Goal: Find contact information: Find contact information

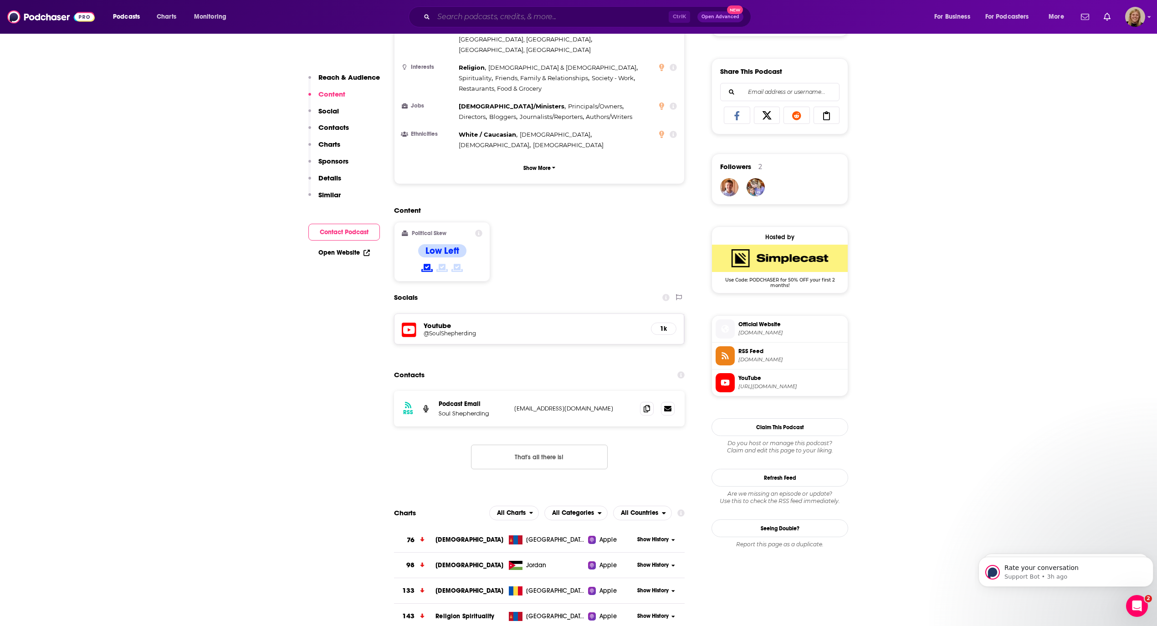
click at [514, 11] on input "Search podcasts, credits, & more..." at bounding box center [551, 17] width 235 height 15
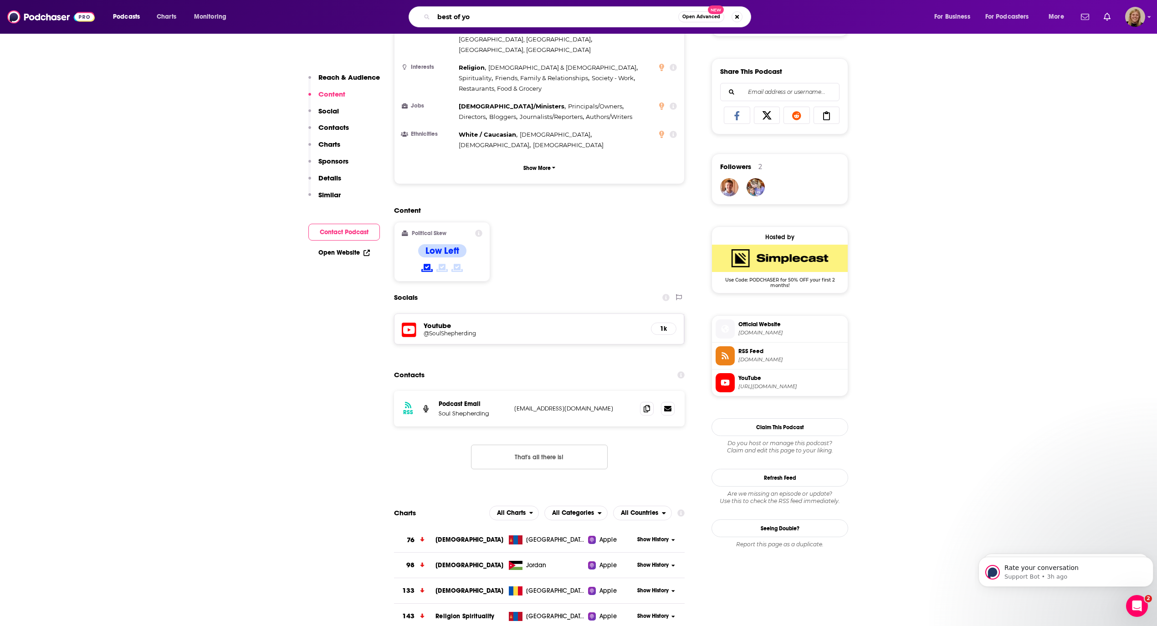
type input "best of you"
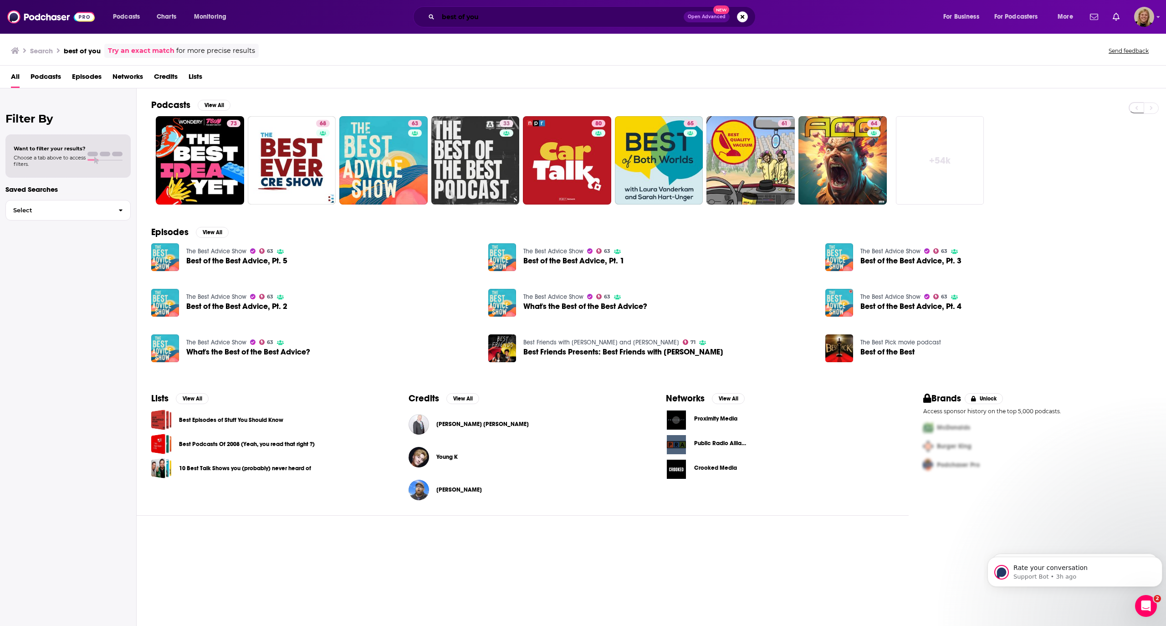
click at [589, 12] on input "best of you" at bounding box center [561, 17] width 246 height 15
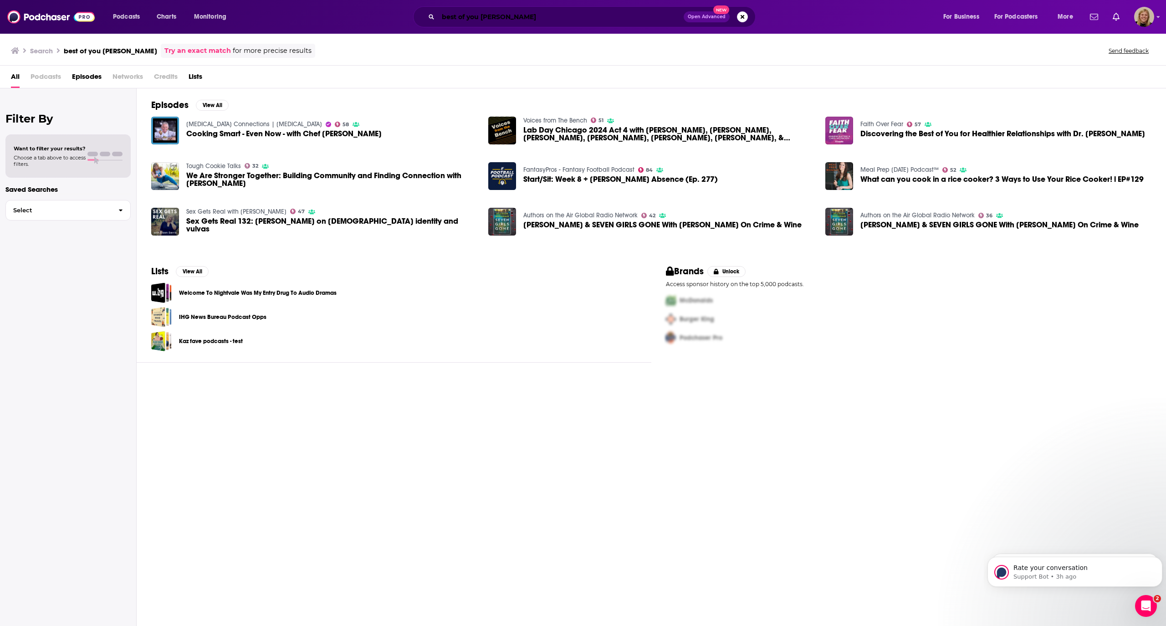
click at [513, 17] on input "best of you [PERSON_NAME]" at bounding box center [561, 17] width 246 height 15
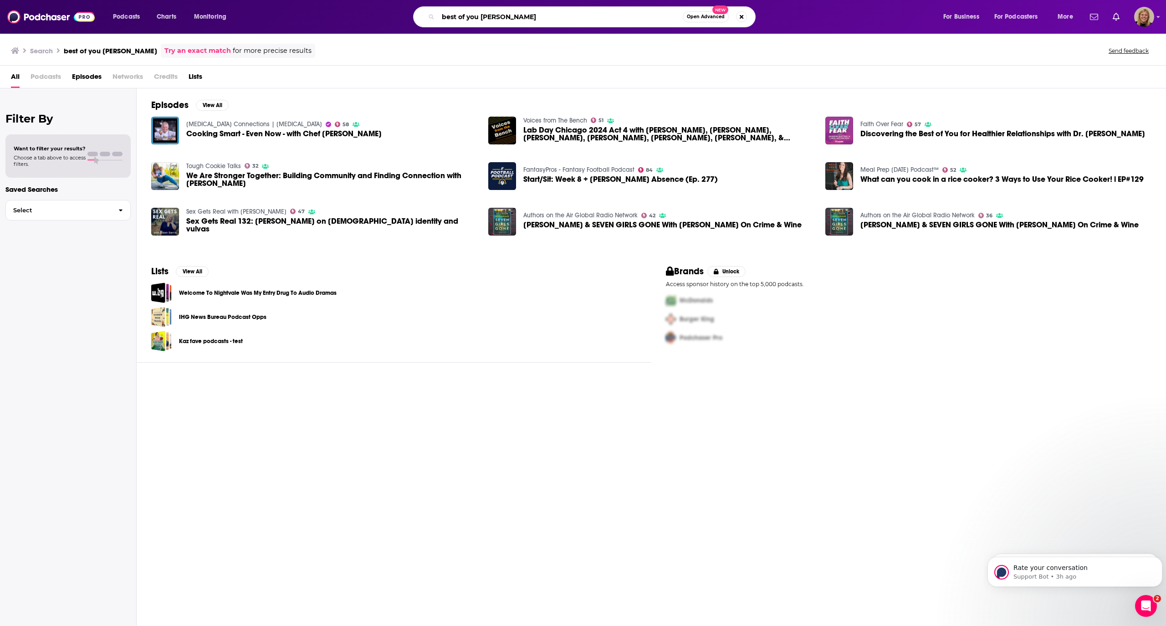
click at [483, 18] on input "best of you [PERSON_NAME]" at bounding box center [560, 17] width 245 height 15
click at [440, 14] on input "best of you [PERSON_NAME]" at bounding box center [560, 17] width 245 height 15
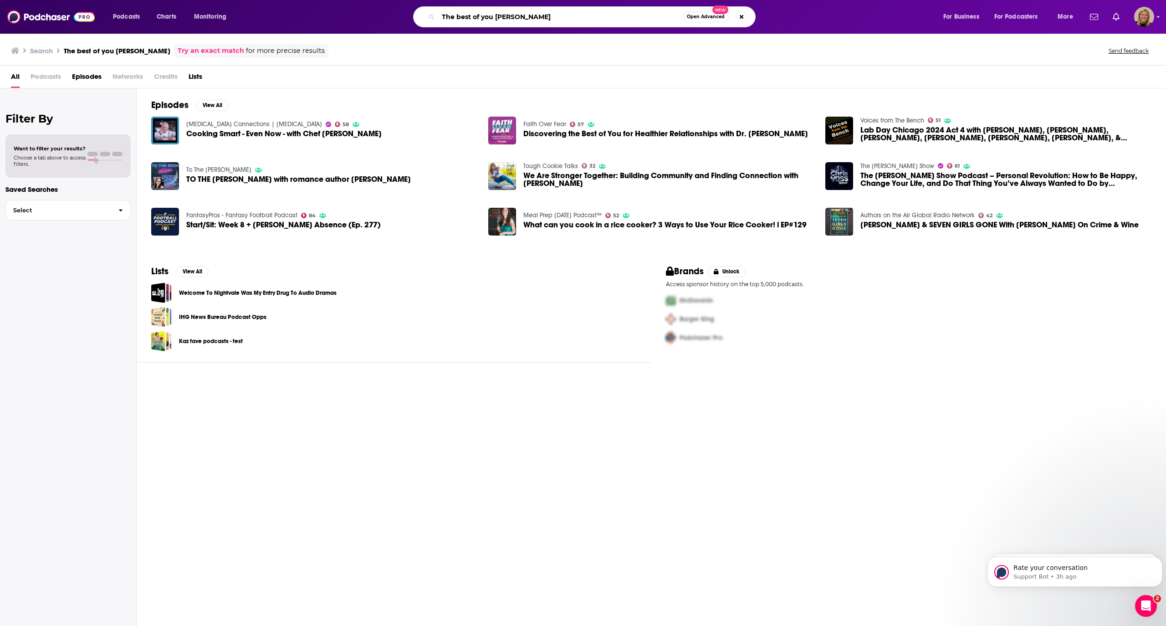
drag, startPoint x: 547, startPoint y: 16, endPoint x: 495, endPoint y: 15, distance: 51.9
click at [495, 15] on input "The best of you [PERSON_NAME]" at bounding box center [560, 17] width 245 height 15
type input "The best of you"
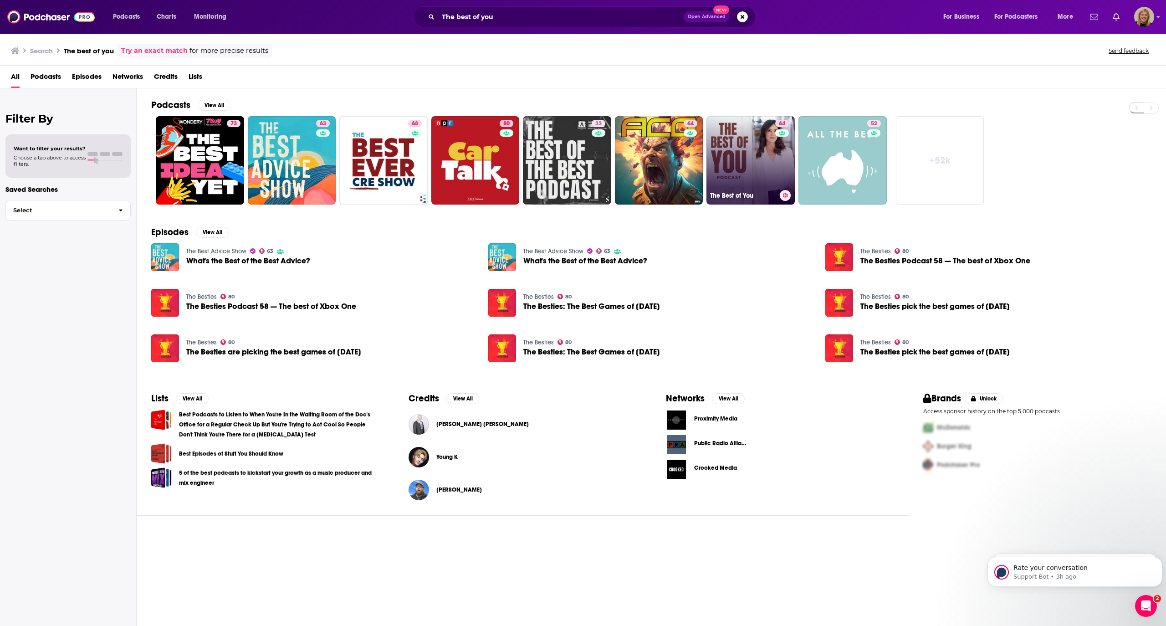
click at [739, 132] on link "64 The Best of You" at bounding box center [751, 160] width 88 height 88
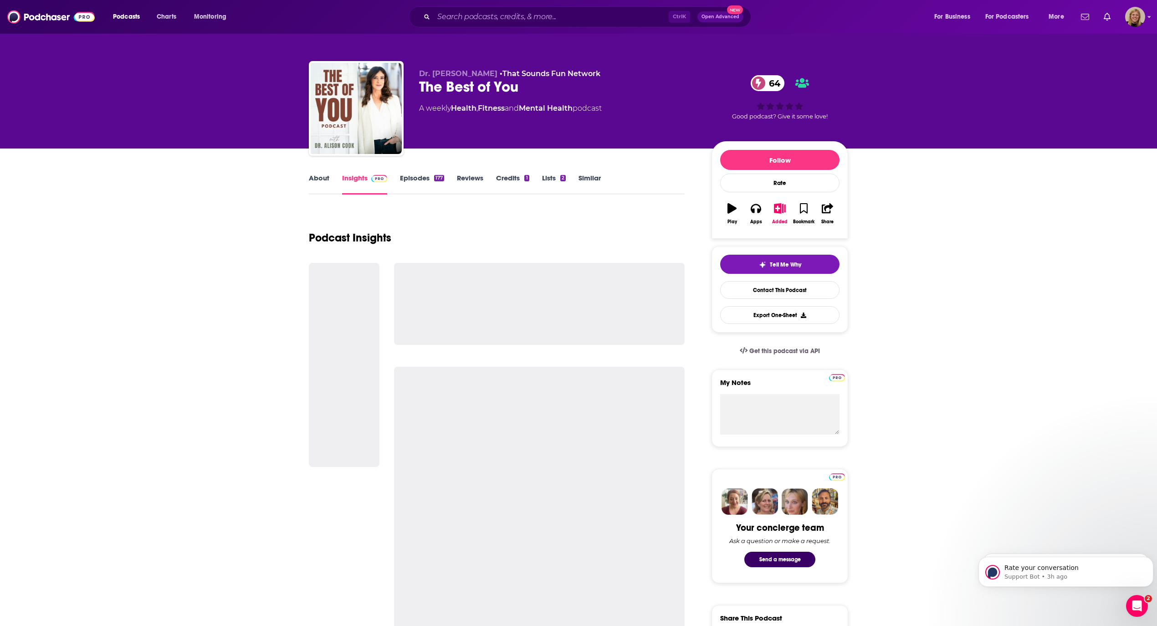
click at [318, 175] on link "About" at bounding box center [319, 184] width 21 height 21
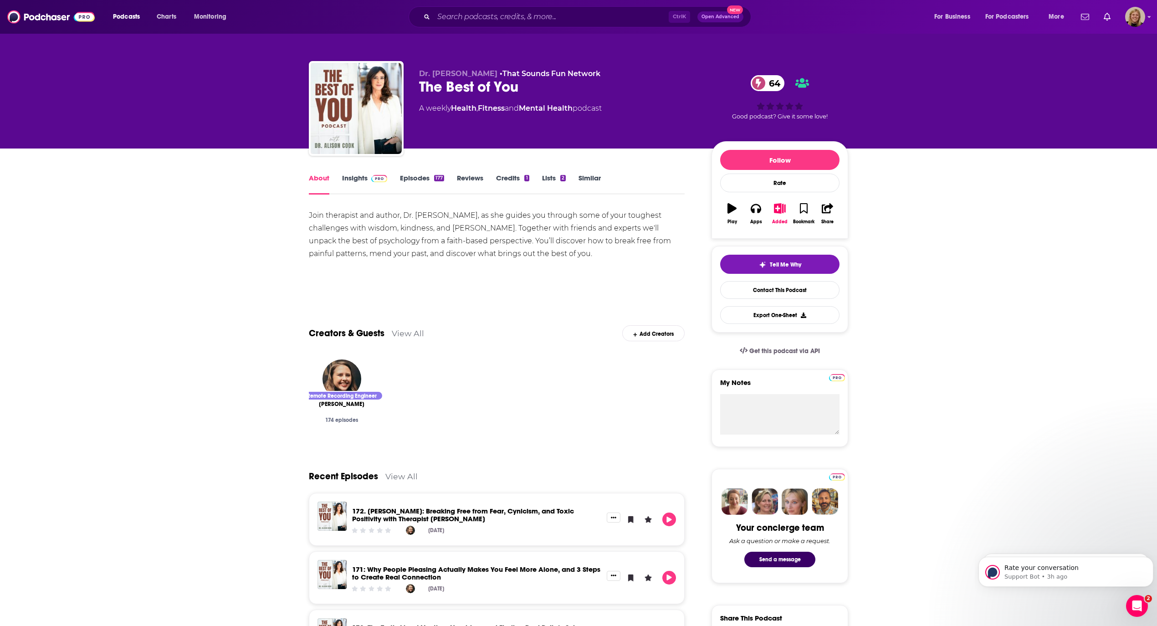
click at [355, 177] on link "Insights" at bounding box center [364, 184] width 45 height 21
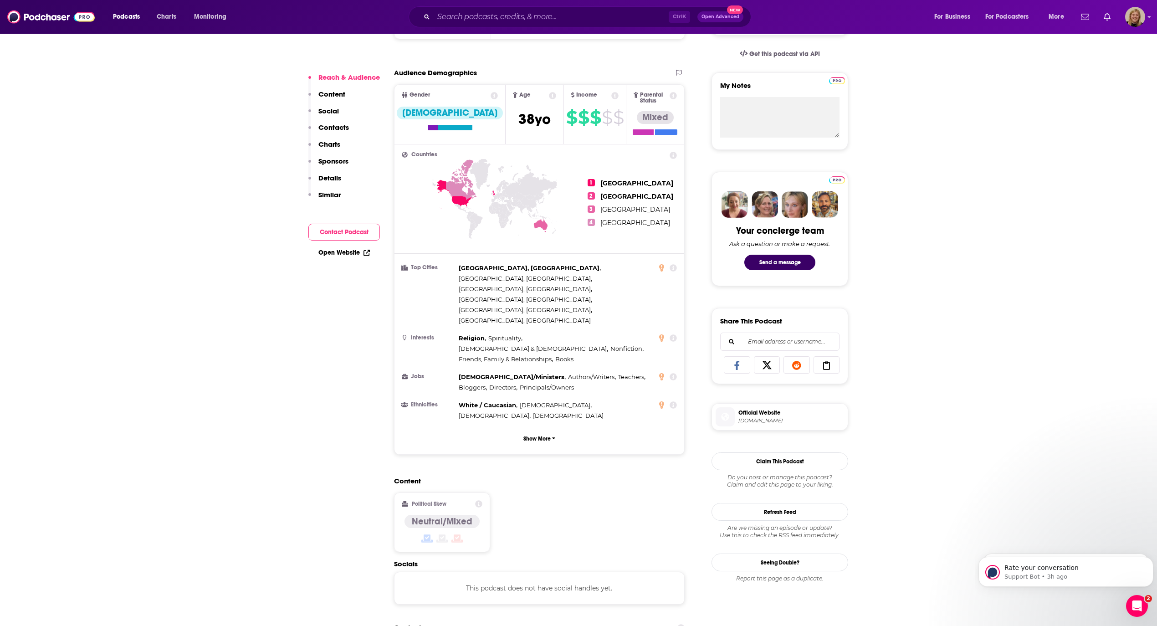
scroll to position [303, 0]
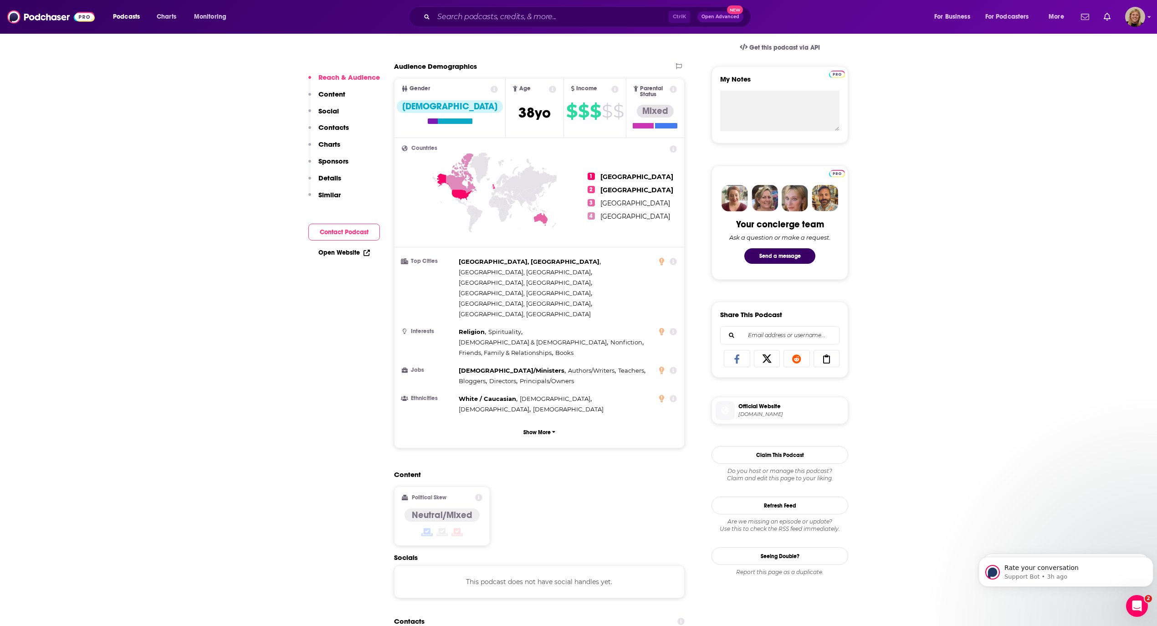
click at [364, 227] on button "Contact Podcast" at bounding box center [344, 232] width 72 height 17
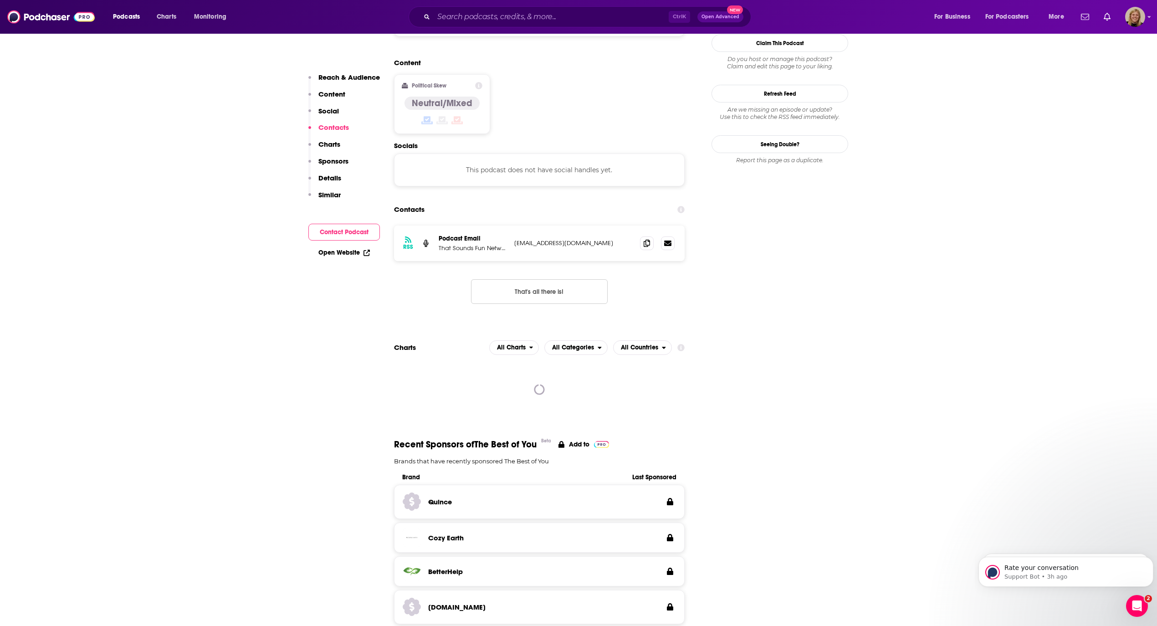
scroll to position [722, 0]
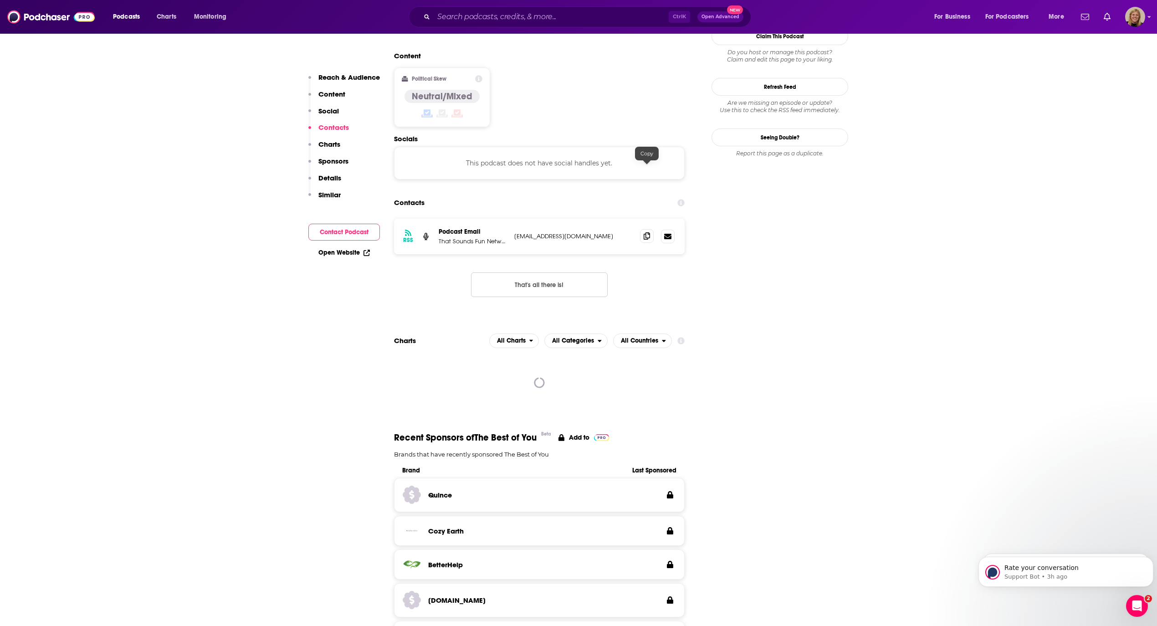
click at [646, 232] on icon at bounding box center [647, 235] width 6 height 7
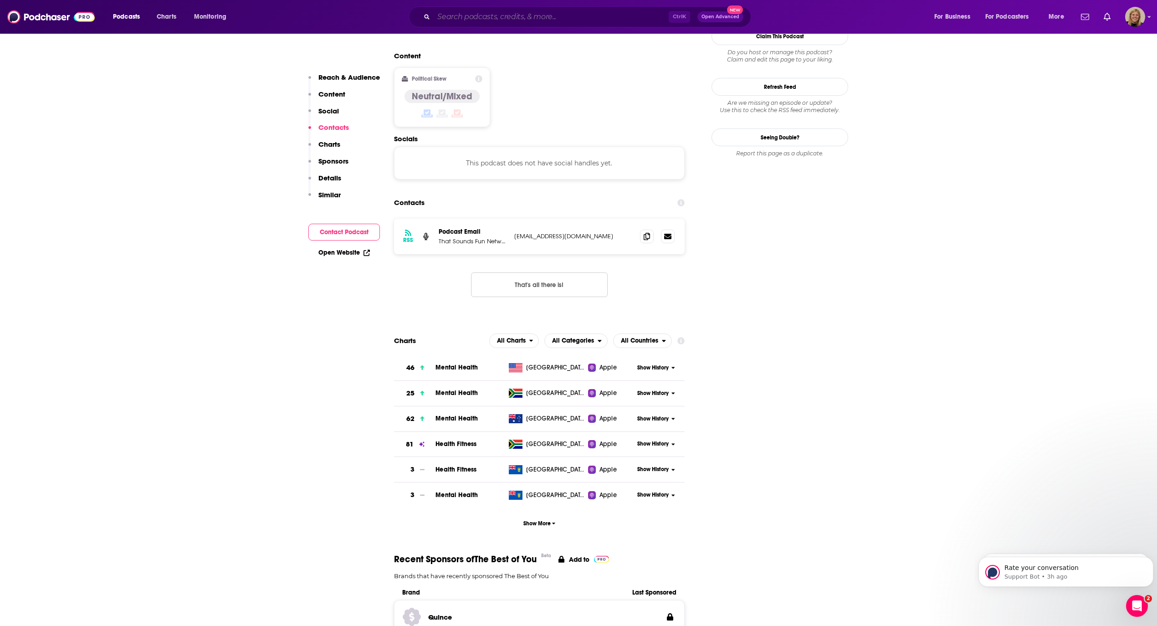
click at [500, 15] on input "Search podcasts, credits, & more..." at bounding box center [551, 17] width 235 height 15
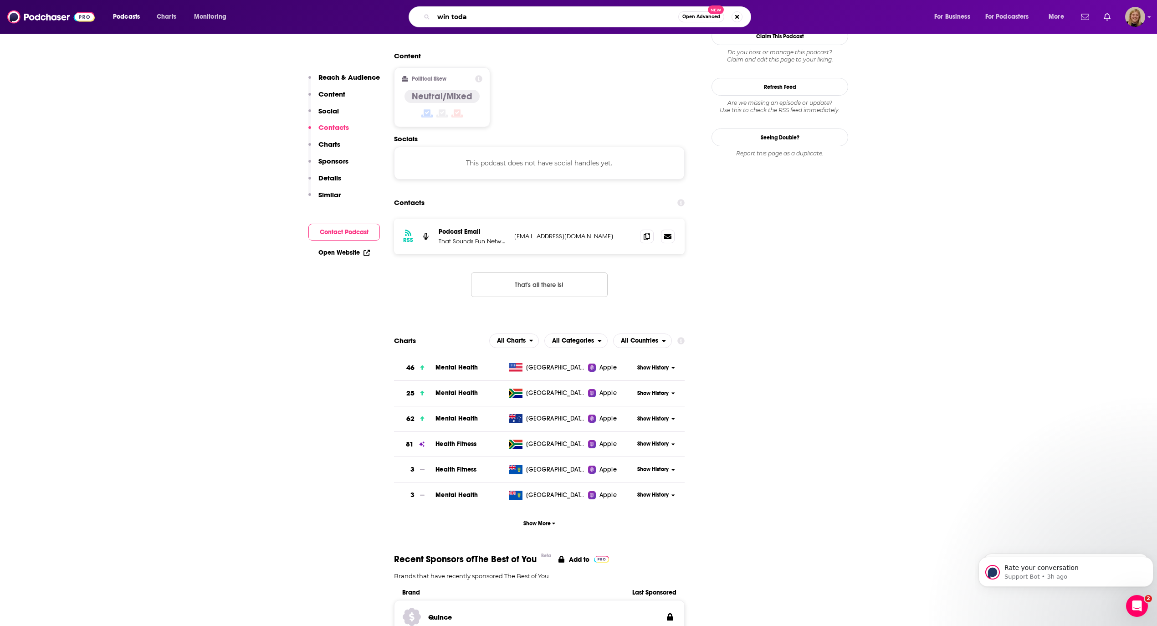
type input "win [DATE]"
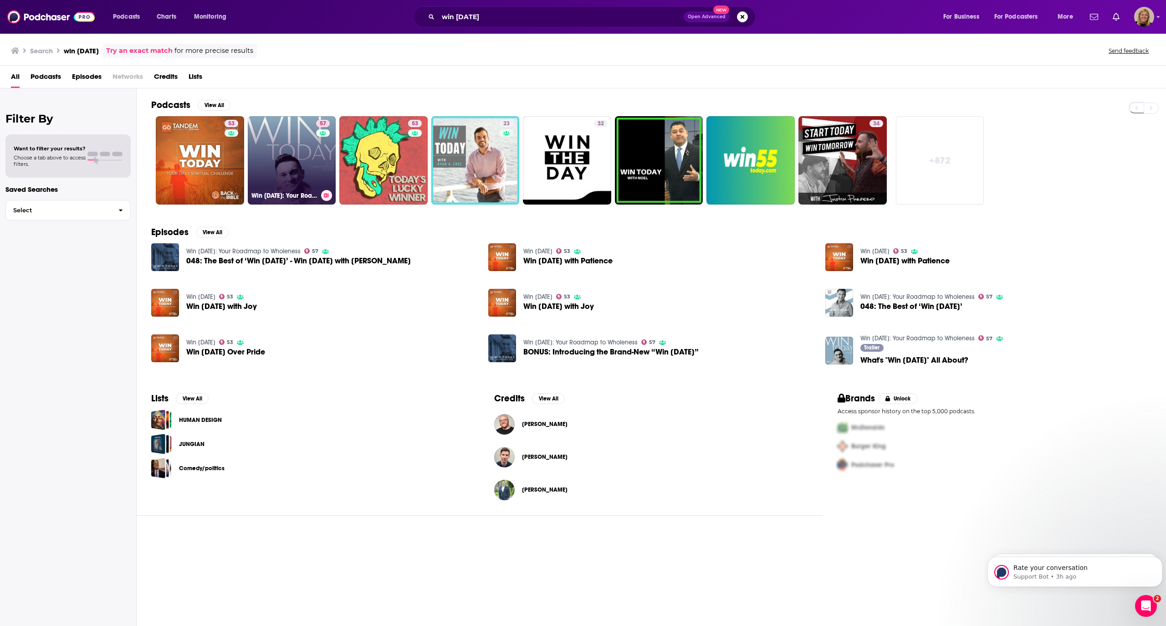
click at [280, 143] on link "57 Win [DATE]: Your Roadmap to Wholeness" at bounding box center [292, 160] width 88 height 88
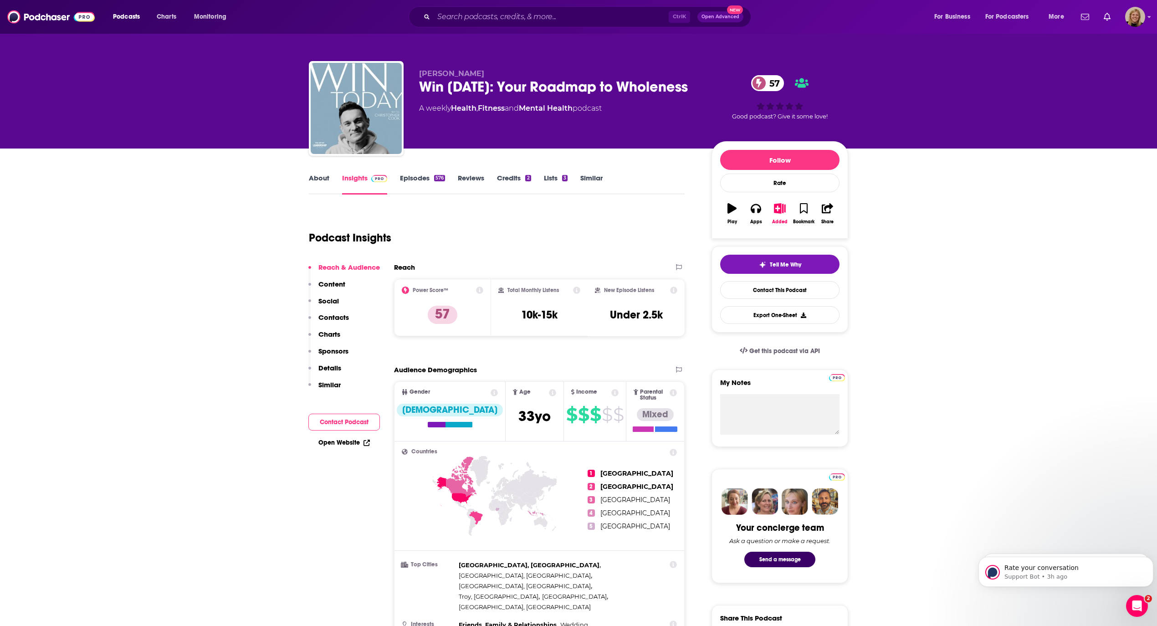
click at [335, 418] on button "Contact Podcast" at bounding box center [344, 422] width 72 height 17
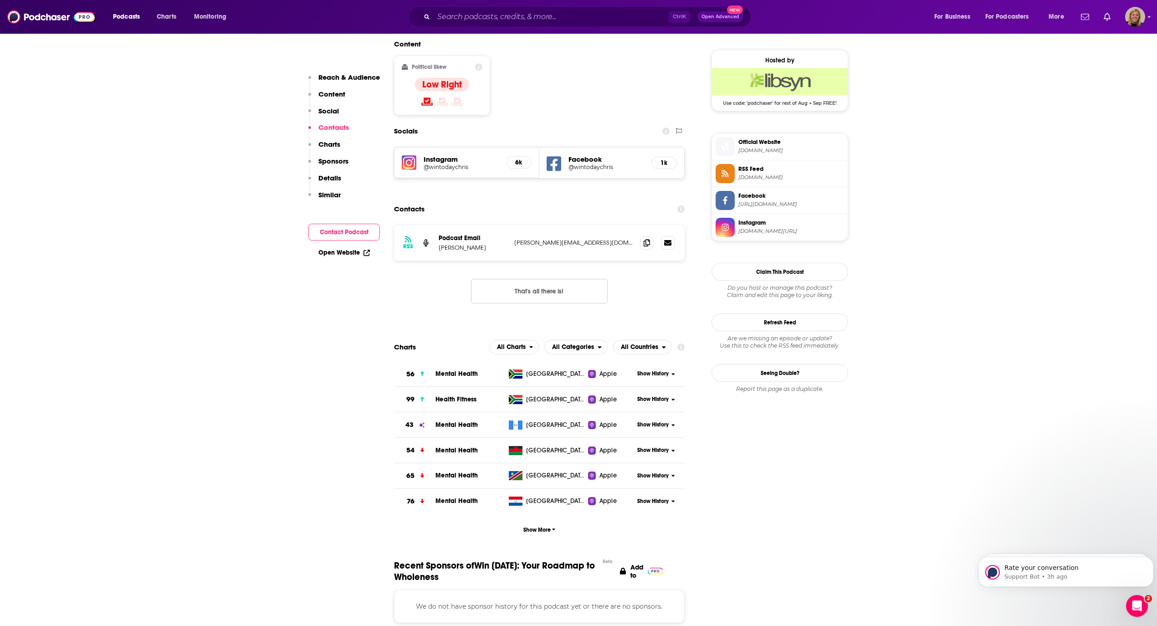
scroll to position [750, 0]
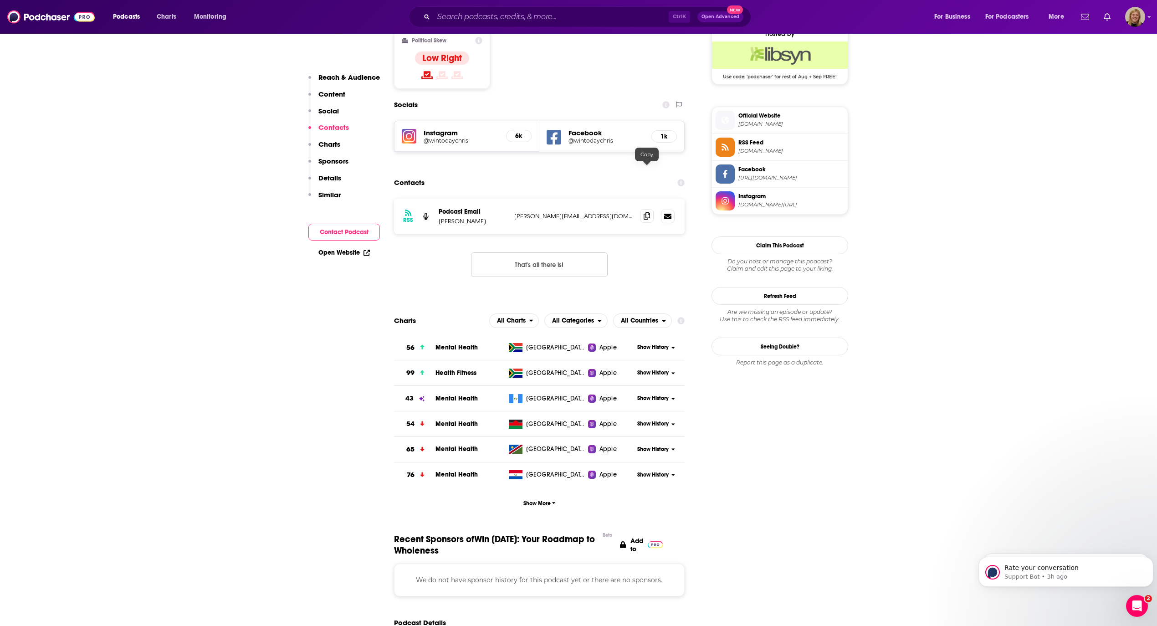
click at [646, 212] on icon at bounding box center [647, 215] width 6 height 7
click at [490, 17] on input "Search podcasts, credits, & more..." at bounding box center [551, 17] width 235 height 15
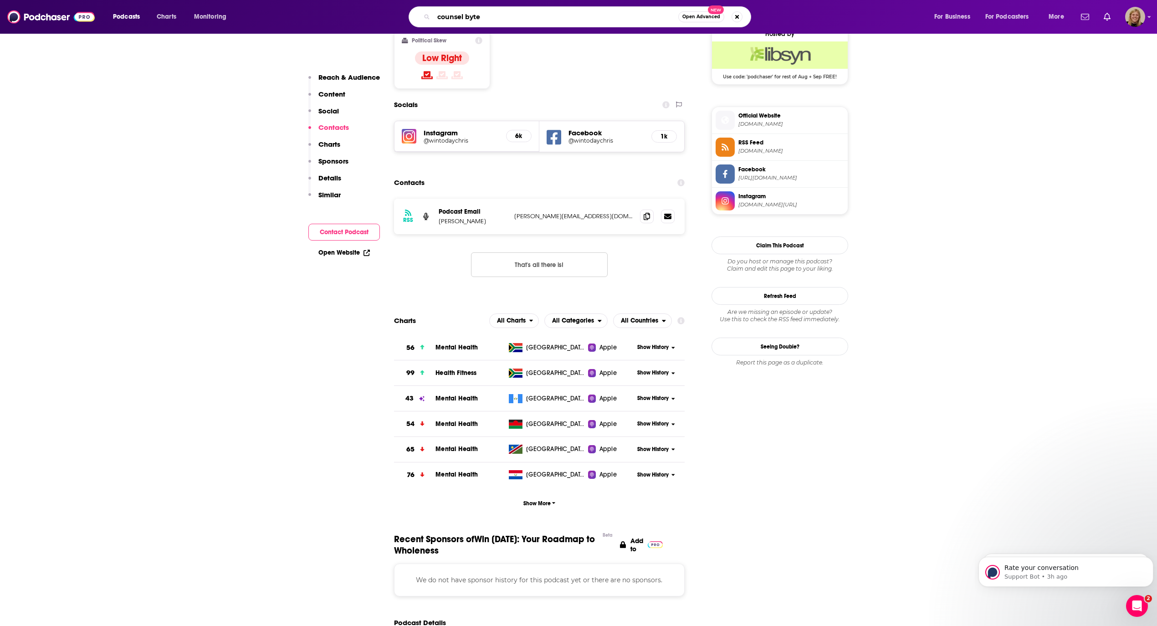
type input "counsel bytes"
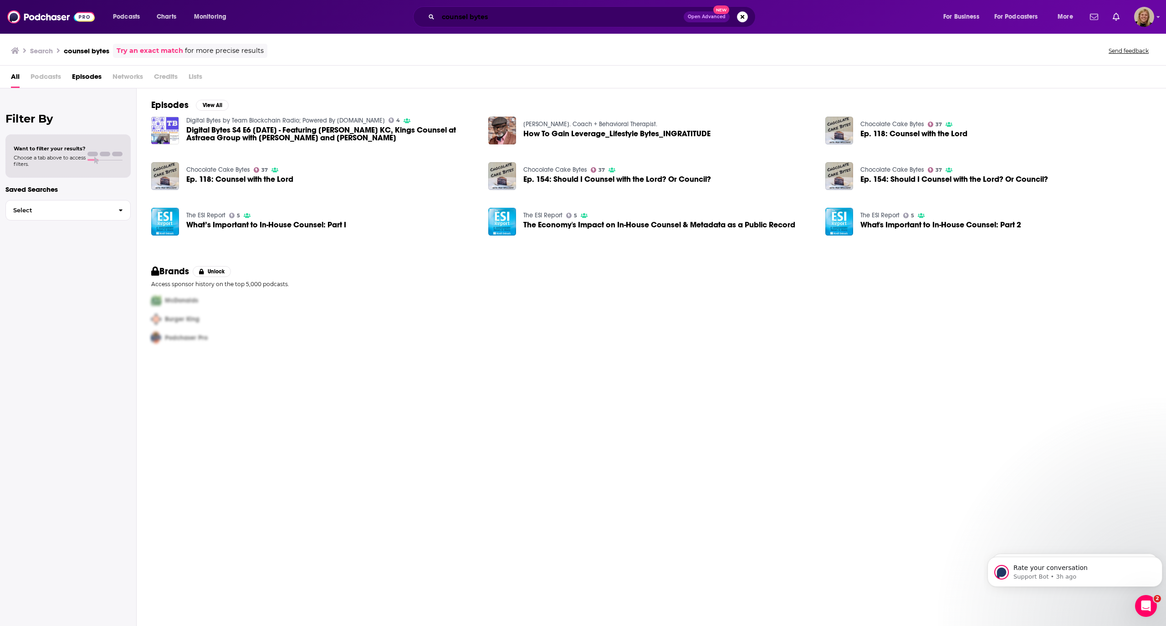
click at [490, 17] on input "counsel bytes" at bounding box center [561, 17] width 246 height 15
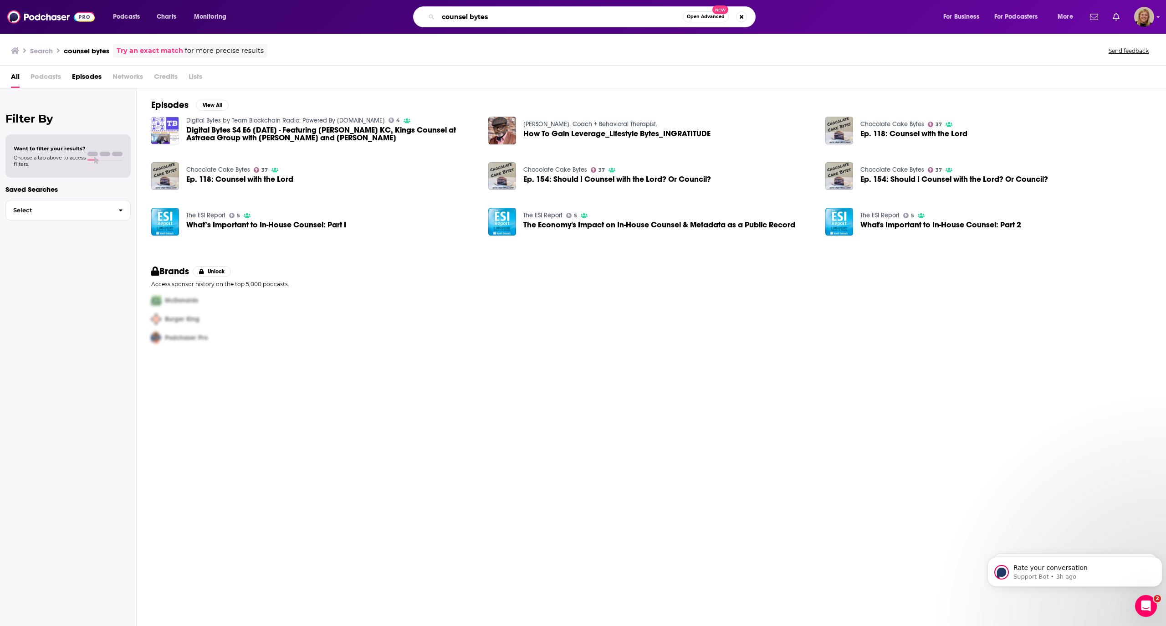
click at [490, 17] on input "counsel bytes" at bounding box center [560, 17] width 245 height 15
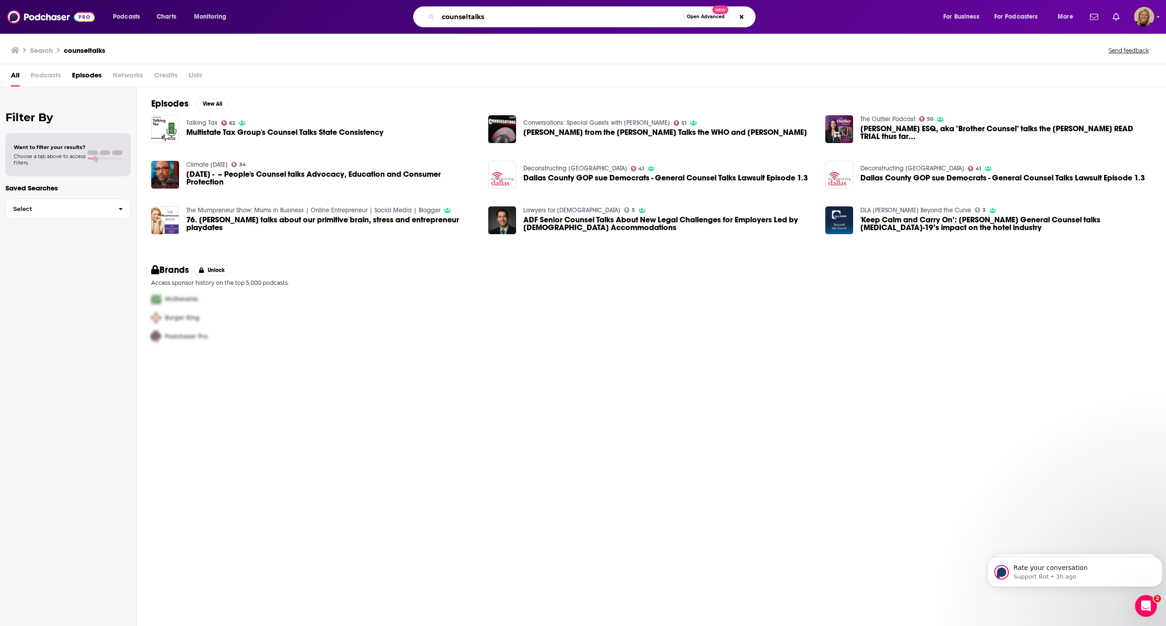
click at [480, 15] on input "counseltalks" at bounding box center [560, 17] width 245 height 15
type input "the leaders panel"
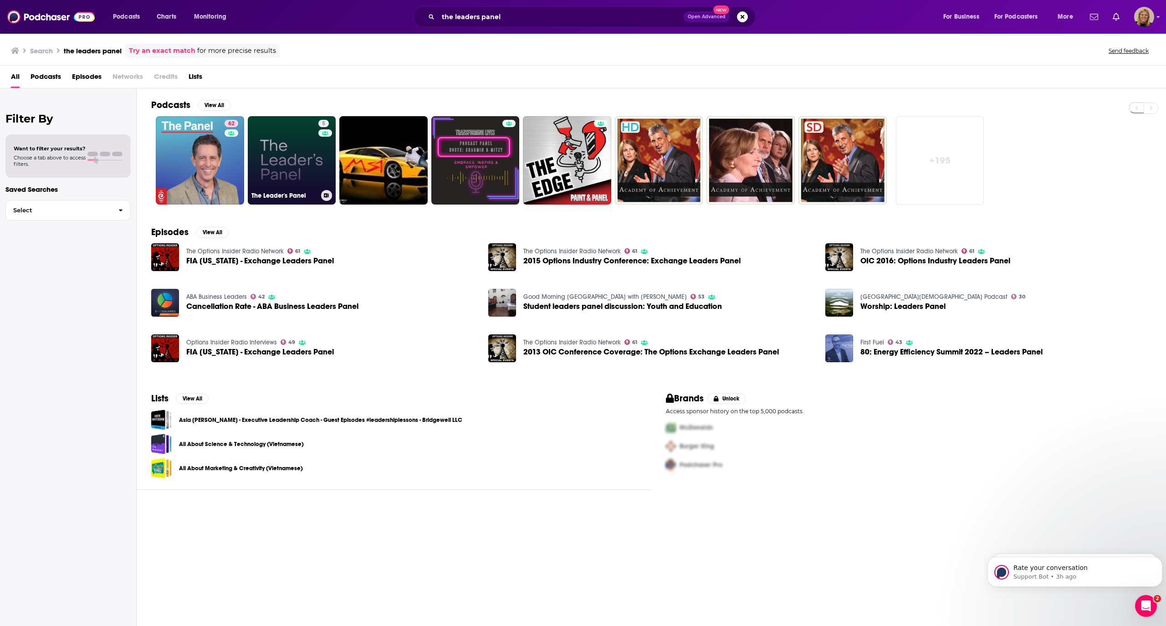
click at [274, 139] on link "5 The Leader's Panel" at bounding box center [292, 160] width 88 height 88
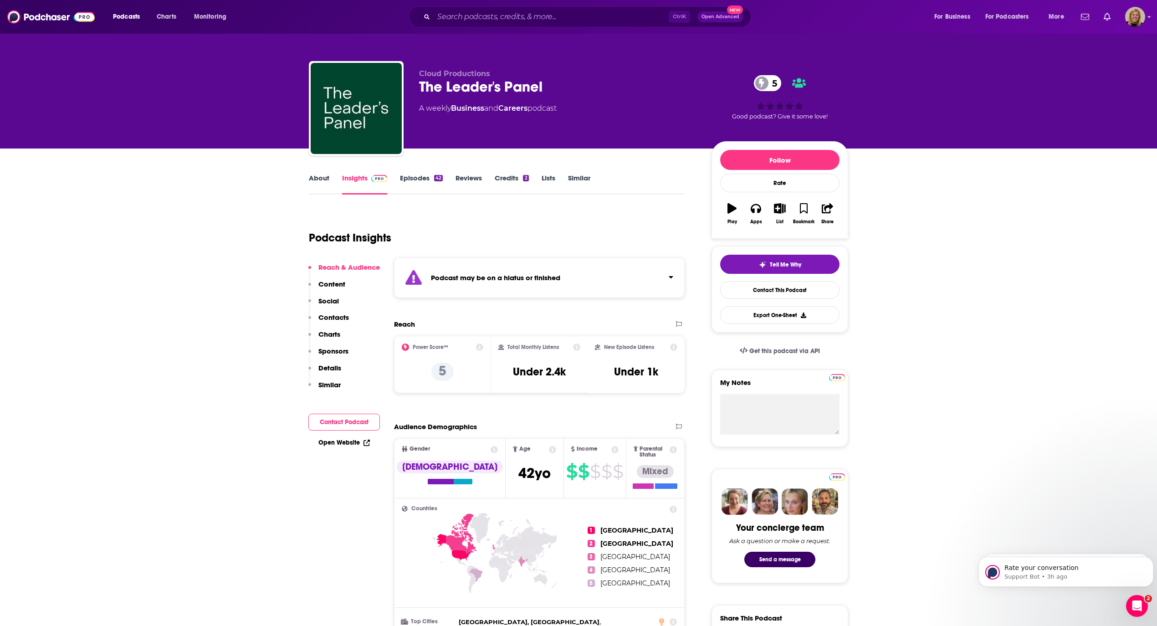
click at [491, 269] on div "Podcast may be on a hiatus or finished" at bounding box center [539, 277] width 291 height 41
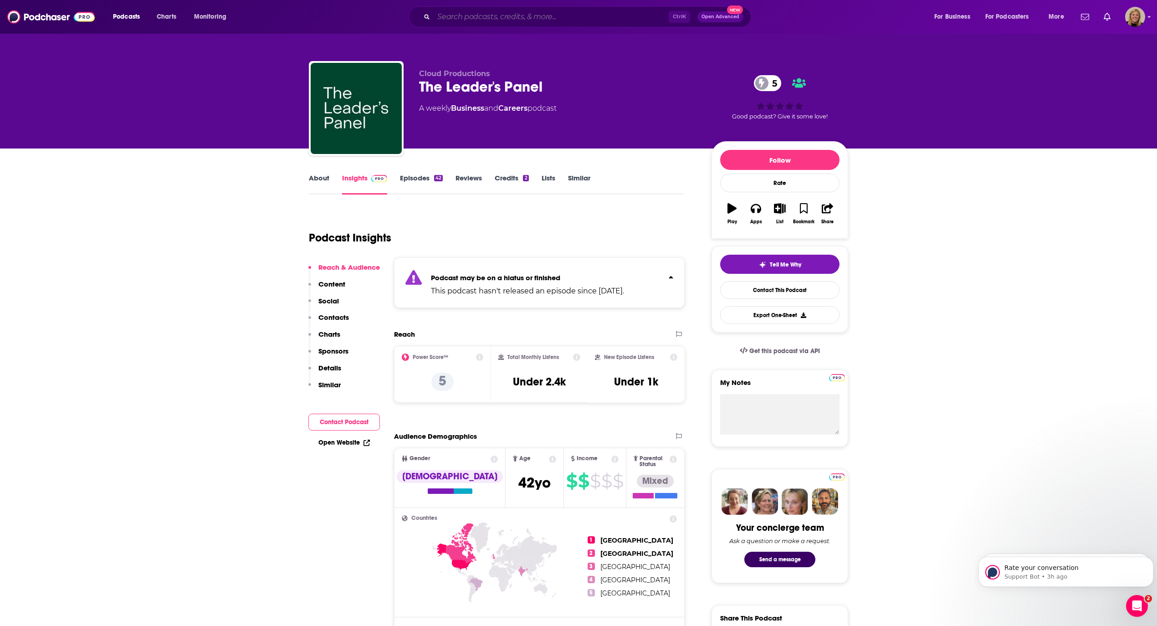
click at [449, 16] on input "Search podcasts, credits, & more..." at bounding box center [551, 17] width 235 height 15
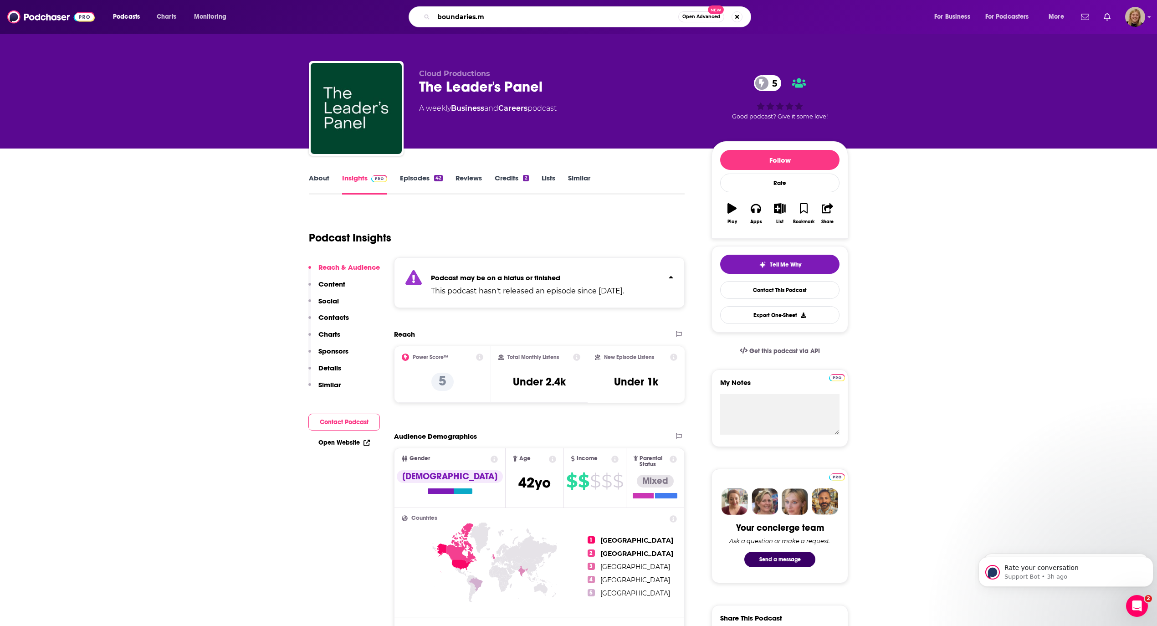
type input "[DOMAIN_NAME]"
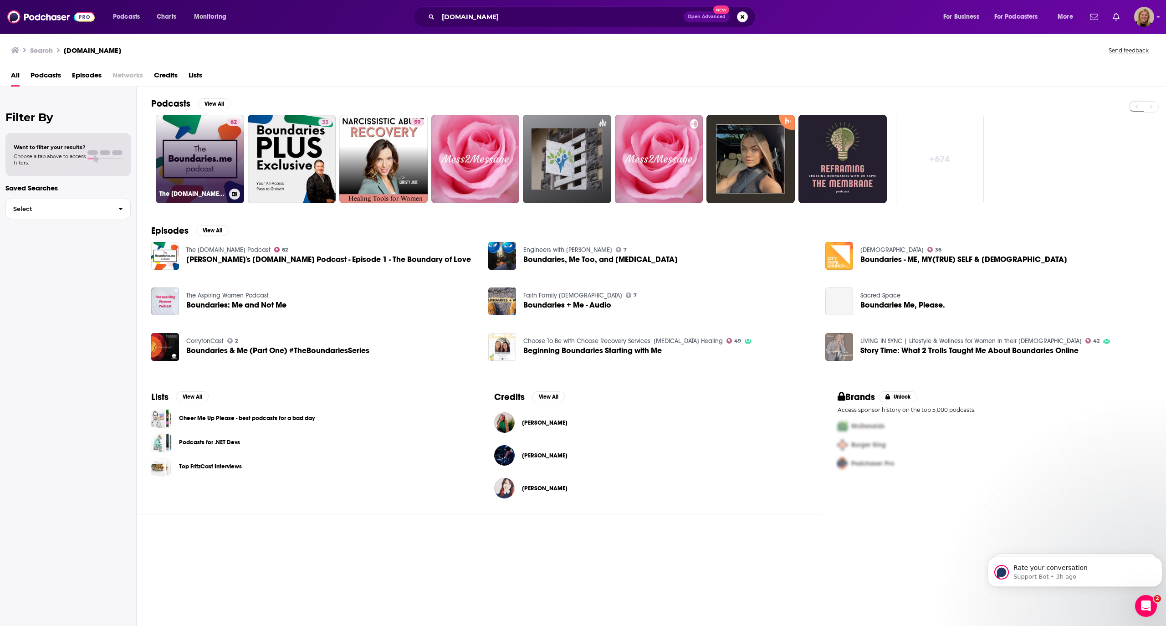
click at [212, 146] on link "62 The [DOMAIN_NAME] Podcast" at bounding box center [200, 159] width 88 height 88
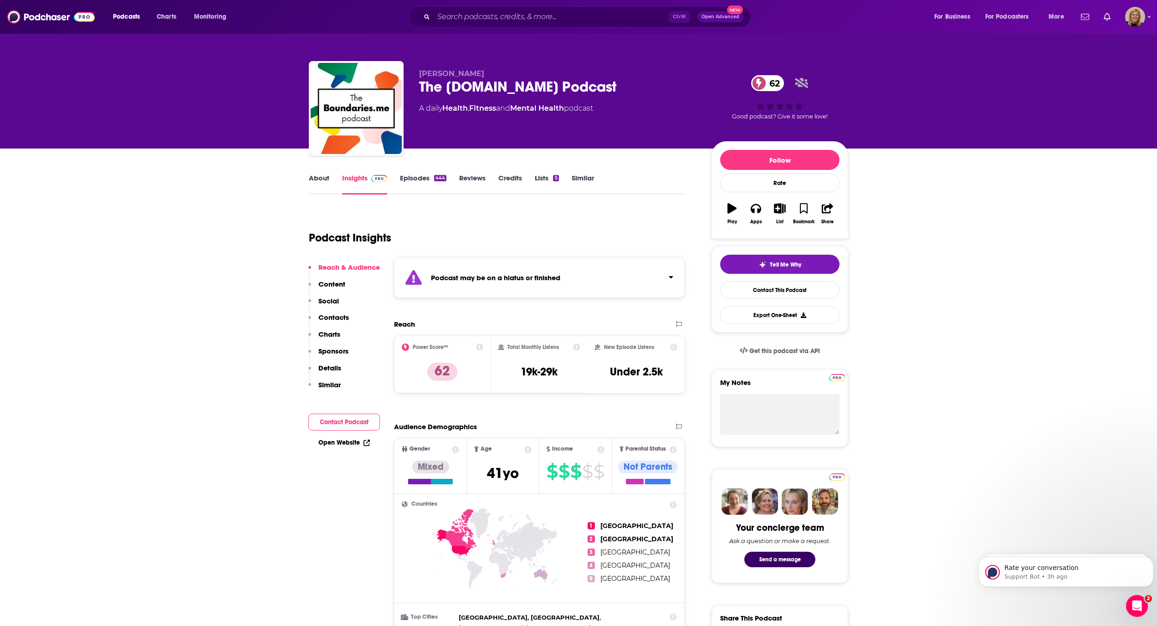
click at [443, 269] on div "Podcast may be on a hiatus or finished" at bounding box center [539, 277] width 291 height 41
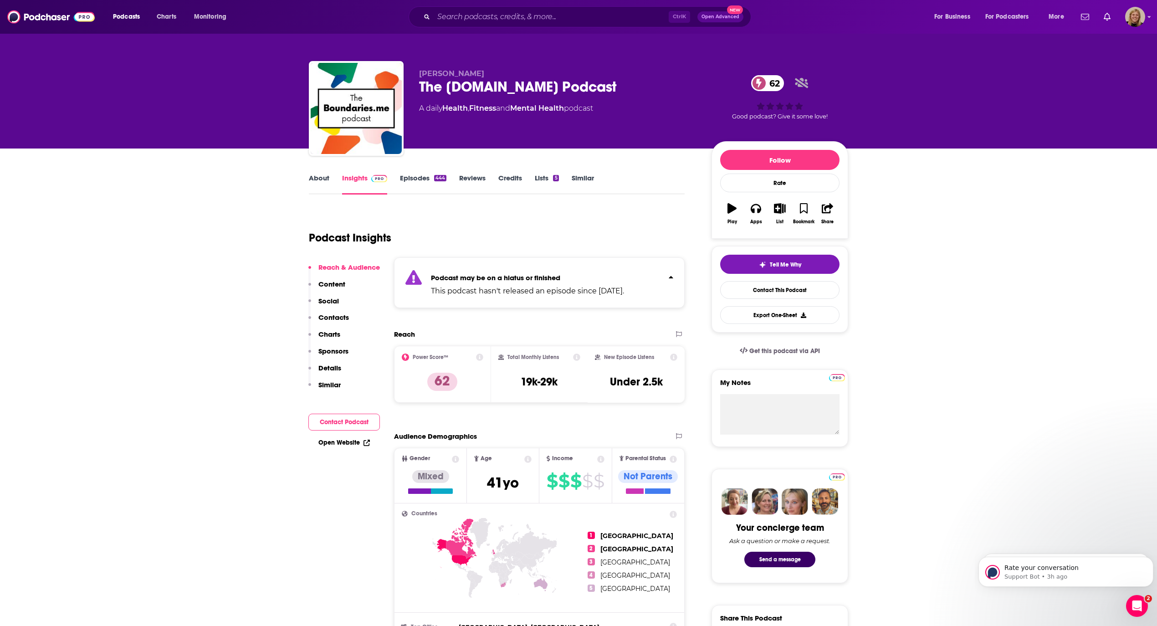
click at [313, 180] on link "About" at bounding box center [319, 184] width 21 height 21
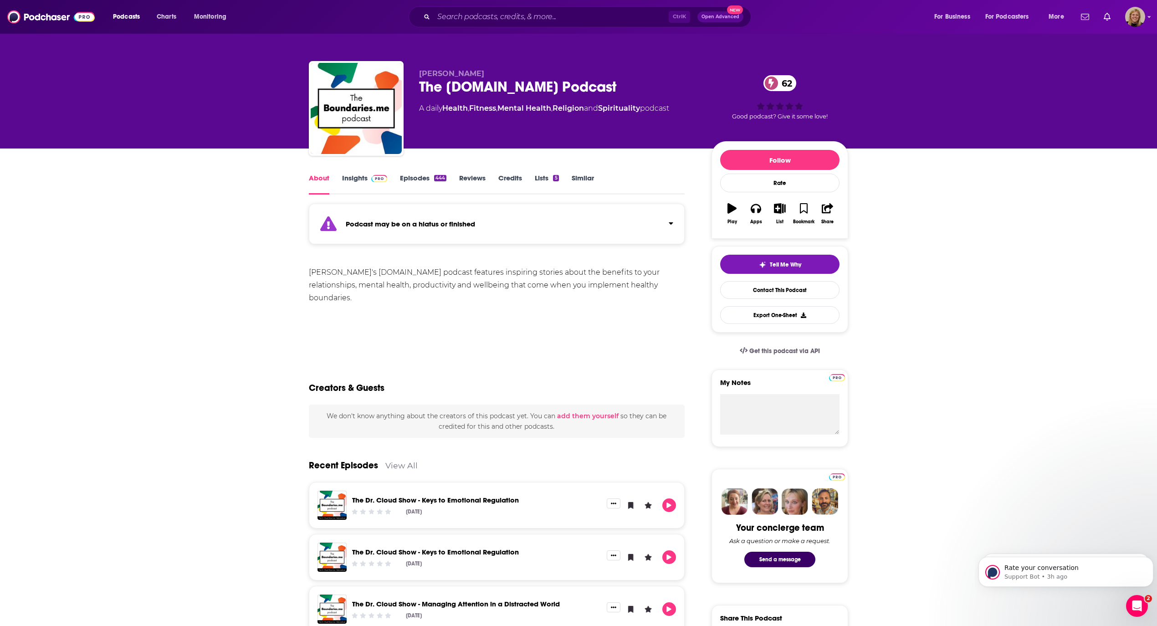
click at [354, 176] on link "Insights" at bounding box center [364, 184] width 45 height 21
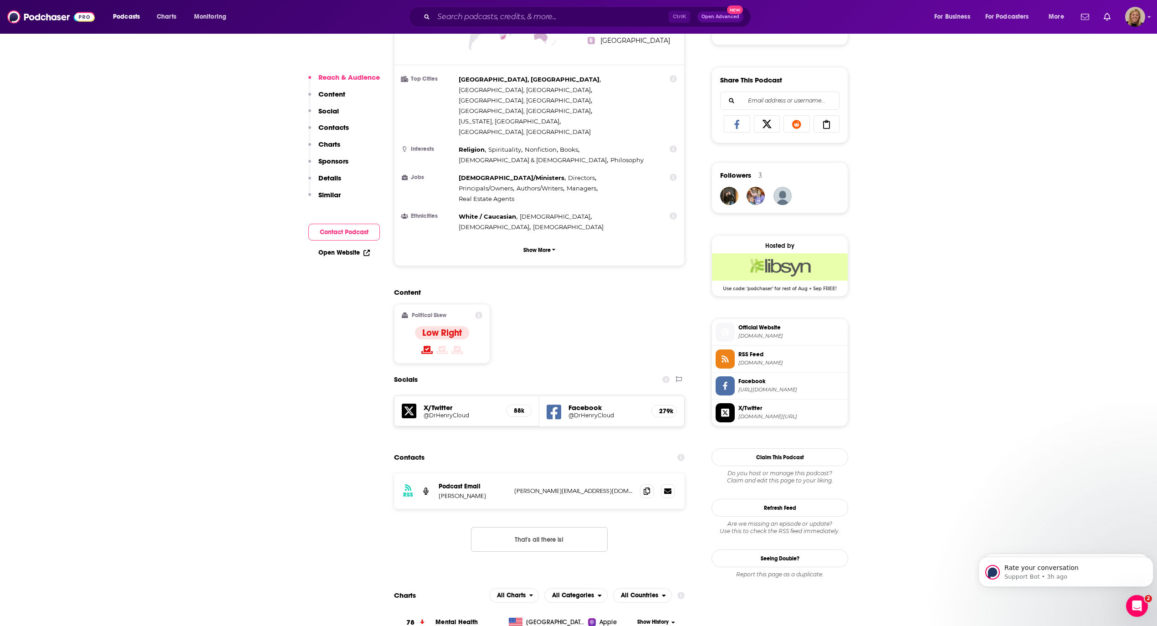
scroll to position [547, 0]
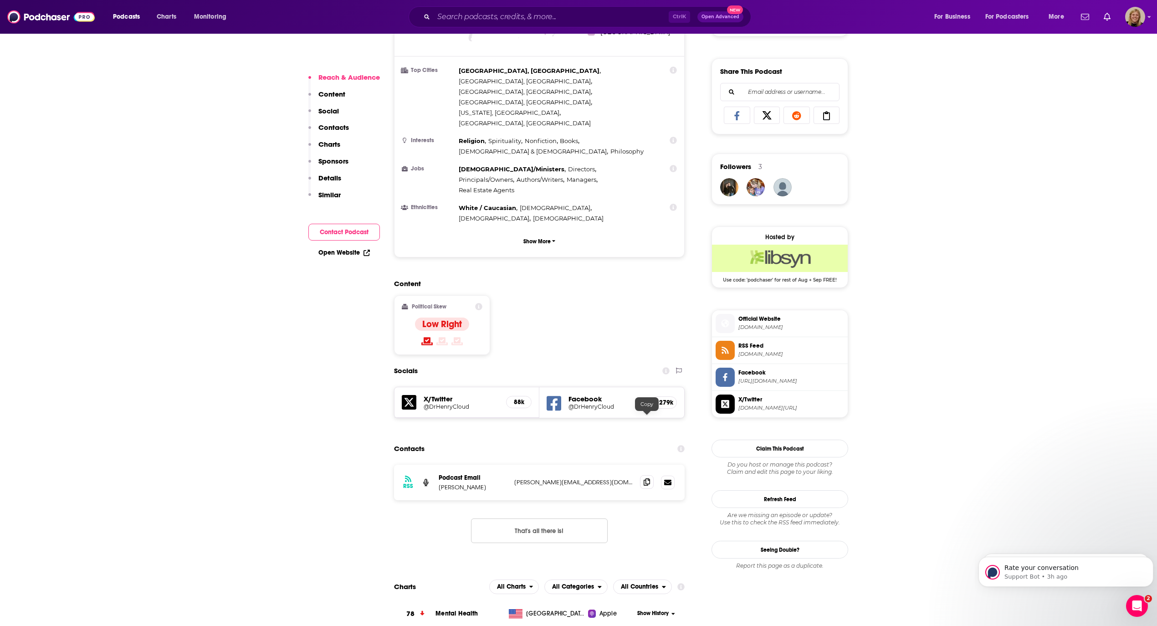
click at [644, 478] on icon at bounding box center [647, 481] width 6 height 7
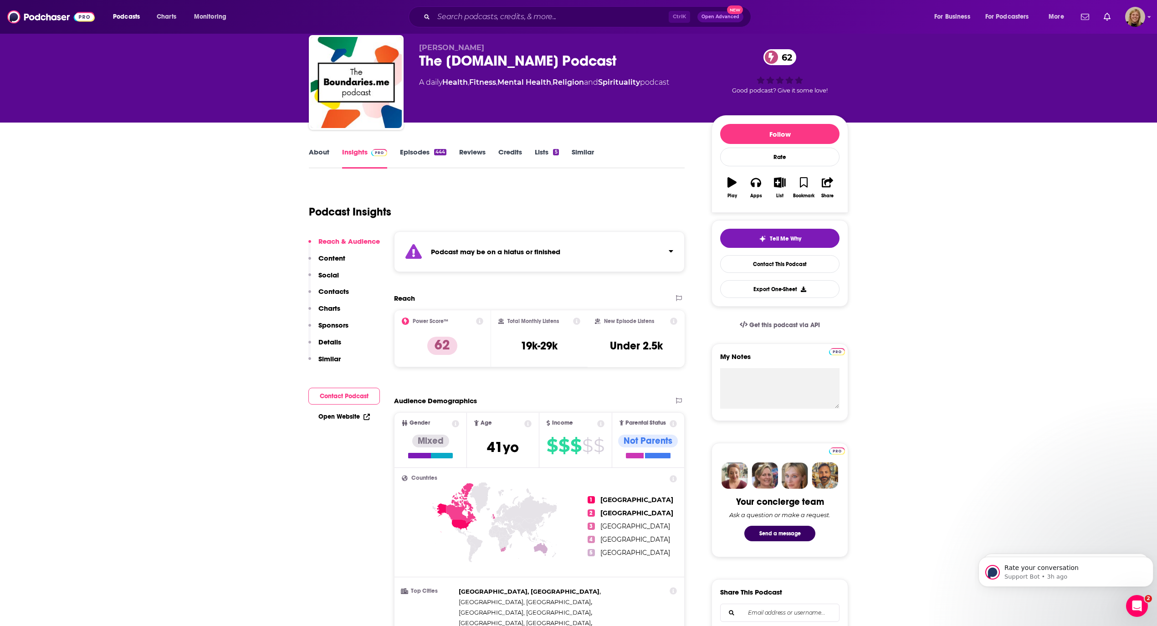
scroll to position [0, 0]
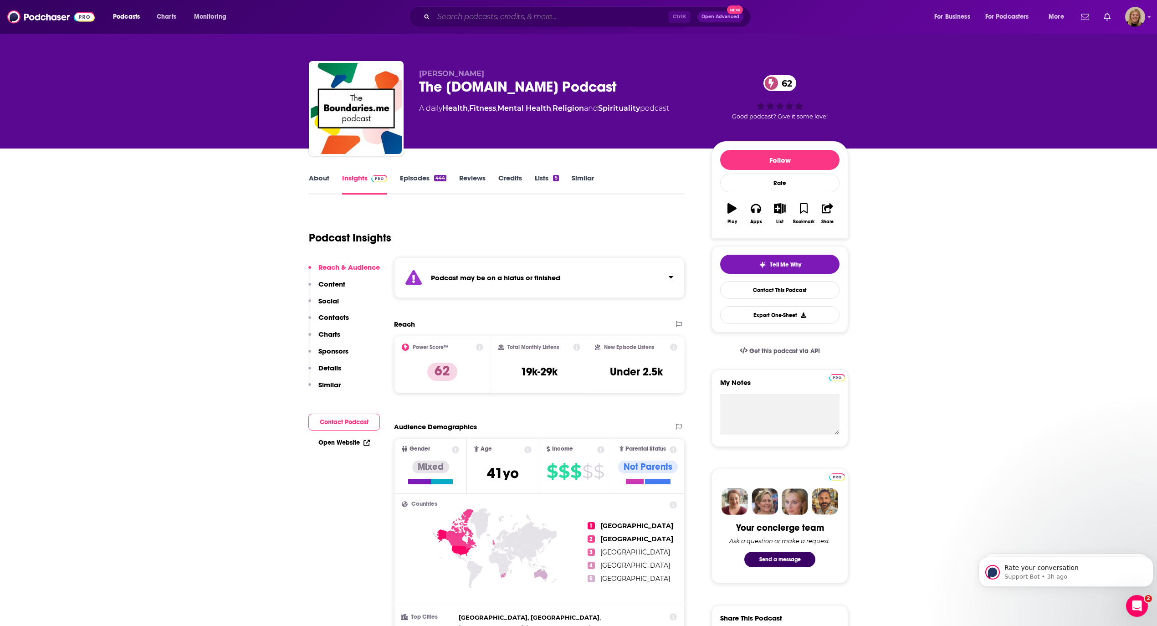
click at [462, 19] on input "Search podcasts, credits, & more..." at bounding box center [551, 17] width 235 height 15
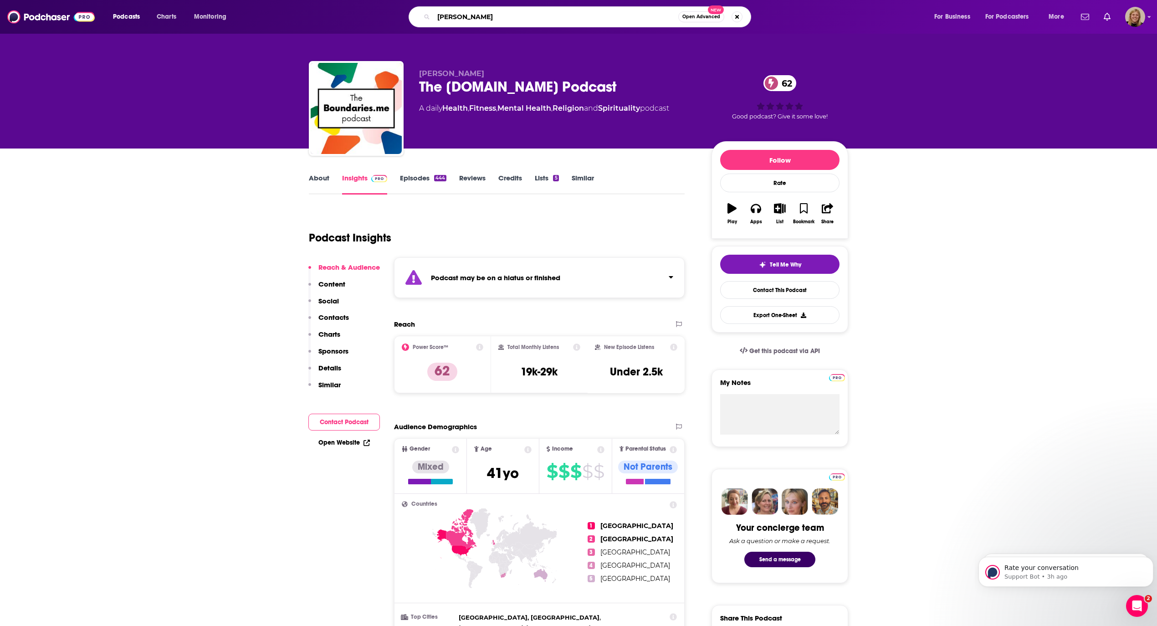
type input "[PERSON_NAME]"
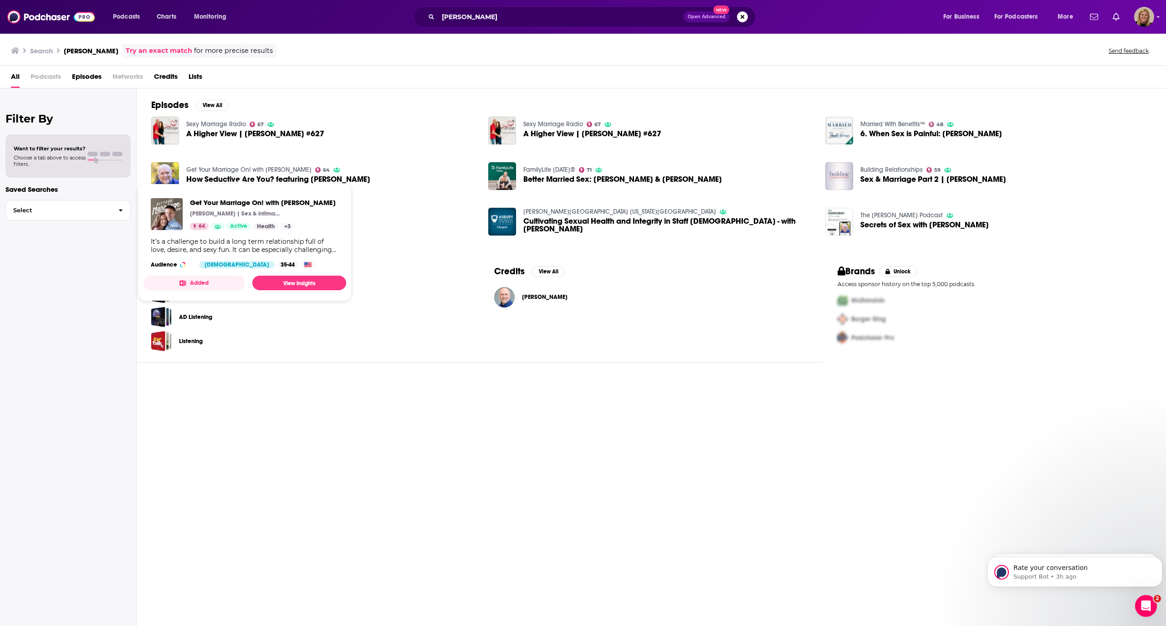
click at [234, 168] on link "Get Your Marriage On! with [PERSON_NAME]" at bounding box center [248, 170] width 125 height 8
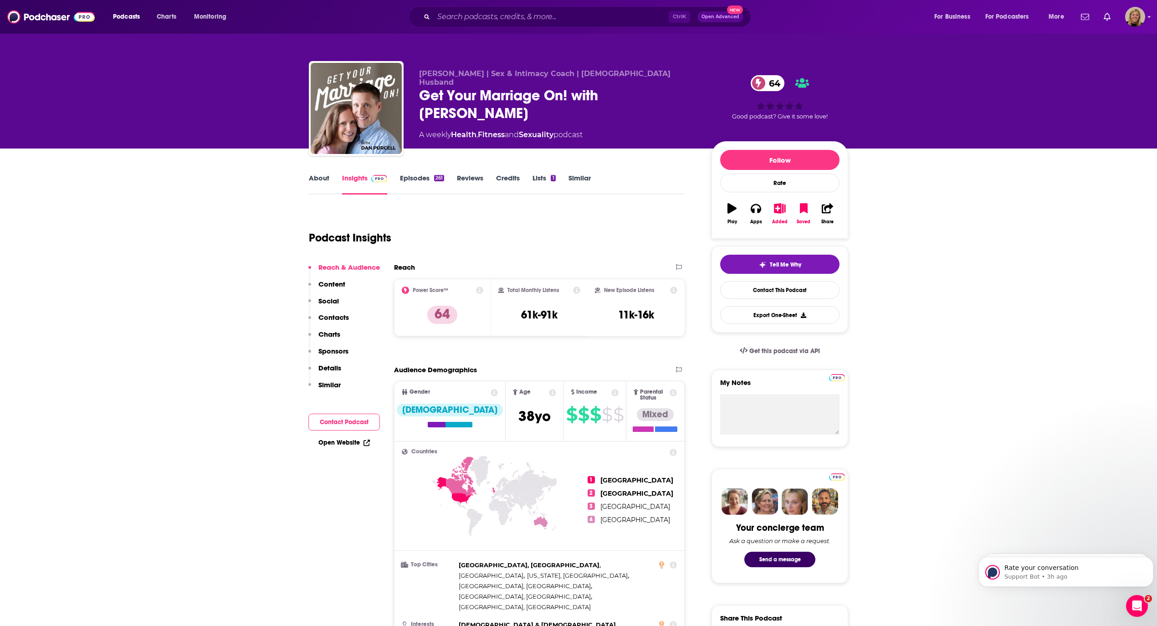
click at [354, 425] on button "Contact Podcast" at bounding box center [344, 422] width 72 height 17
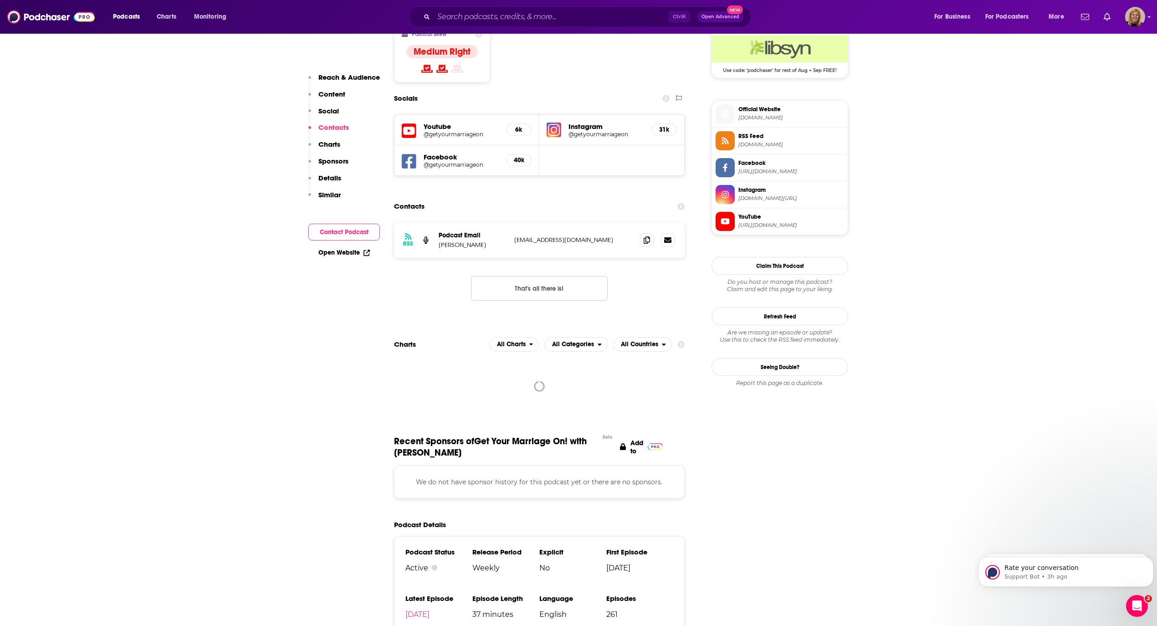
scroll to position [770, 0]
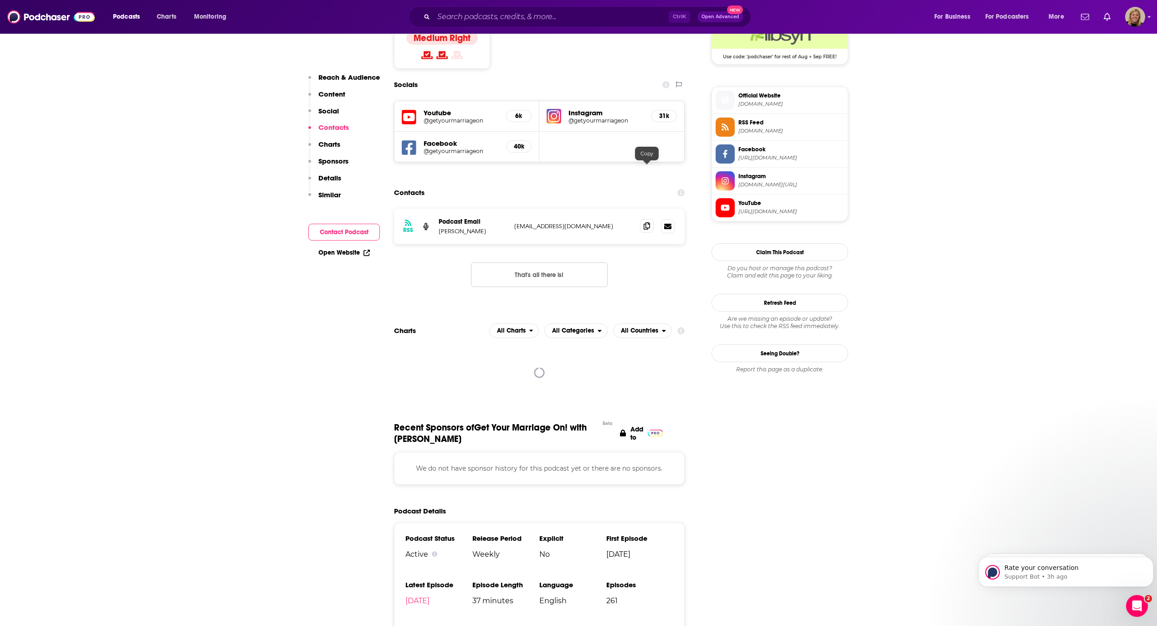
click at [646, 222] on icon at bounding box center [647, 225] width 6 height 7
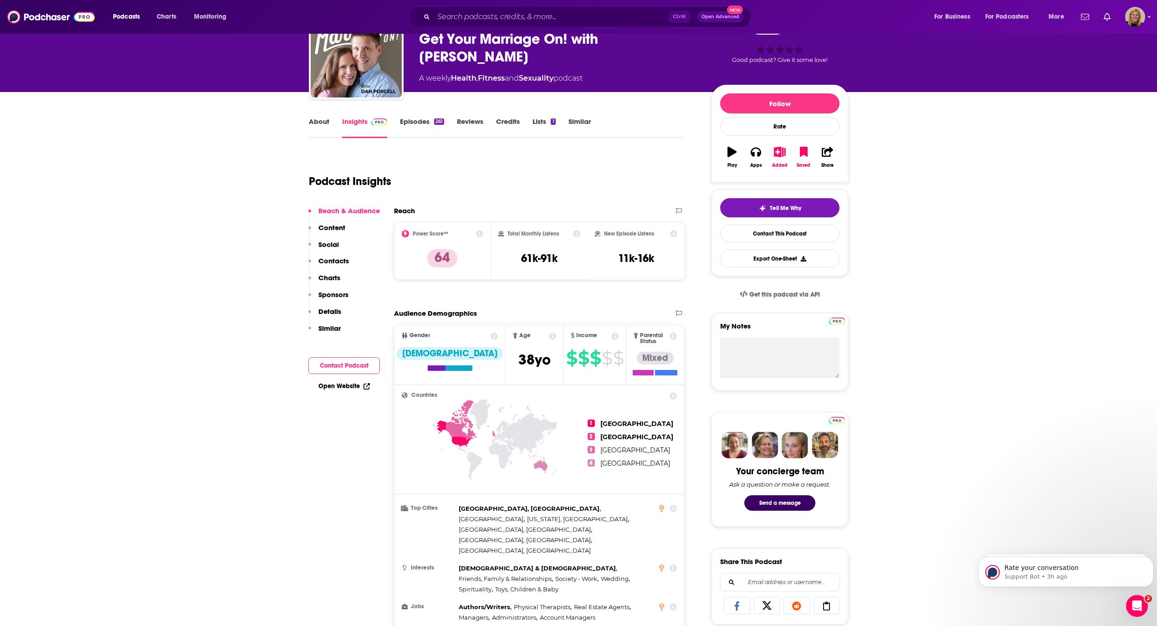
scroll to position [0, 0]
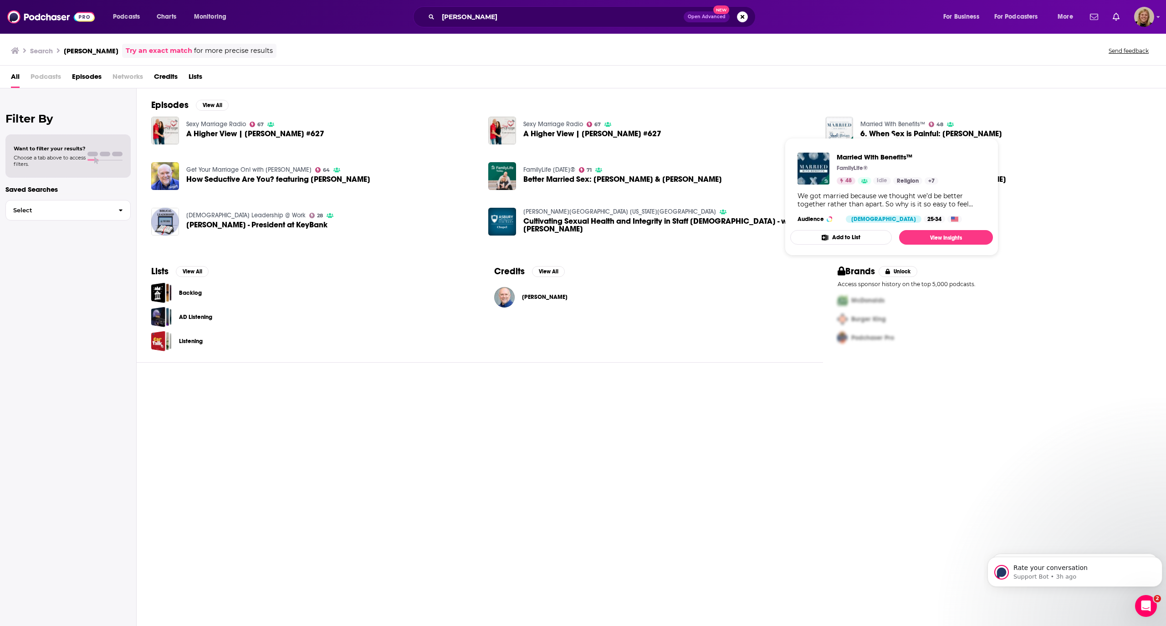
click at [873, 127] on link "Married With Benefits™" at bounding box center [893, 124] width 65 height 8
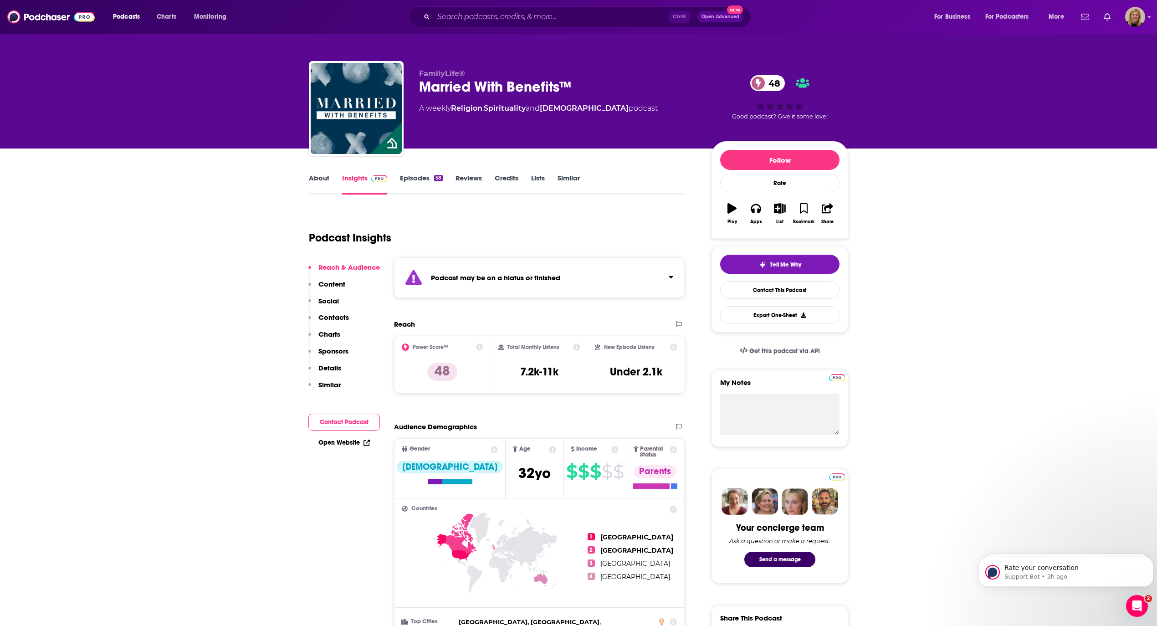
click at [320, 177] on link "About" at bounding box center [319, 184] width 21 height 21
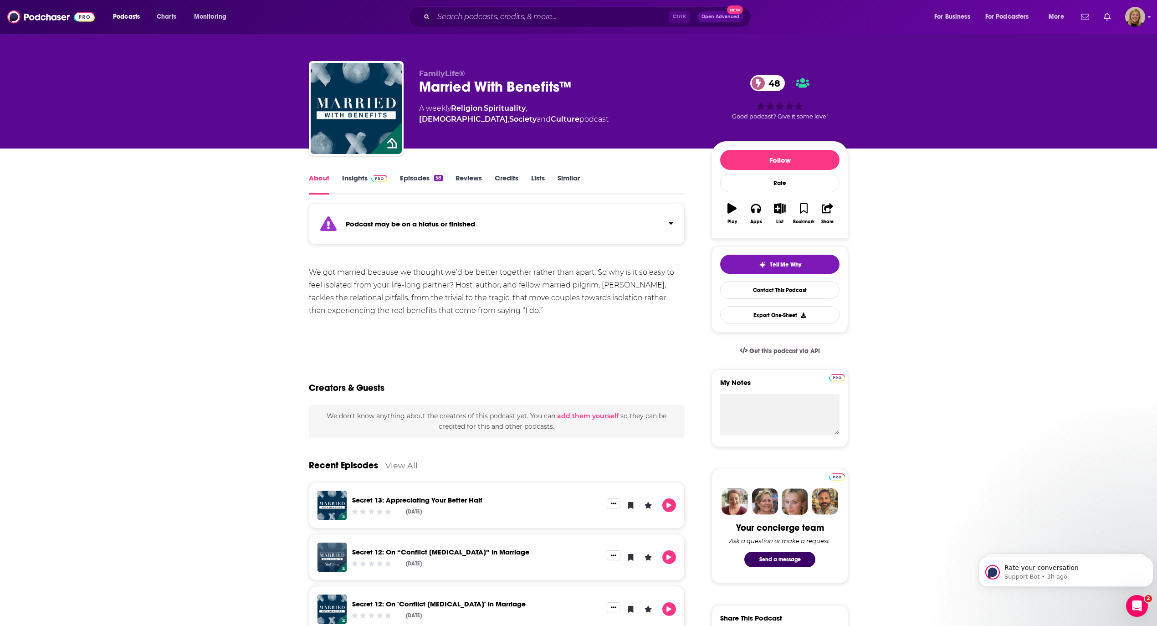
click at [397, 225] on strong "Podcast may be on a hiatus or finished" at bounding box center [410, 224] width 129 height 9
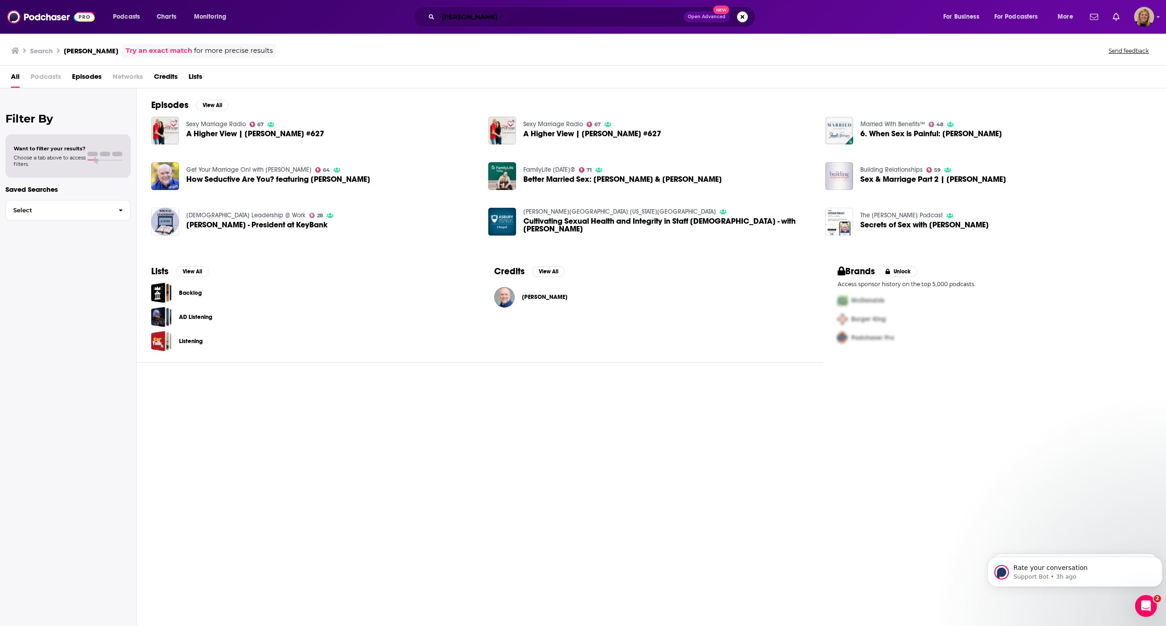
click at [498, 11] on input "[PERSON_NAME]" at bounding box center [561, 17] width 246 height 15
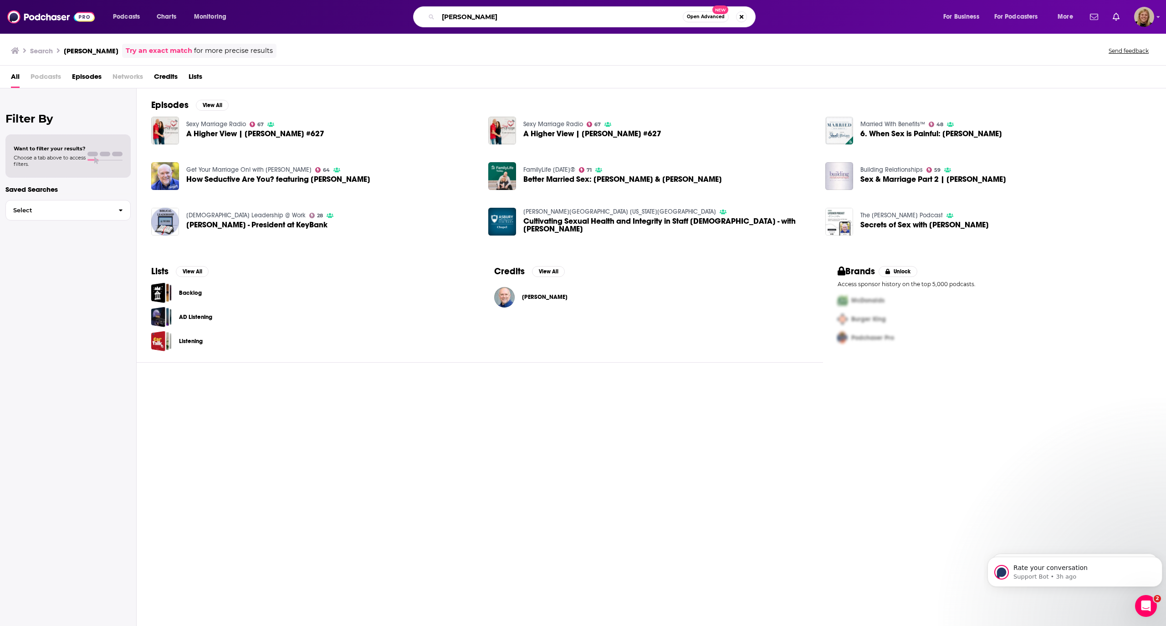
click at [498, 11] on input "[PERSON_NAME]" at bounding box center [560, 17] width 245 height 15
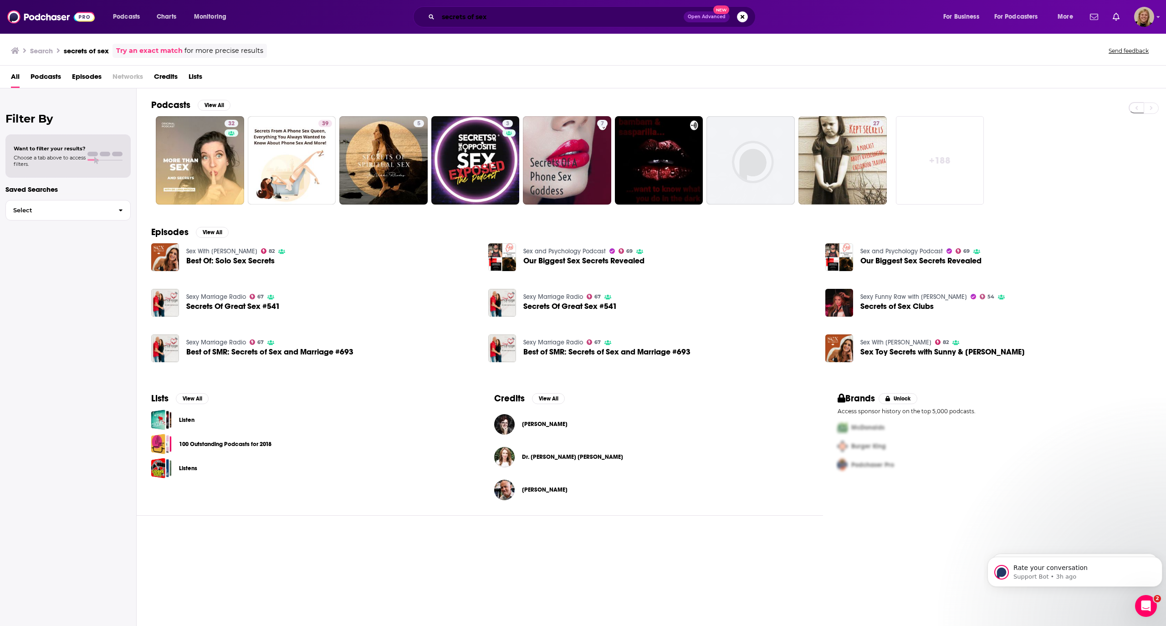
click at [517, 18] on input "secrets of sex" at bounding box center [561, 17] width 246 height 15
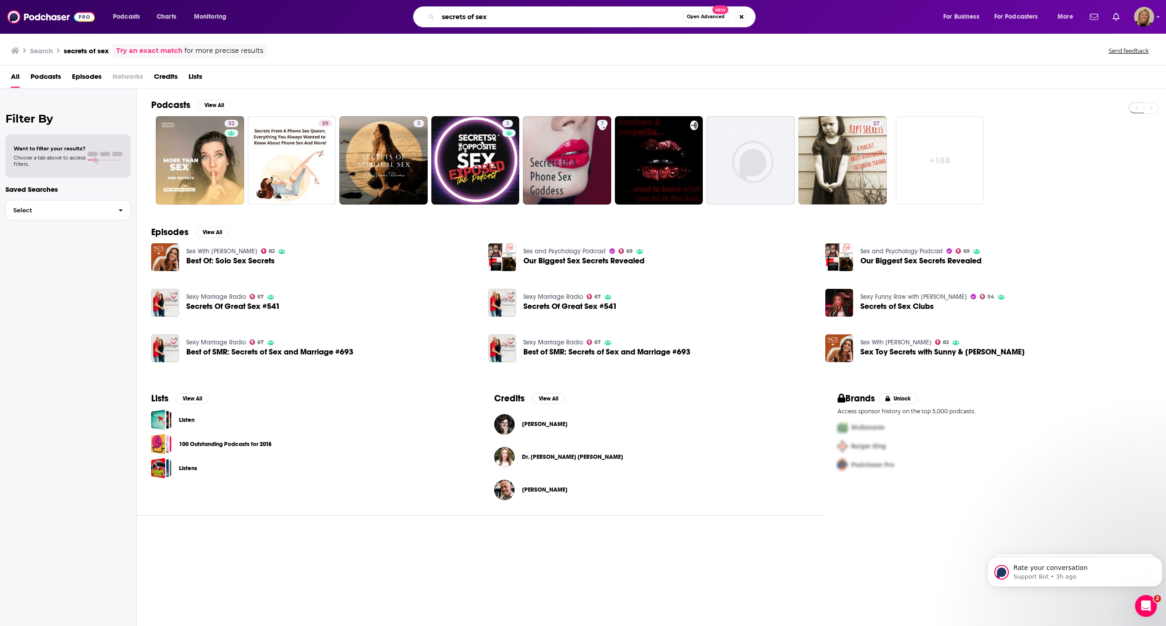
click at [517, 18] on input "secrets of sex" at bounding box center [560, 17] width 245 height 15
type input "equipped with [PERSON_NAME]"
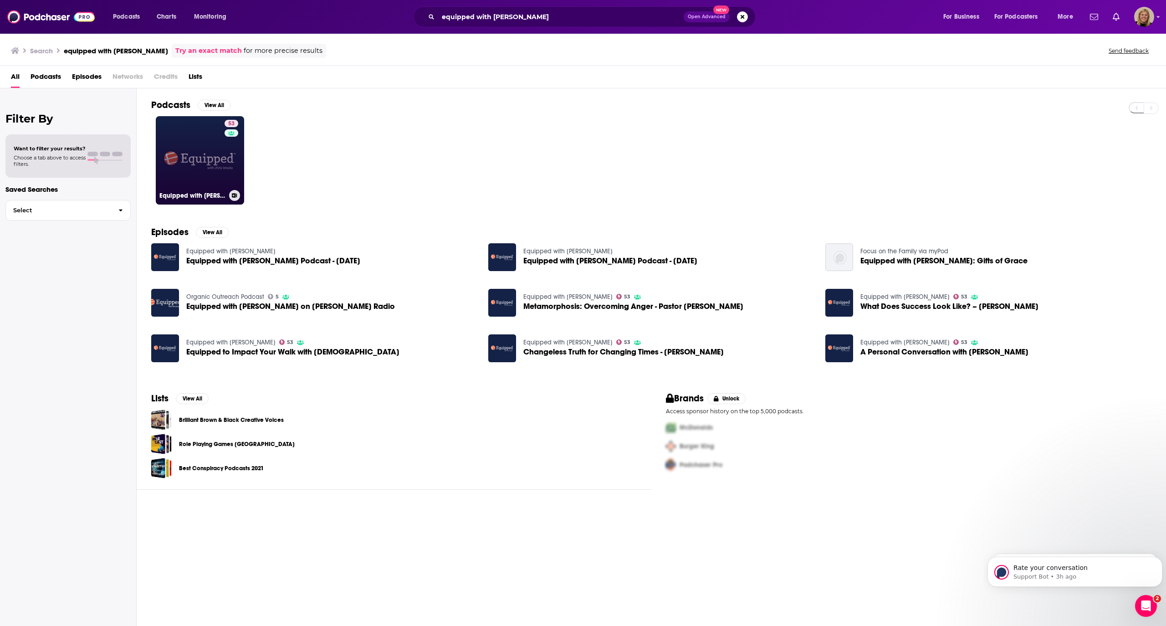
click at [218, 161] on link "53 Equipped with [PERSON_NAME]" at bounding box center [200, 160] width 88 height 88
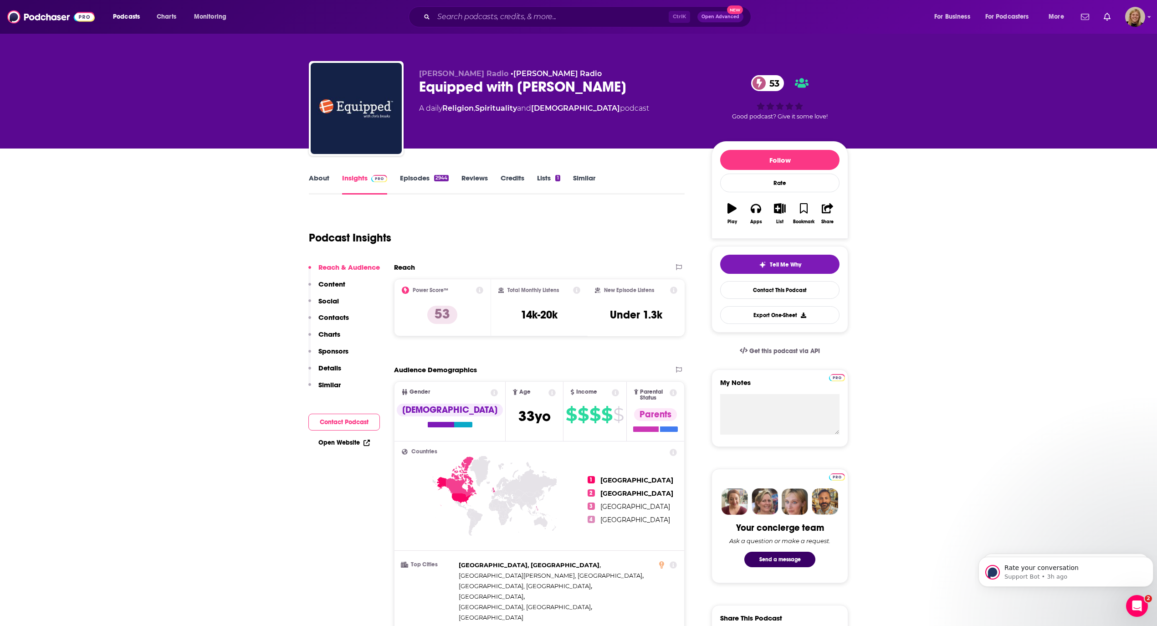
click at [340, 418] on button "Contact Podcast" at bounding box center [344, 422] width 72 height 17
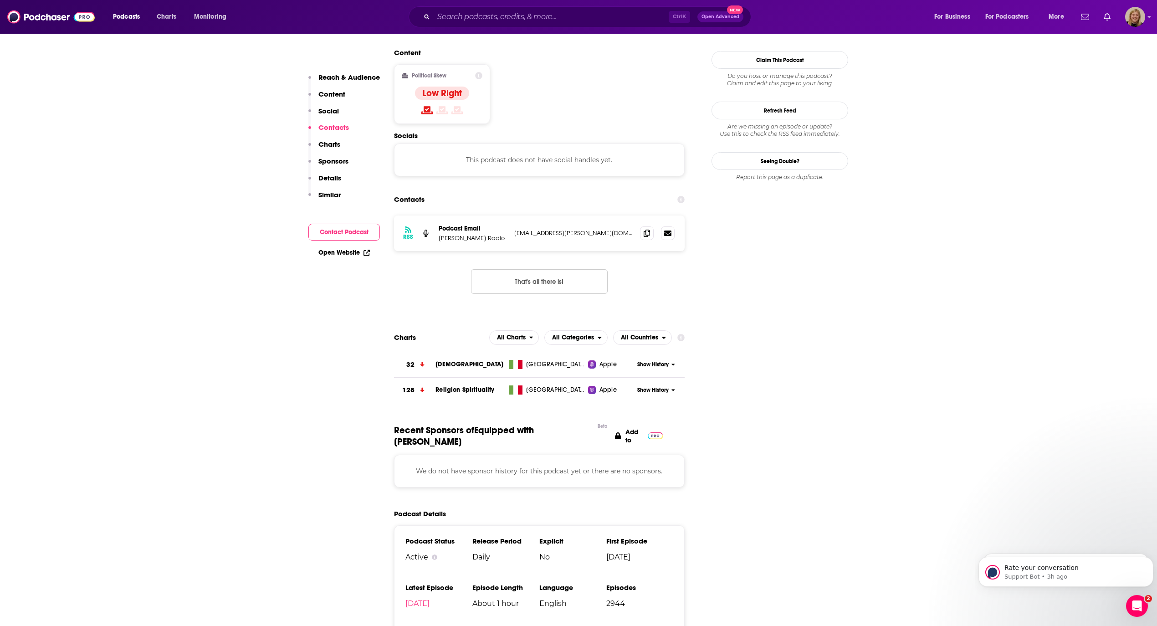
scroll to position [733, 0]
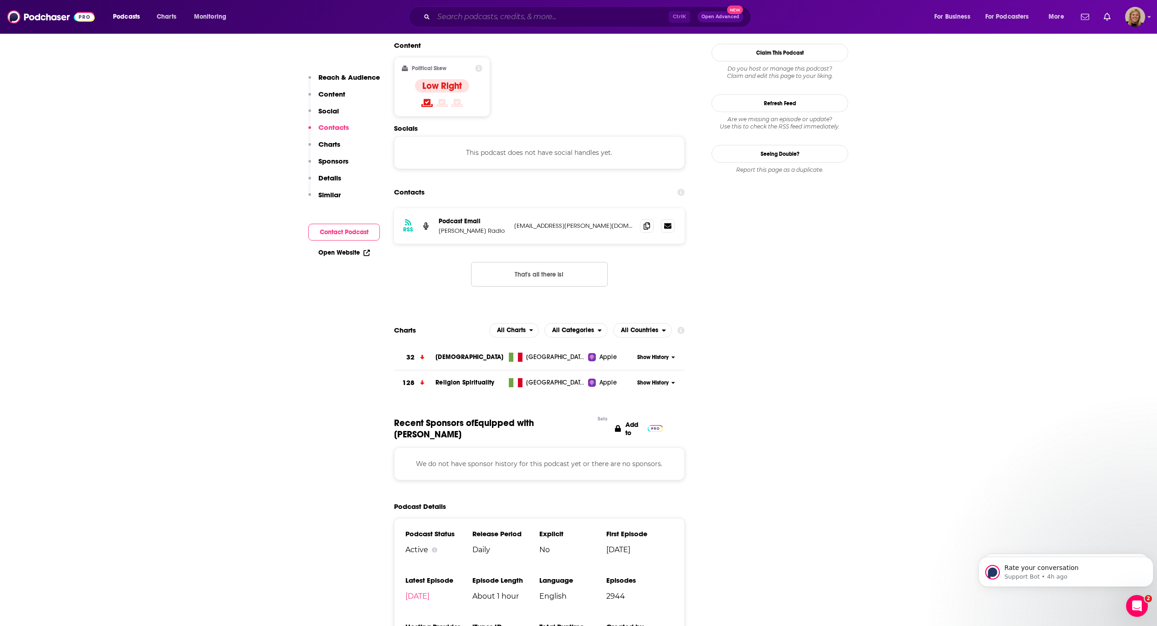
click at [507, 15] on input "Search podcasts, credits, & more..." at bounding box center [551, 17] width 235 height 15
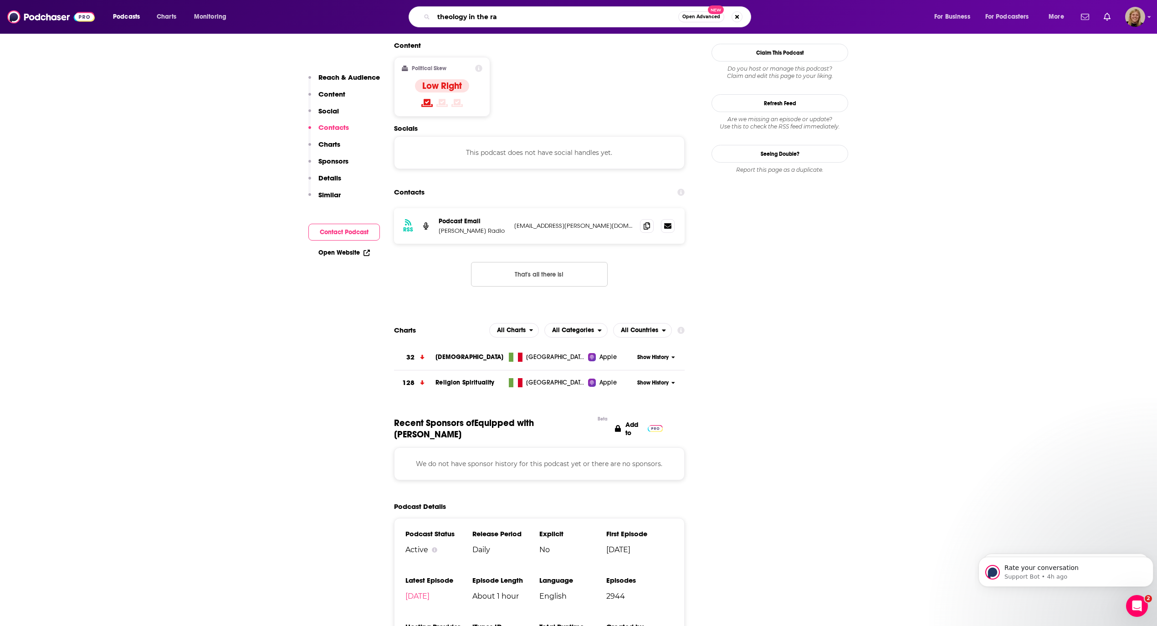
type input "theology in the raw"
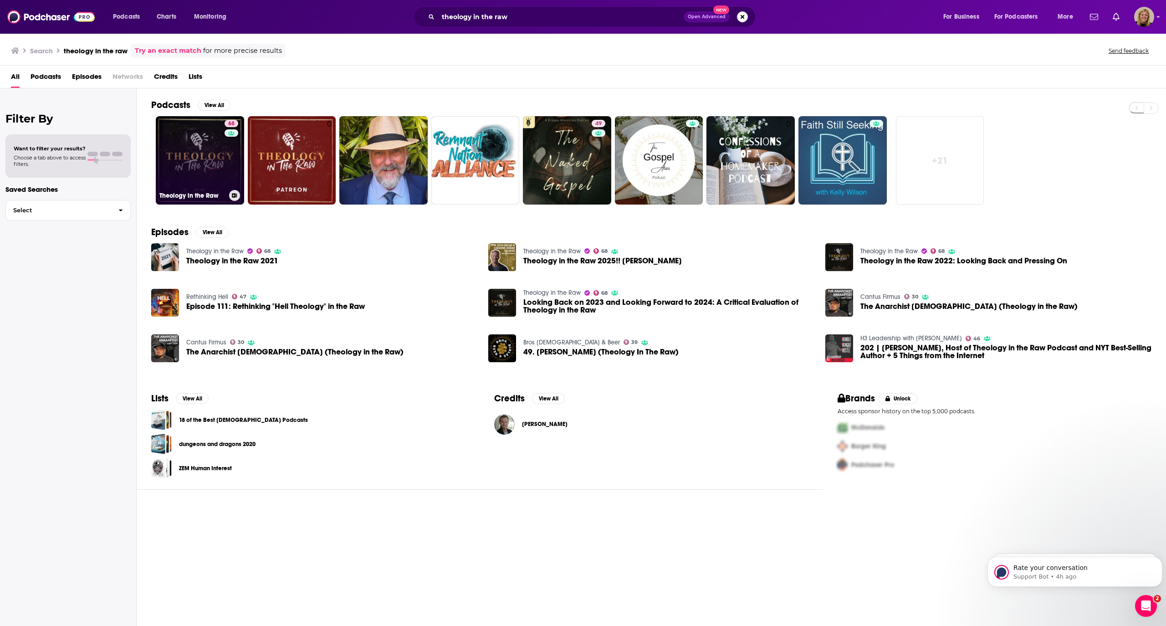
click at [212, 172] on link "68 Theology in the Raw" at bounding box center [200, 160] width 88 height 88
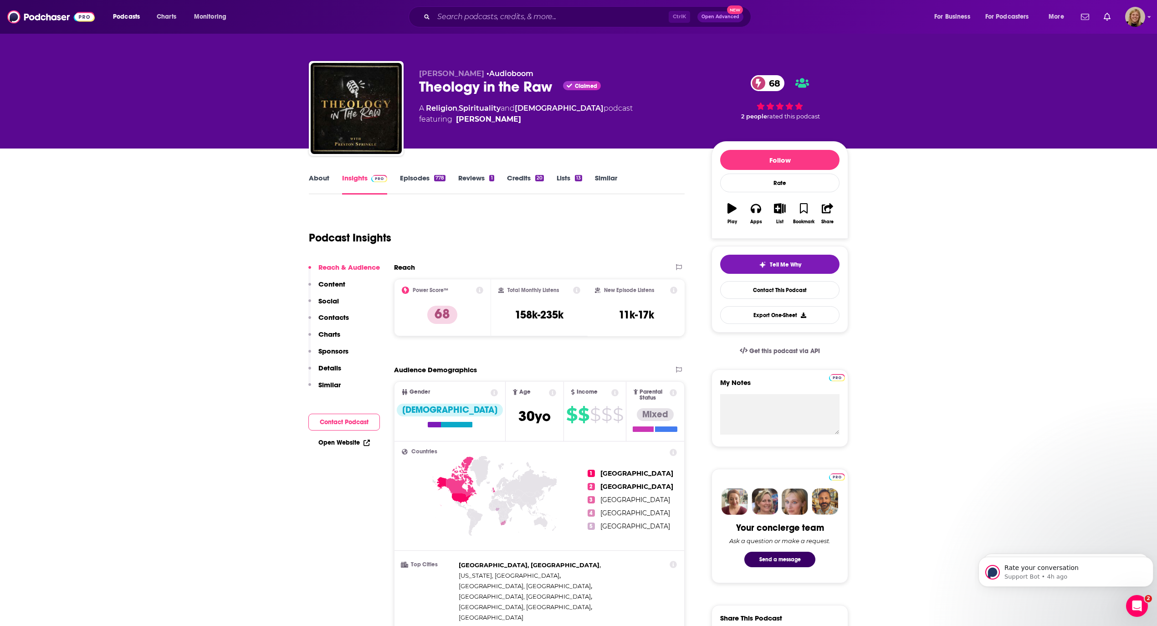
click at [347, 420] on button "Contact Podcast" at bounding box center [344, 422] width 72 height 17
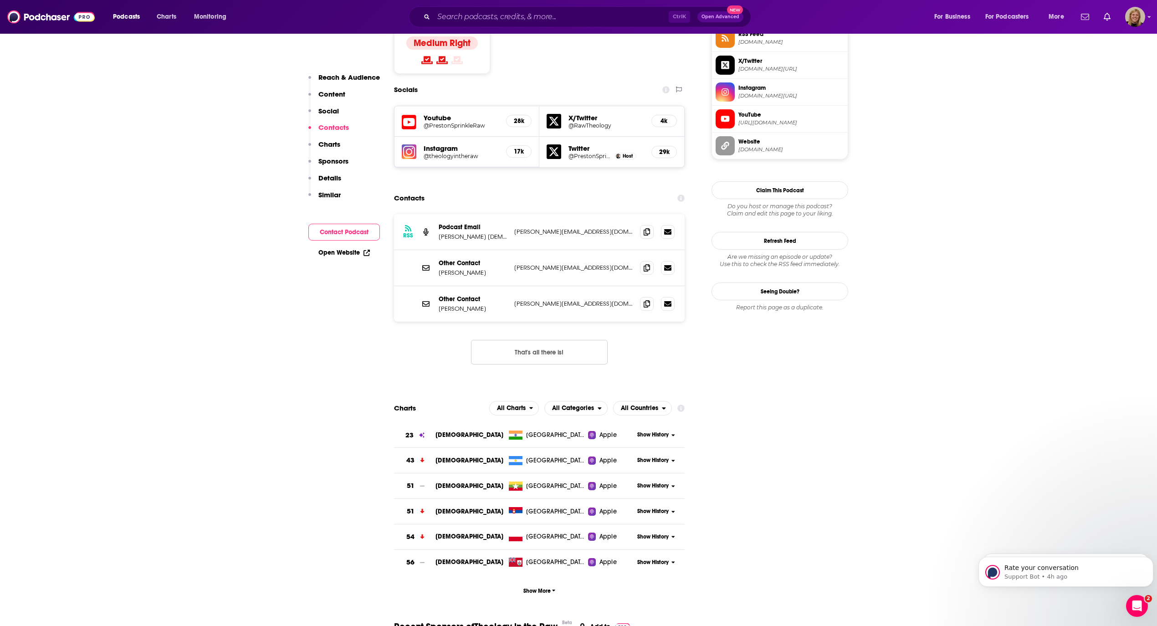
scroll to position [781, 0]
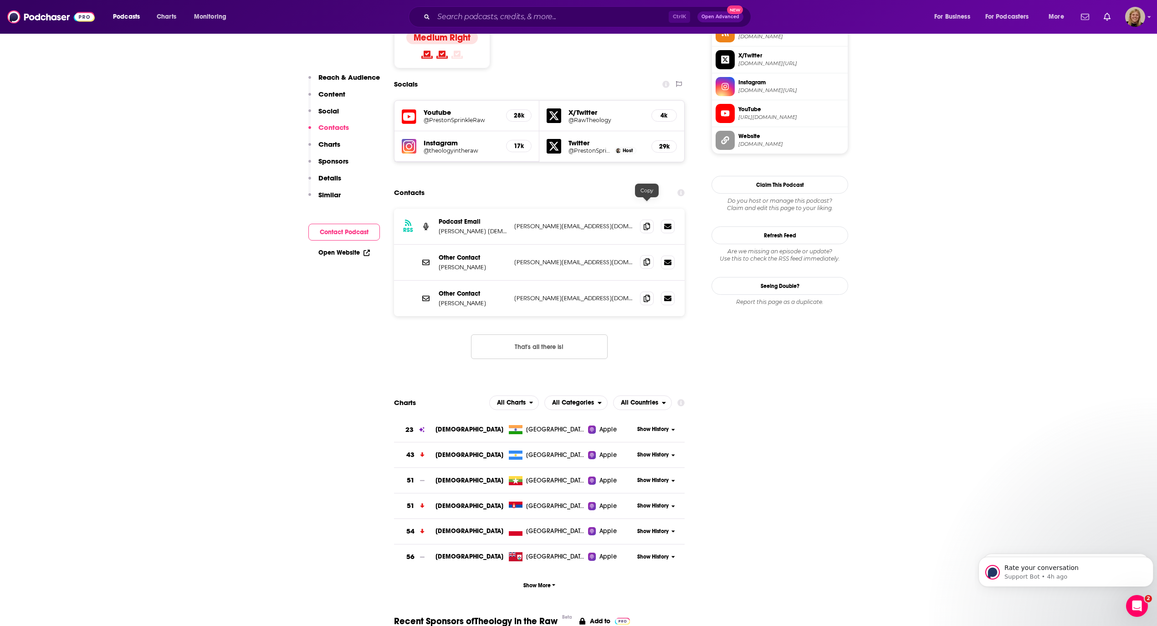
click at [648, 258] on icon at bounding box center [647, 261] width 6 height 7
click at [458, 15] on input "Search podcasts, credits, & more..." at bounding box center [551, 17] width 235 height 15
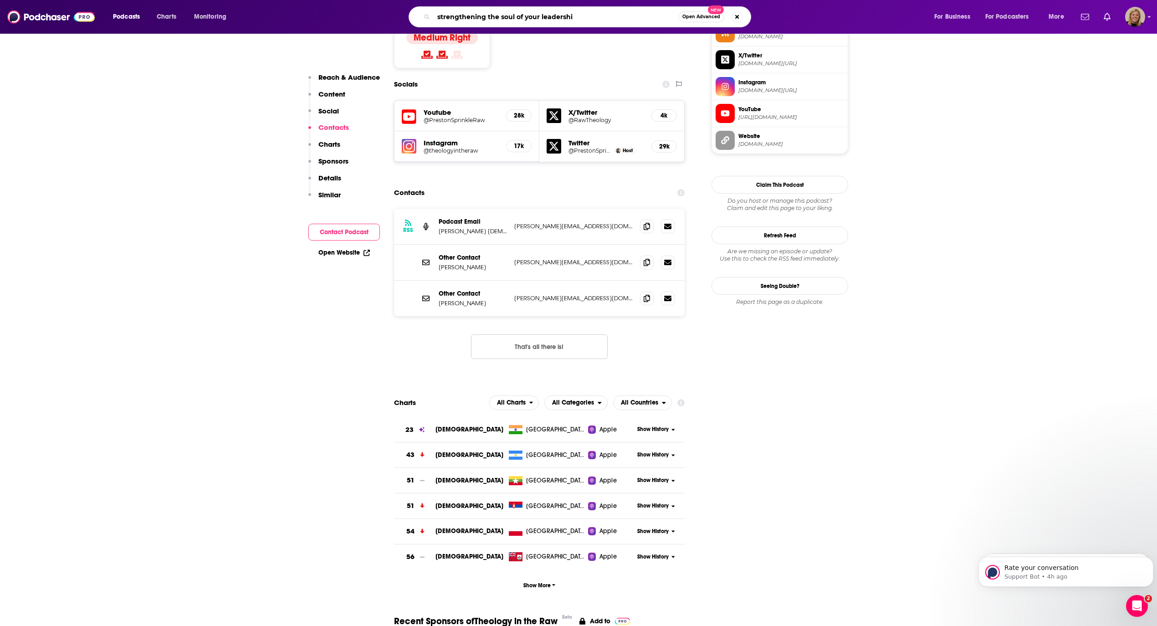
type input "strengthening the soul of your leadership"
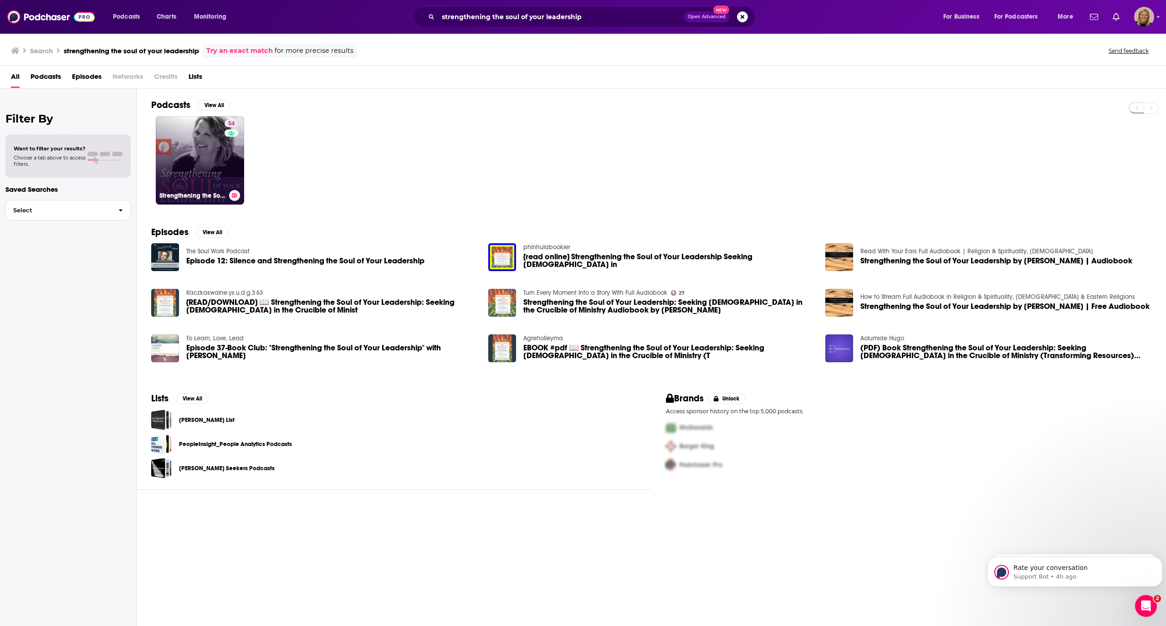
click at [208, 150] on link "54 Strengthening the Soul of Your Leadership with [PERSON_NAME]" at bounding box center [200, 160] width 88 height 88
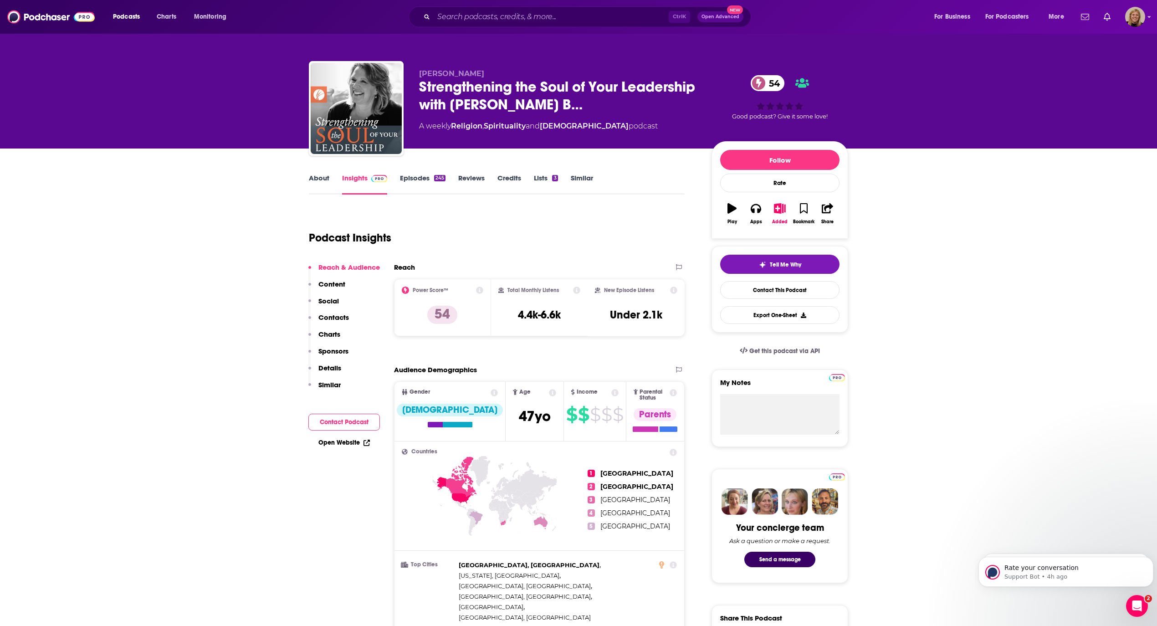
click at [359, 425] on button "Contact Podcast" at bounding box center [344, 422] width 72 height 17
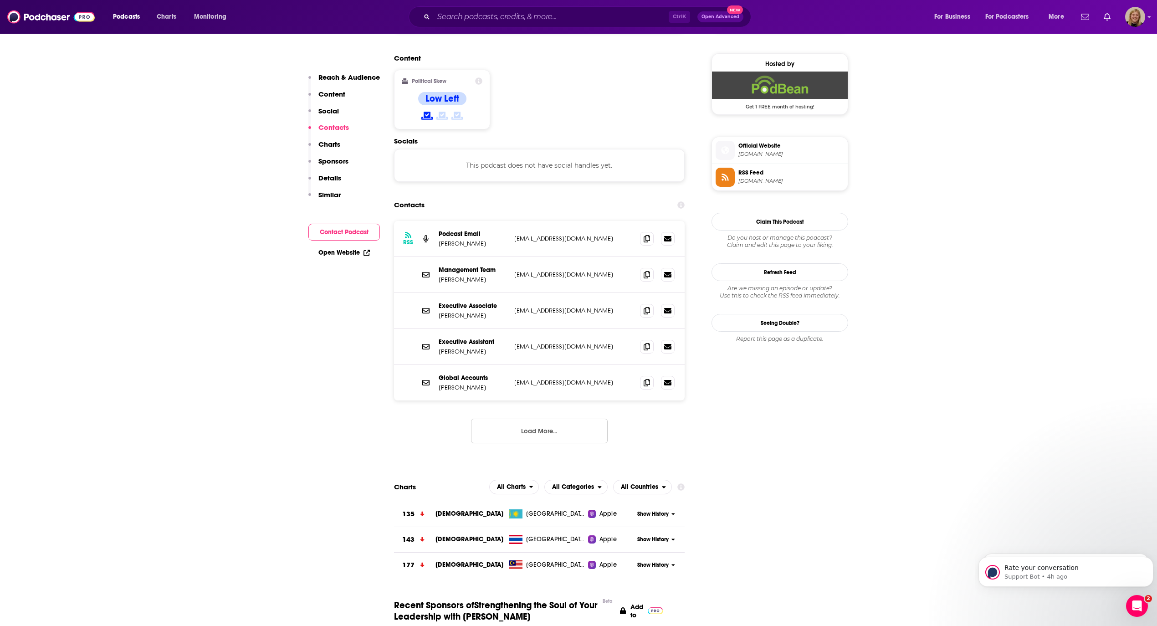
scroll to position [722, 0]
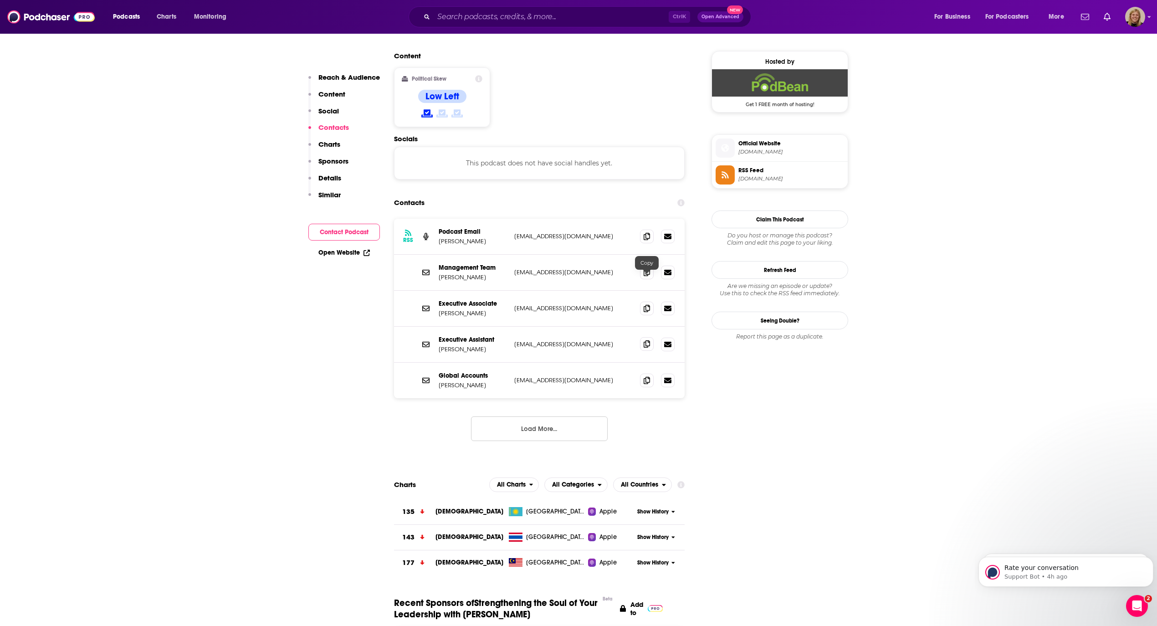
click at [646, 340] on icon at bounding box center [647, 343] width 6 height 7
click at [521, 20] on input "Search podcasts, credits, & more..." at bounding box center [551, 17] width 235 height 15
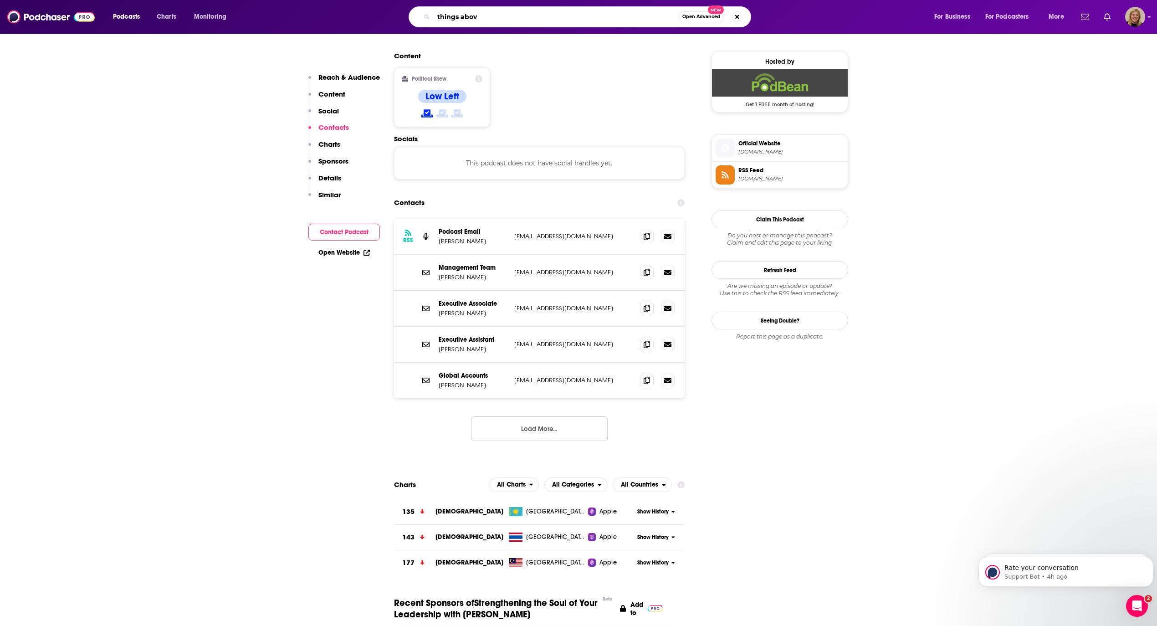
type input "things above"
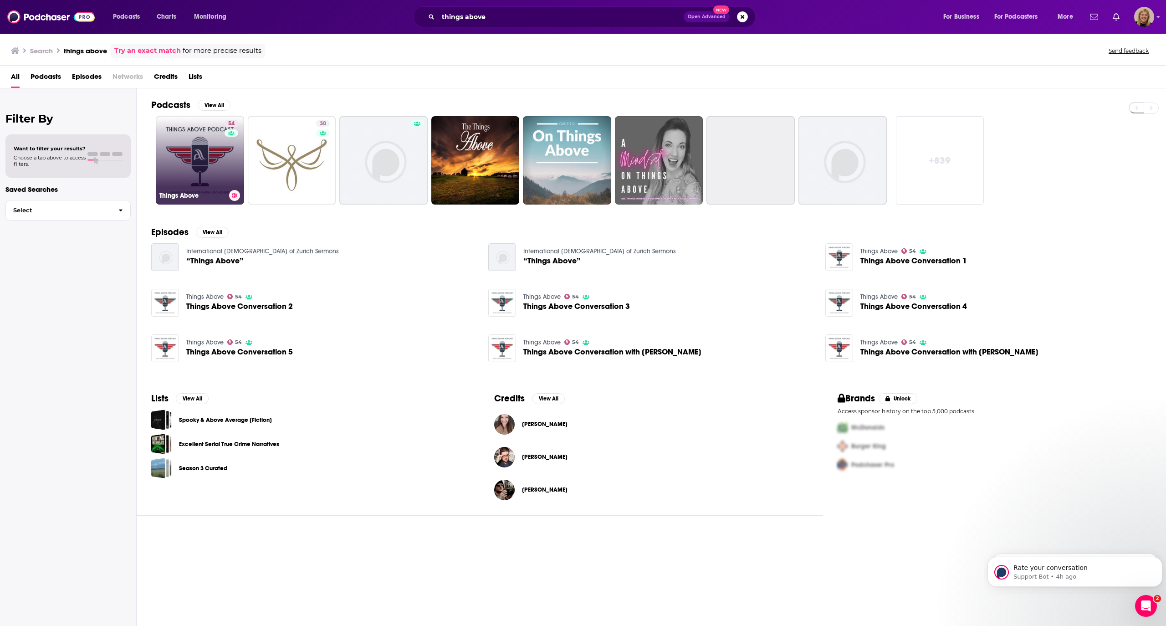
click at [214, 168] on link "54 Things Above" at bounding box center [200, 160] width 88 height 88
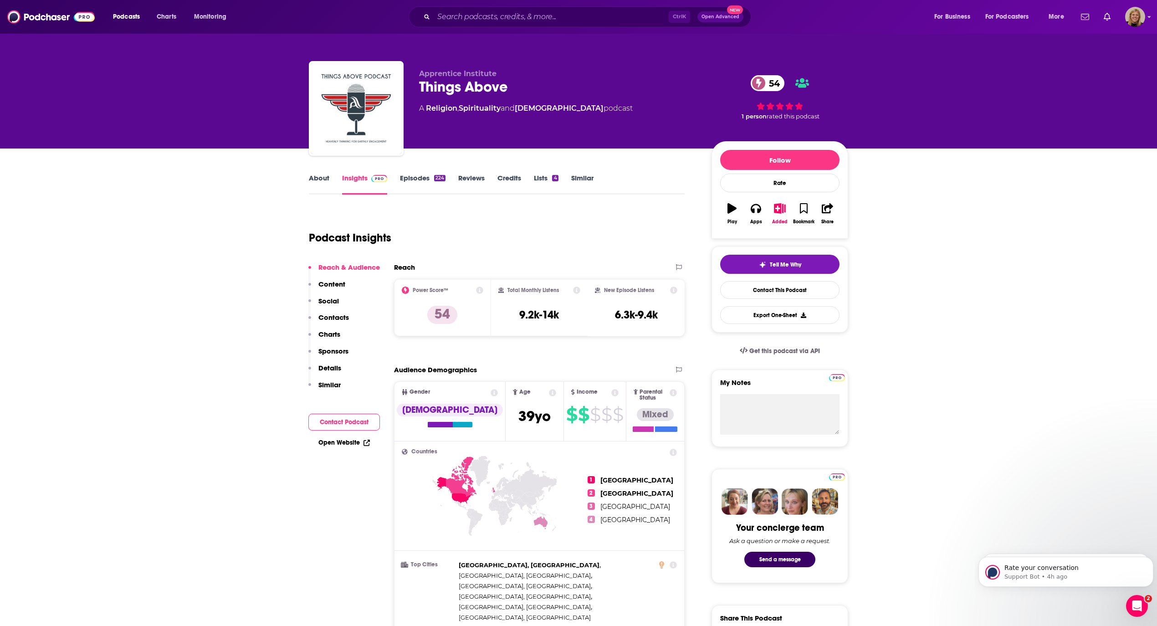
click at [361, 418] on button "Contact Podcast" at bounding box center [344, 422] width 72 height 17
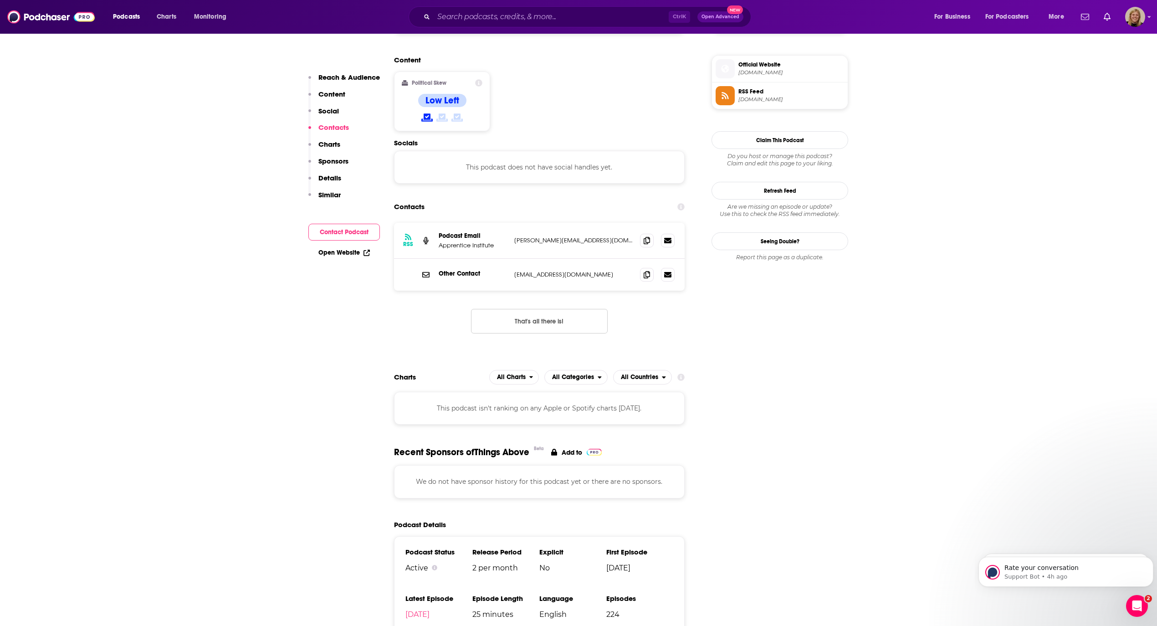
scroll to position [722, 0]
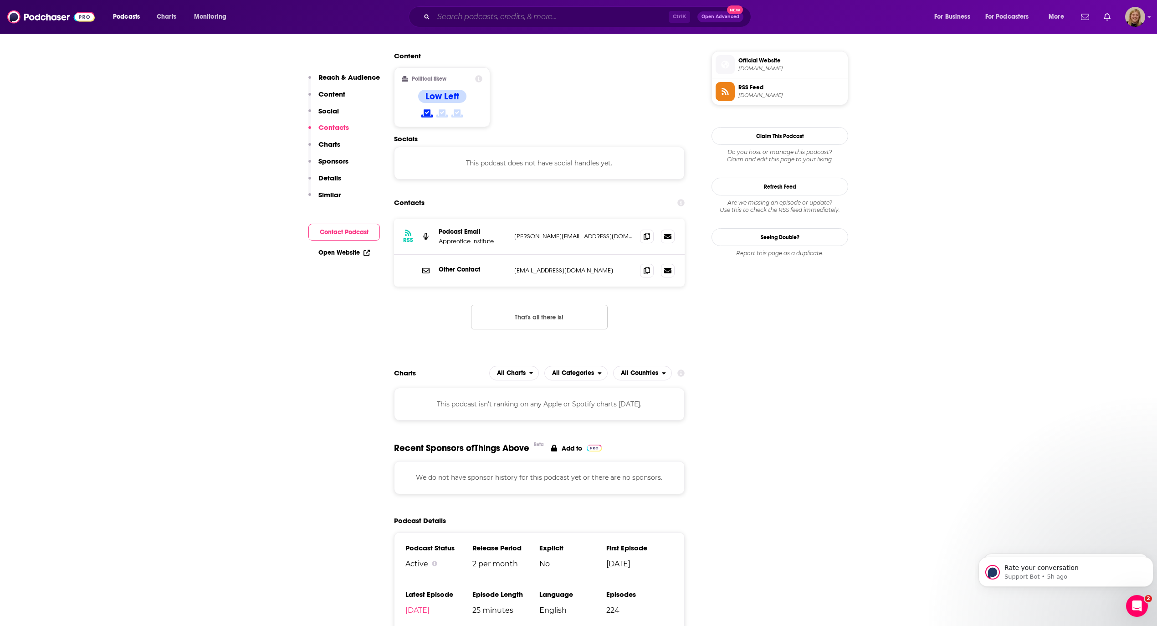
click at [533, 16] on input "Search podcasts, credits, & more..." at bounding box center [551, 17] width 235 height 15
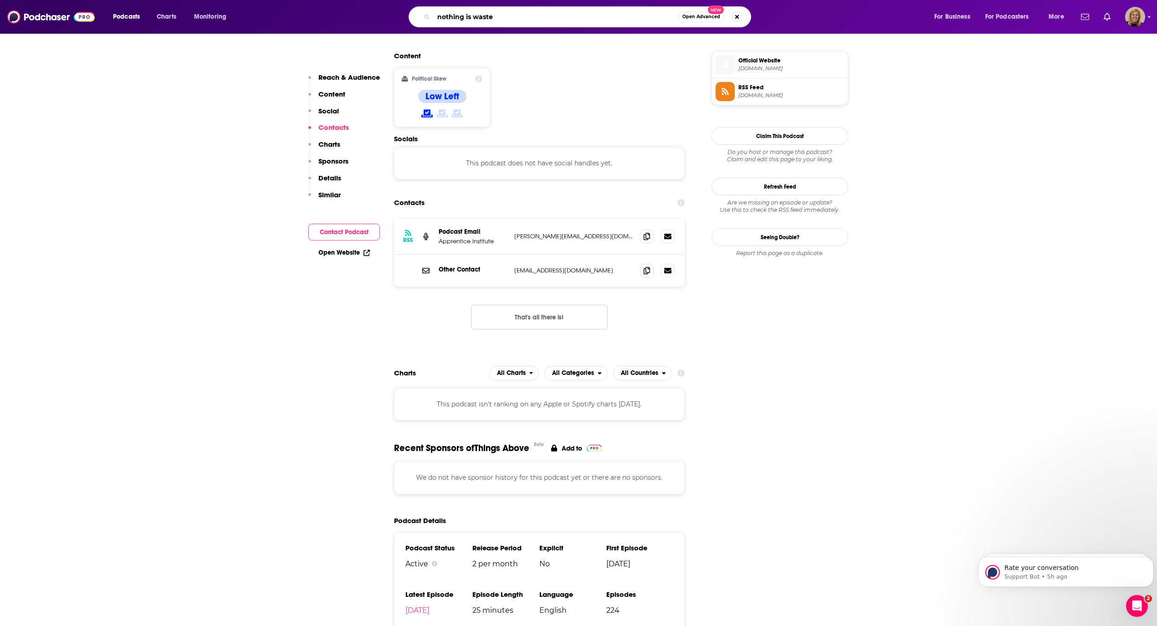
type input "nothing is wasted"
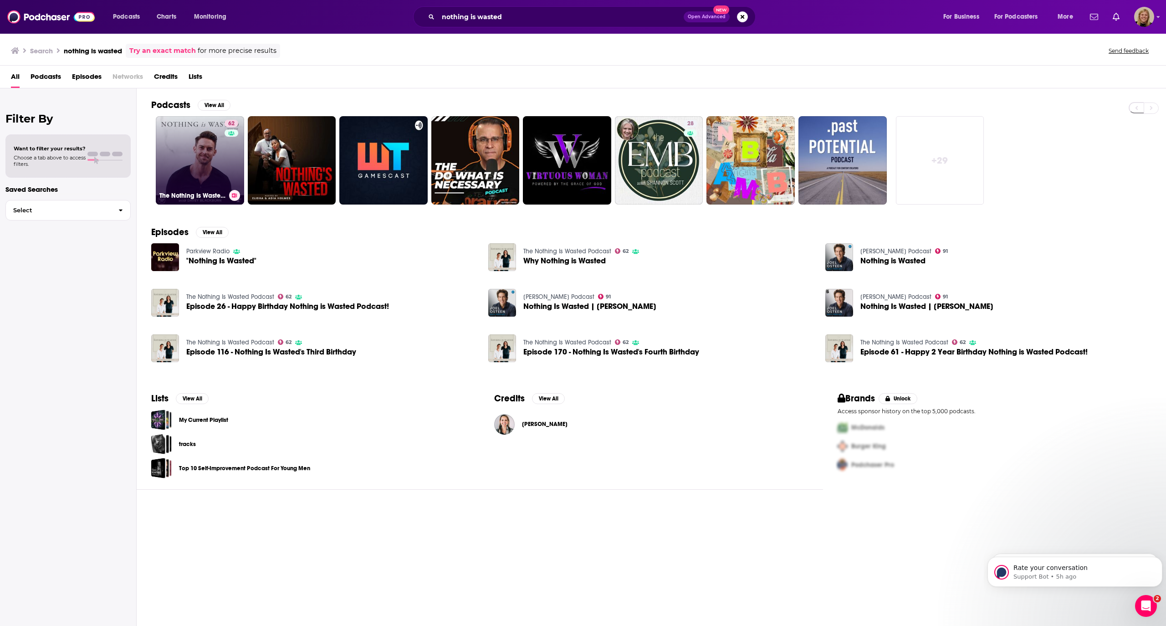
click at [209, 170] on link "62 The Nothing Is Wasted Podcast" at bounding box center [200, 160] width 88 height 88
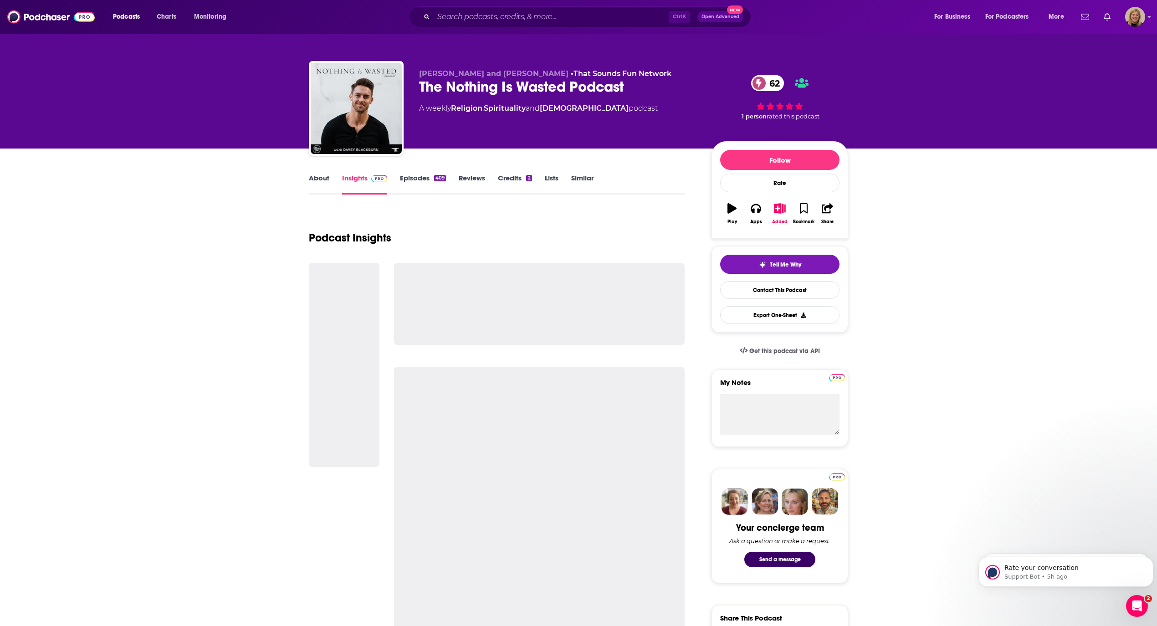
click at [421, 175] on link "Episodes 409" at bounding box center [423, 184] width 46 height 21
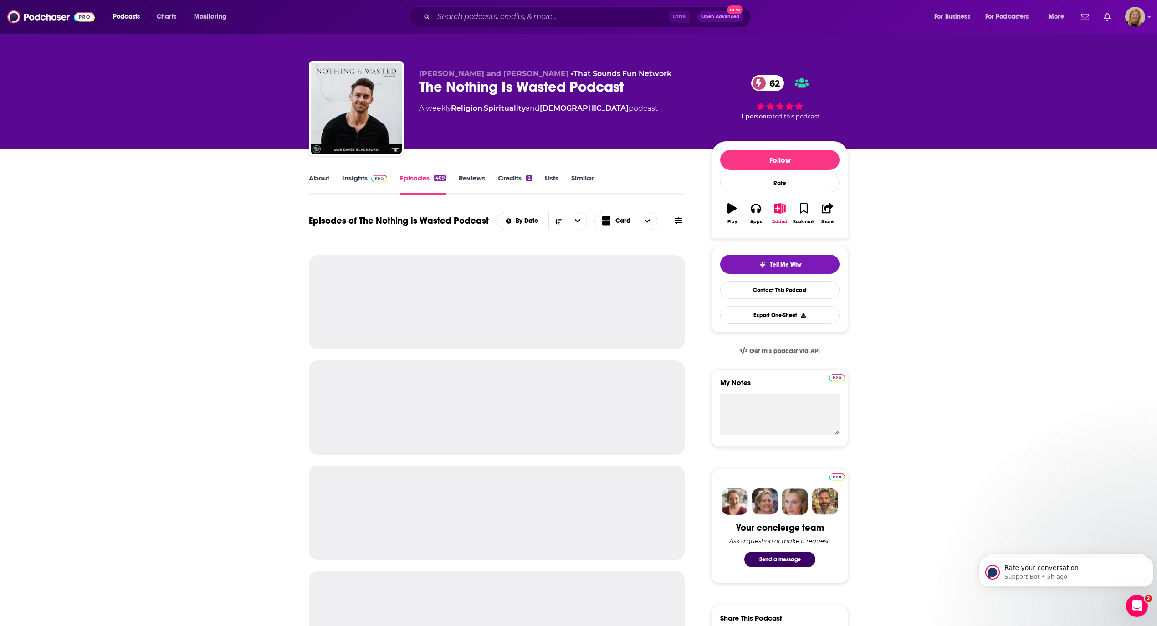
click at [673, 222] on button at bounding box center [678, 221] width 13 height 10
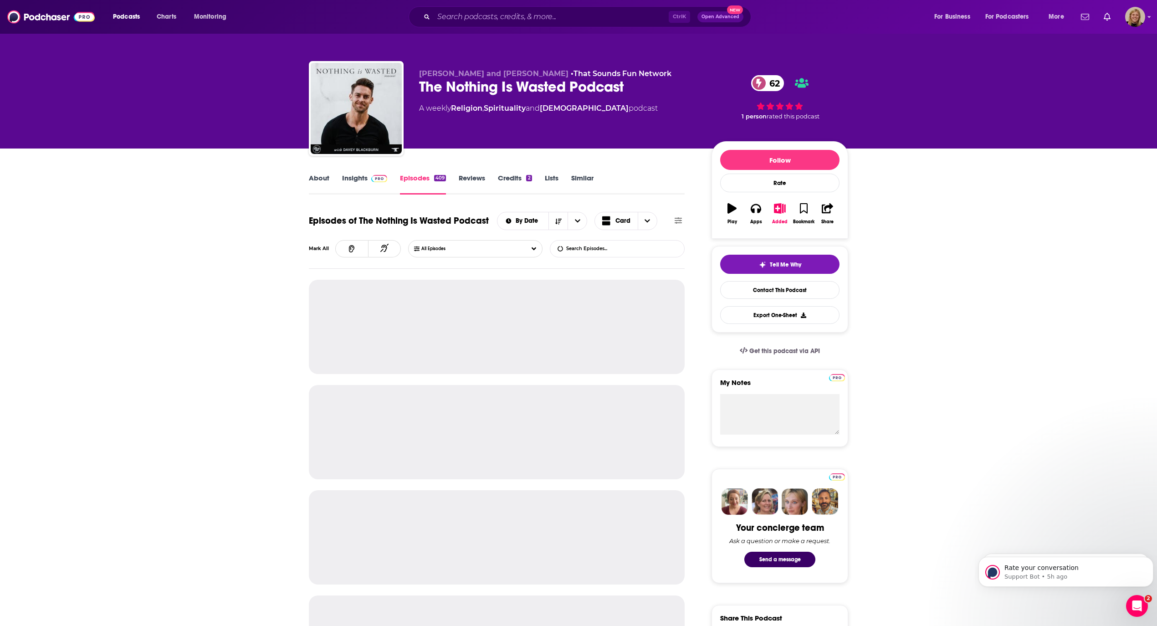
click at [618, 241] on input "List Search Input" at bounding box center [597, 249] width 95 height 16
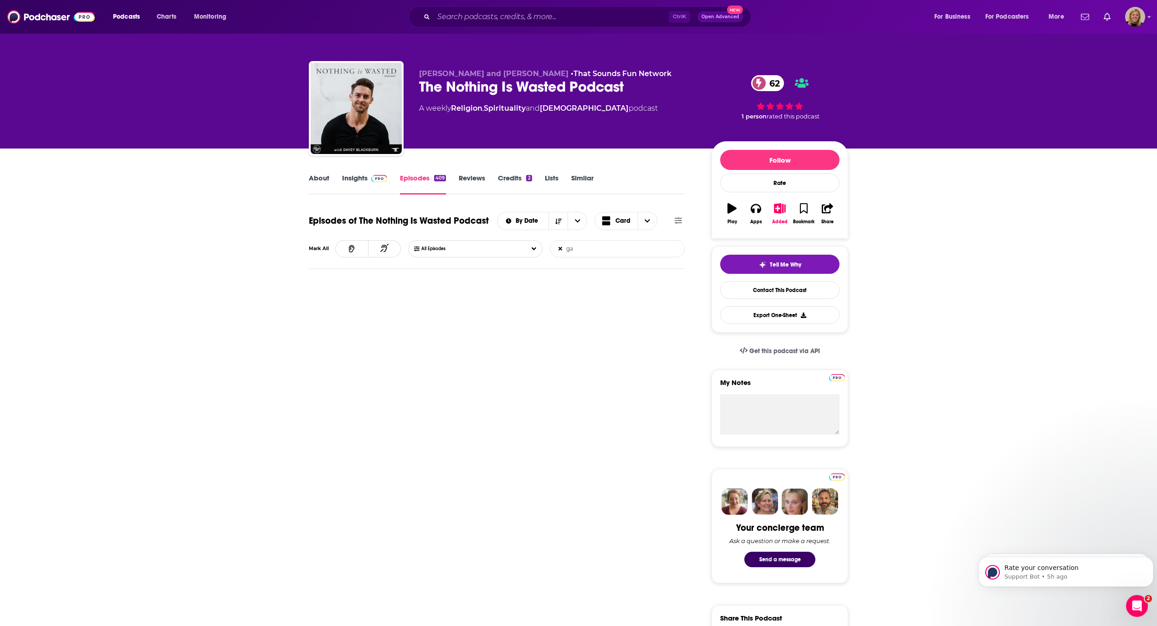
type input "g"
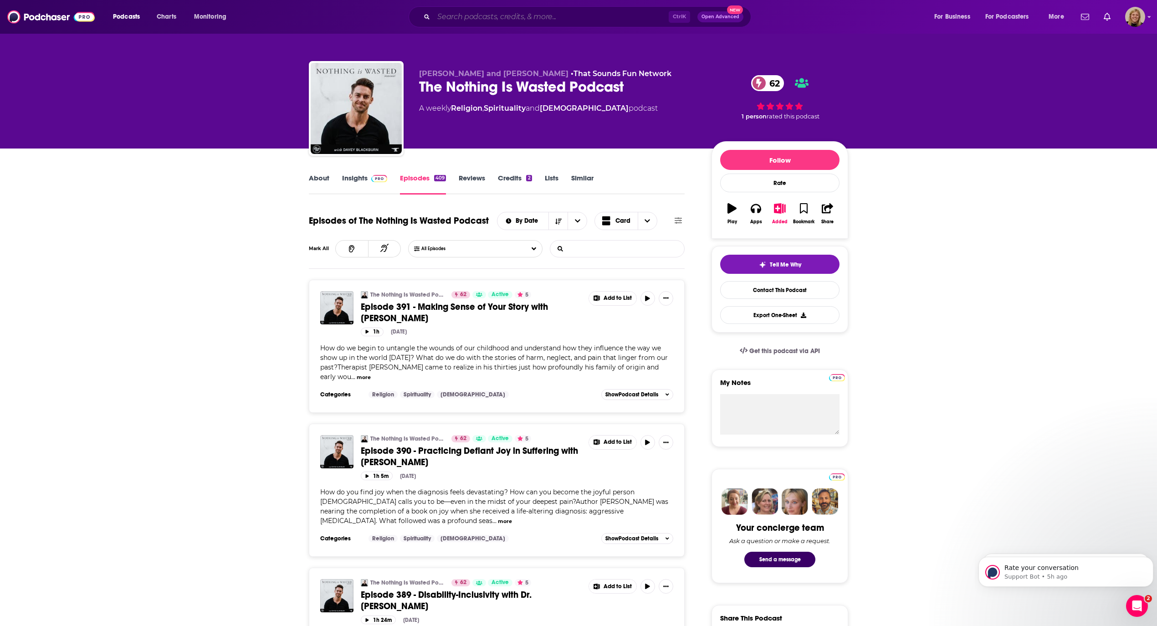
click at [502, 19] on input "Search podcasts, credits, & more..." at bounding box center [551, 17] width 235 height 15
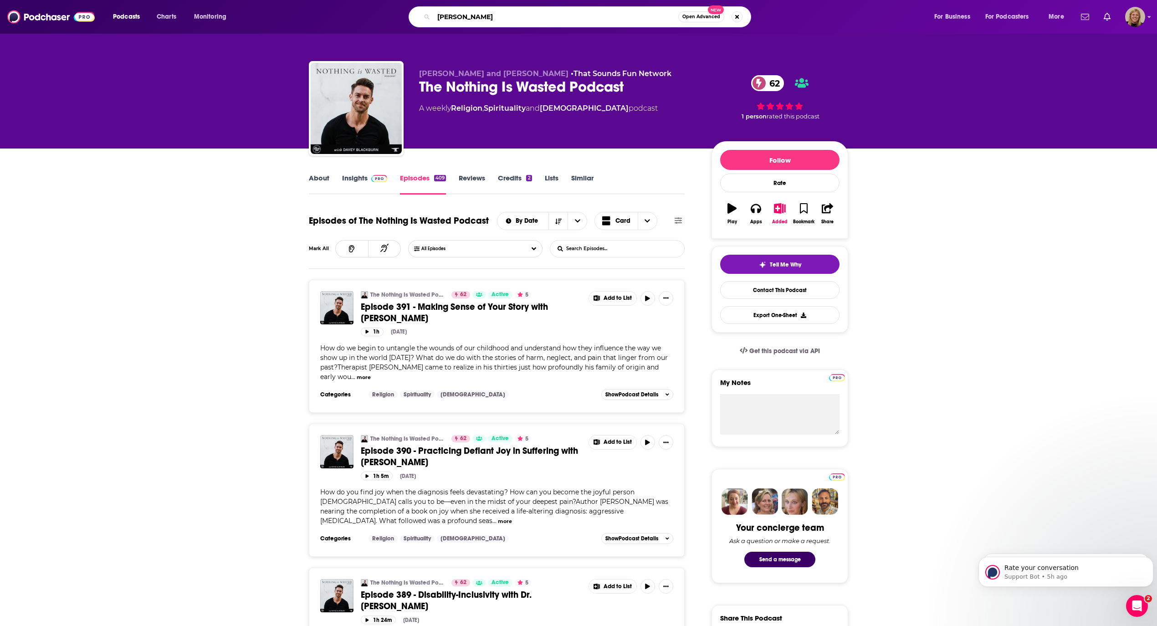
type input "[PERSON_NAME]"
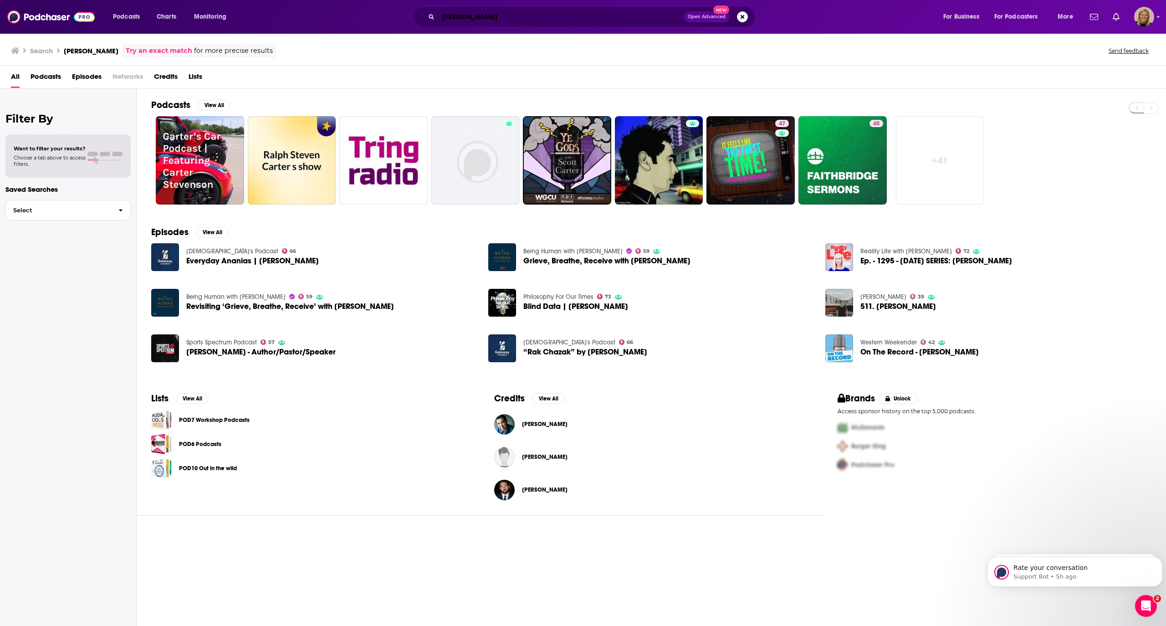
click at [502, 19] on input "[PERSON_NAME]" at bounding box center [561, 17] width 246 height 15
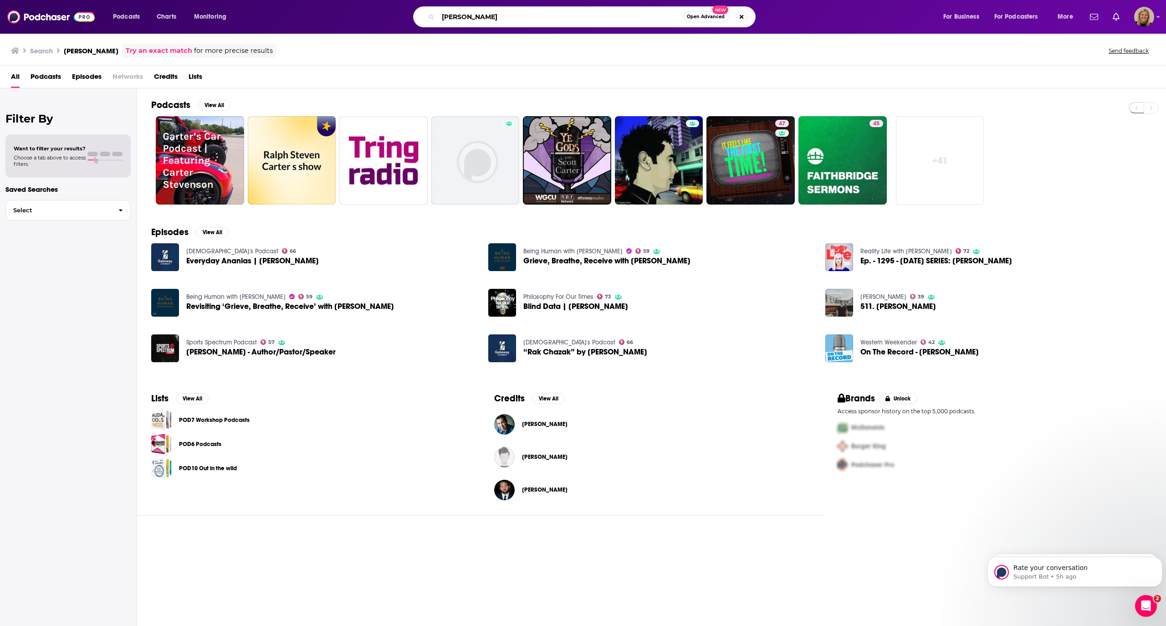
click at [502, 19] on input "[PERSON_NAME]" at bounding box center [560, 17] width 245 height 15
type input "craft & Character"
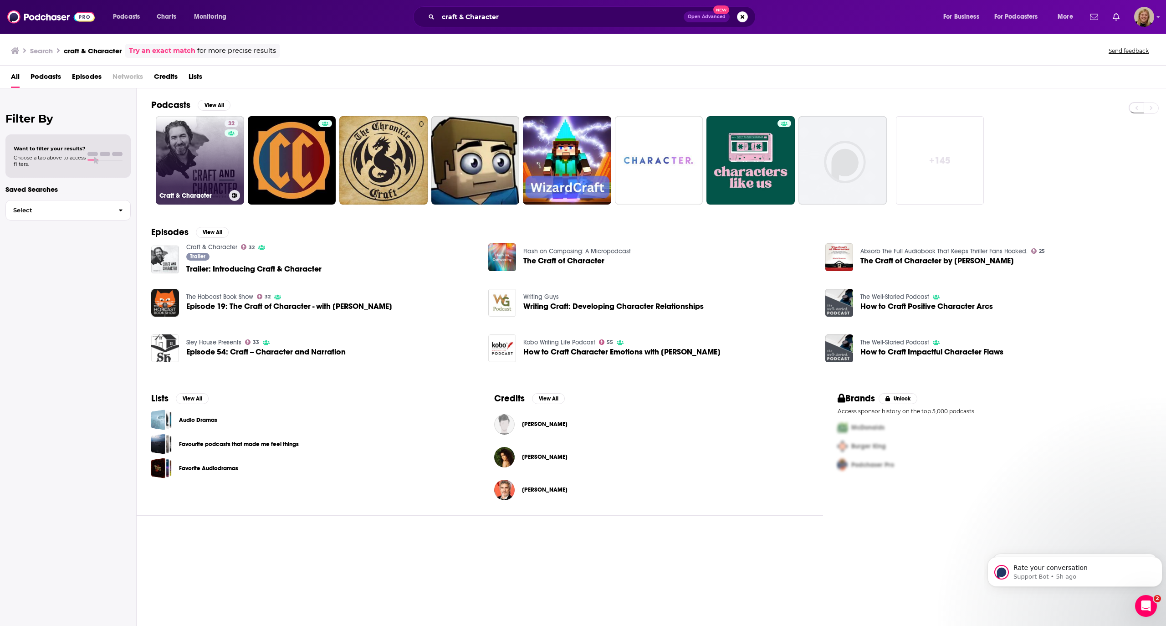
click at [180, 152] on link "32 Craft & Character" at bounding box center [200, 160] width 88 height 88
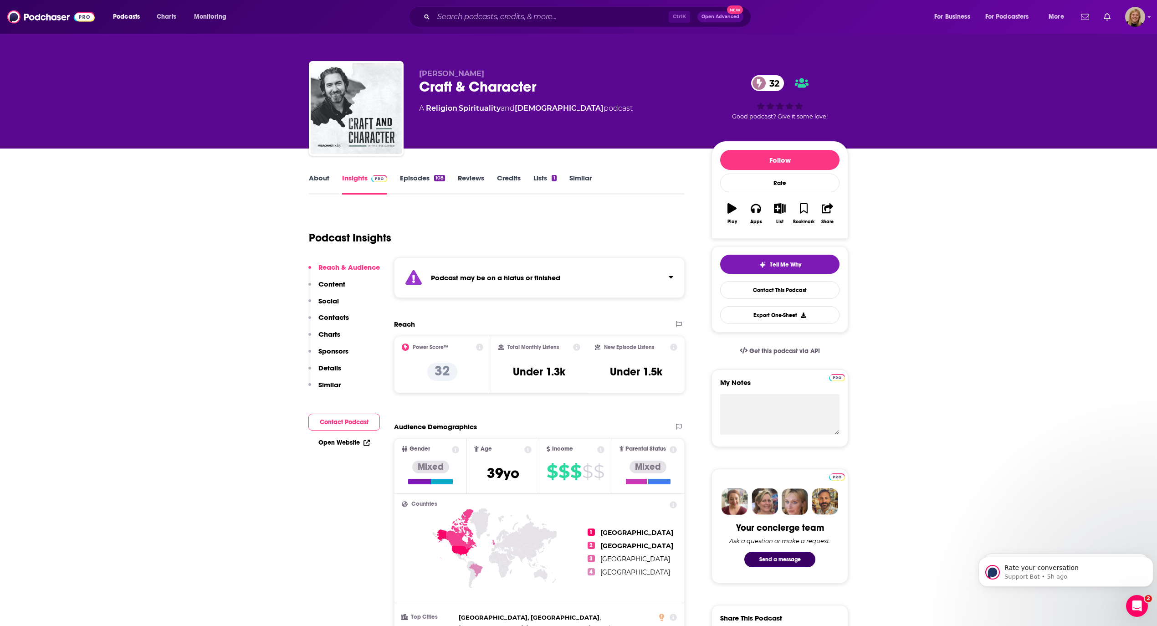
click at [521, 279] on strong "Podcast may be on a hiatus or finished" at bounding box center [495, 277] width 129 height 9
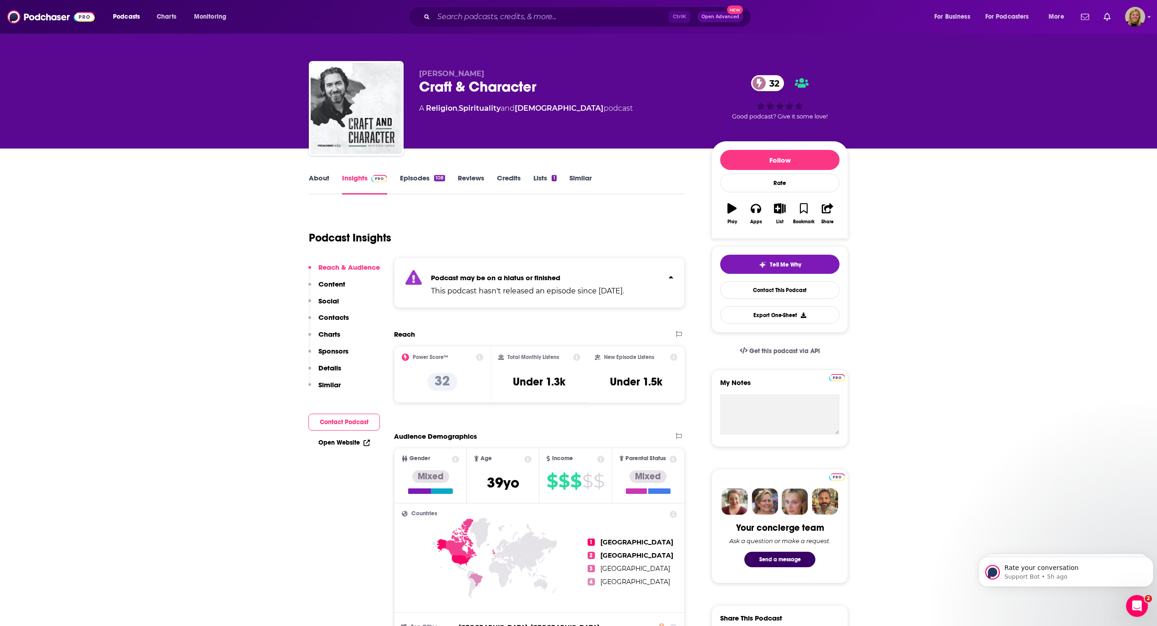
click at [425, 177] on link "Episodes 108" at bounding box center [422, 184] width 45 height 21
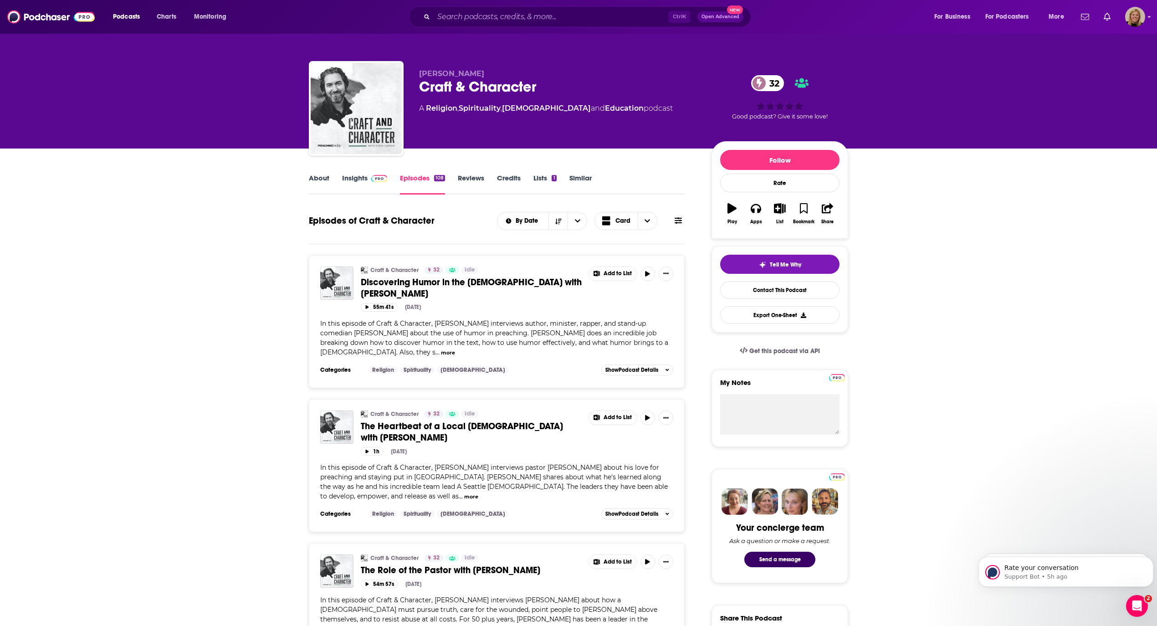
click at [320, 177] on link "About" at bounding box center [319, 184] width 21 height 21
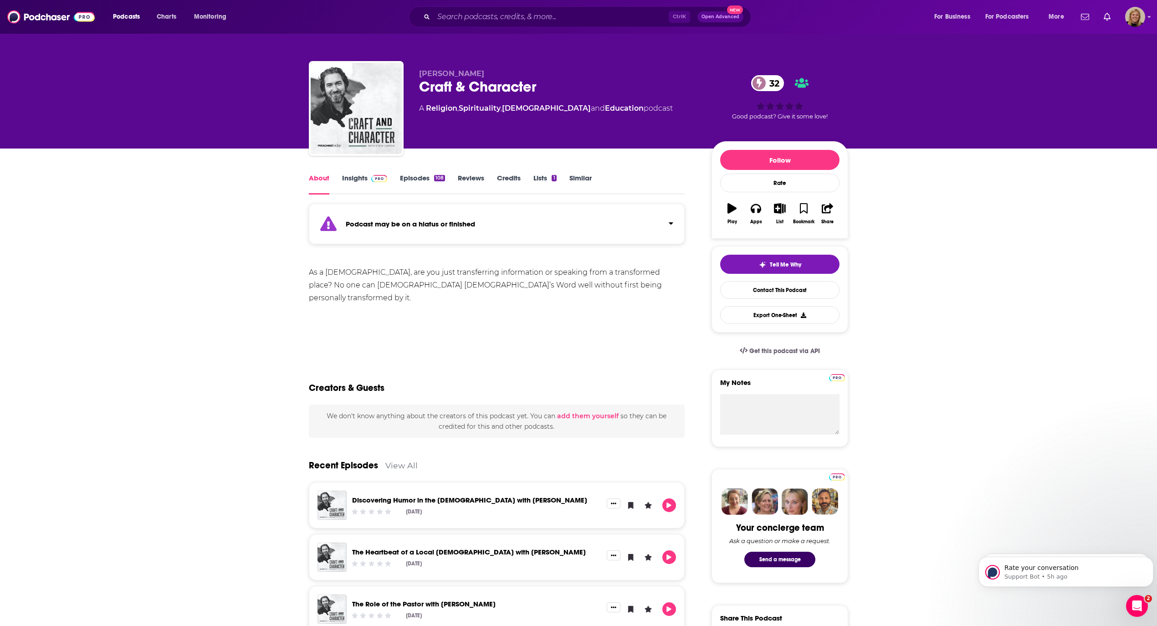
click at [421, 228] on div "Podcast may be on a hiatus or finished" at bounding box center [497, 224] width 376 height 41
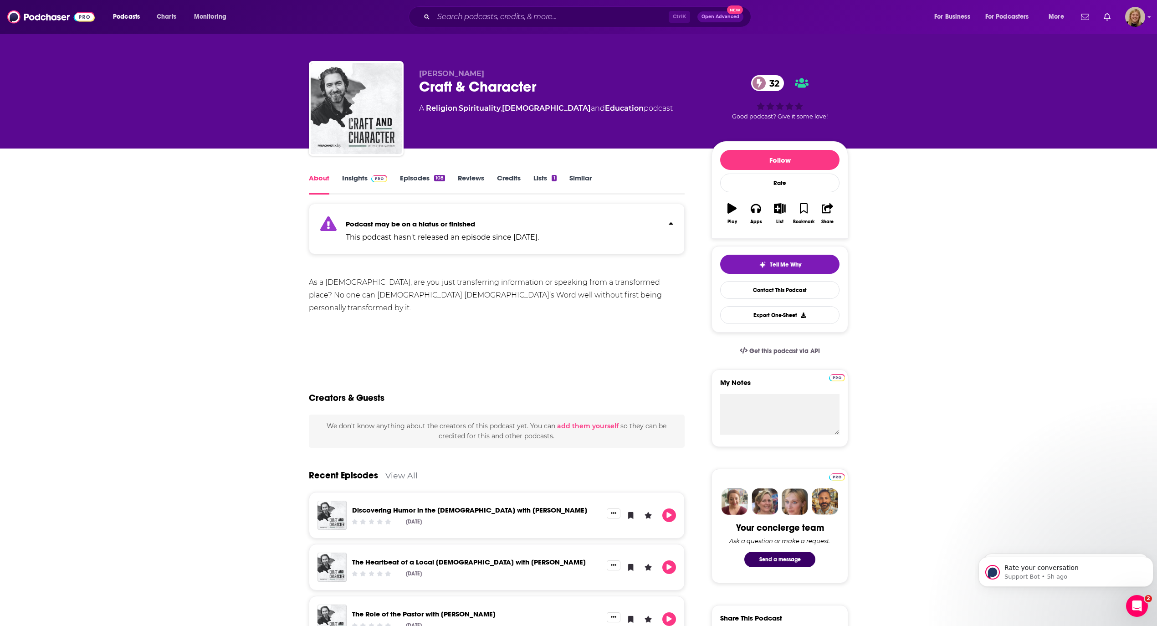
click at [359, 176] on link "Insights" at bounding box center [364, 184] width 45 height 21
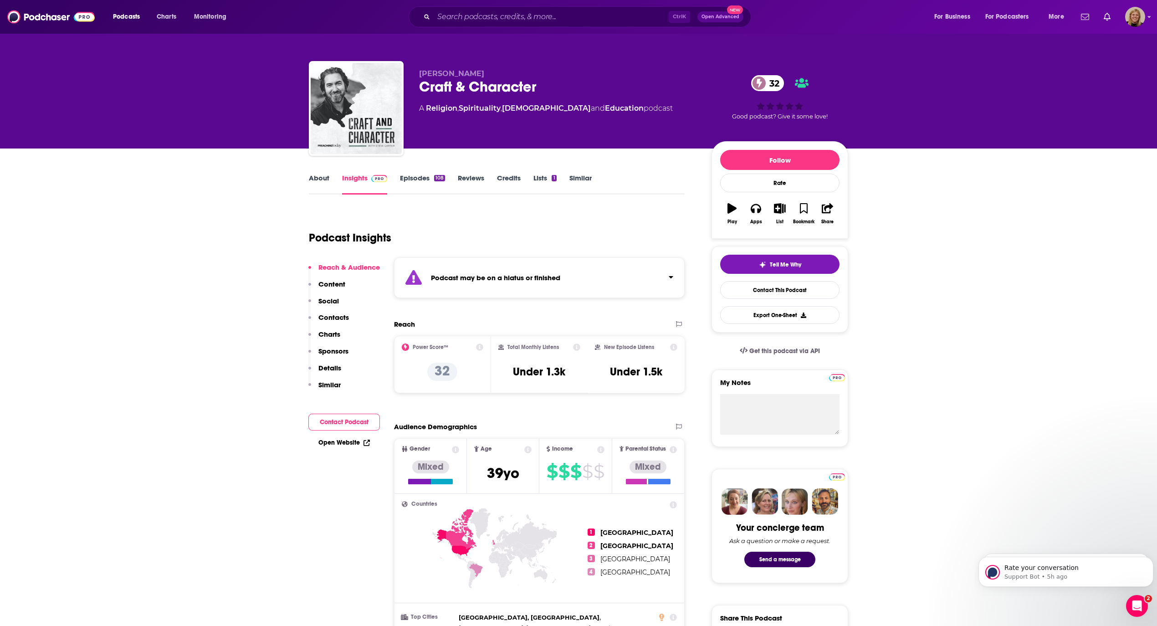
click at [524, 274] on strong "Podcast may be on a hiatus or finished" at bounding box center [495, 277] width 129 height 9
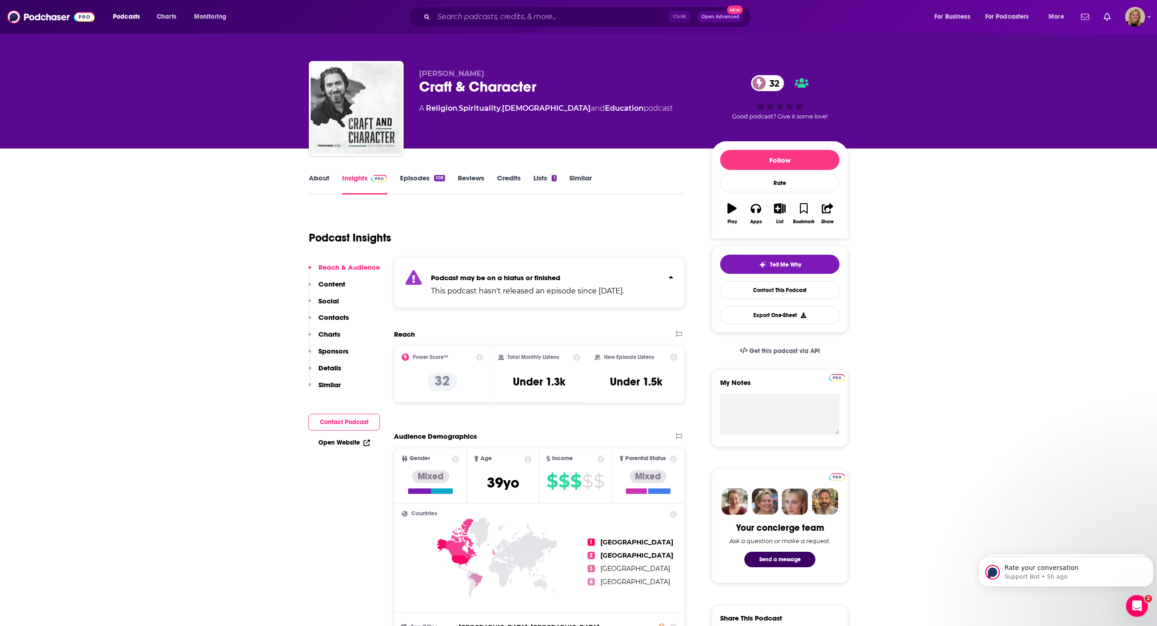
click at [343, 418] on button "Contact Podcast" at bounding box center [344, 422] width 72 height 17
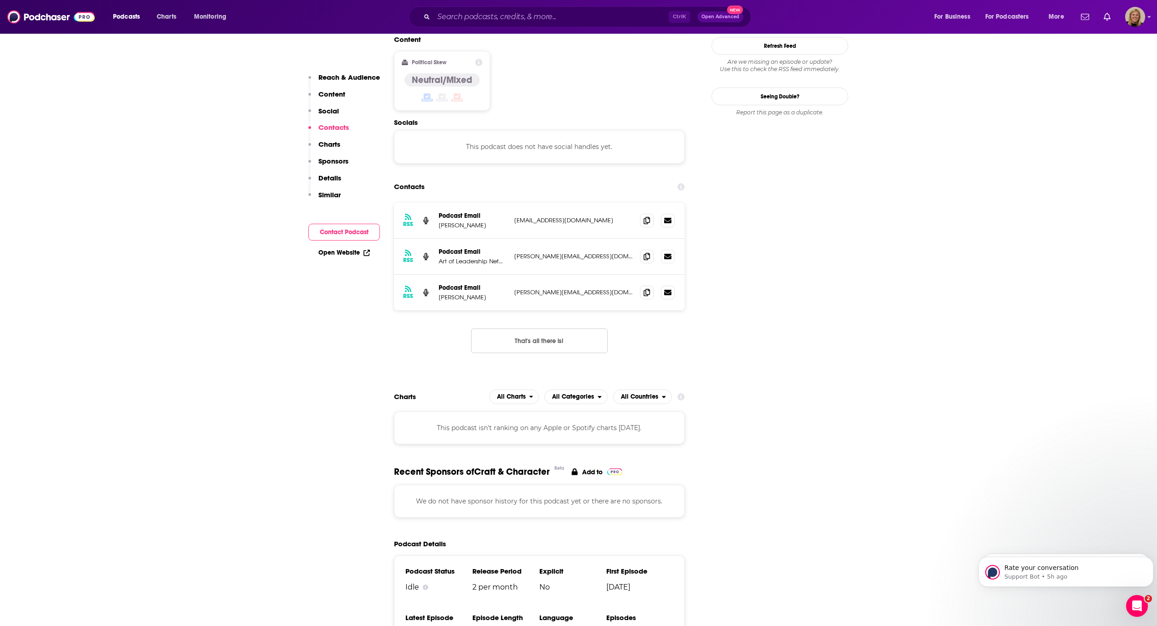
scroll to position [799, 0]
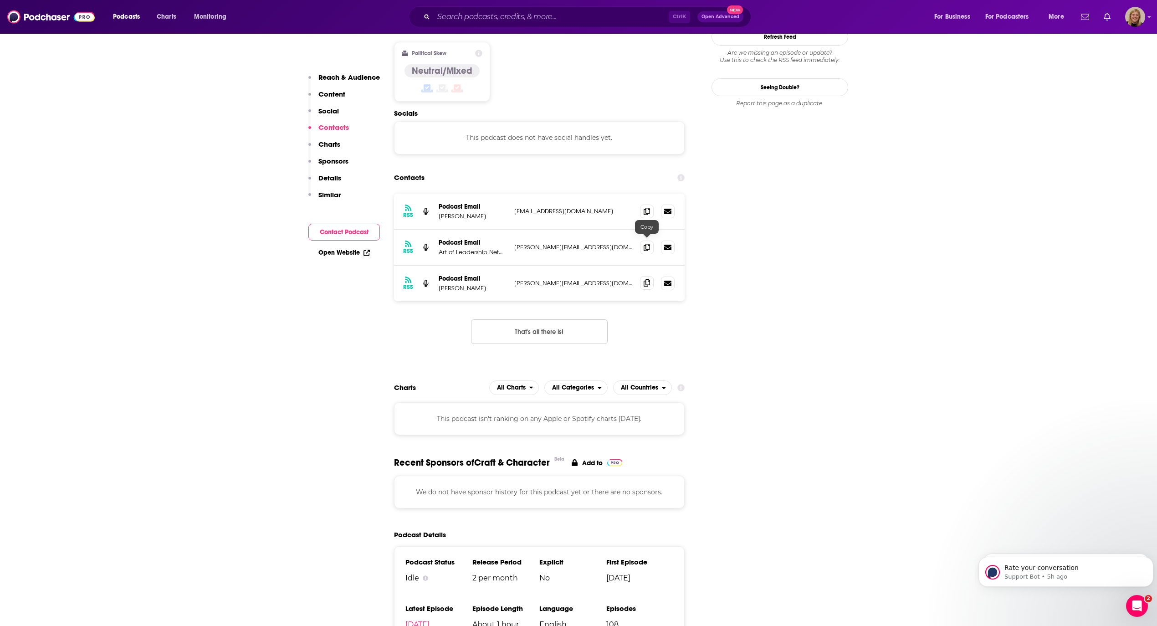
click at [647, 279] on icon at bounding box center [647, 282] width 6 height 7
click at [503, 21] on input "Search podcasts, credits, & more..." at bounding box center [551, 17] width 235 height 15
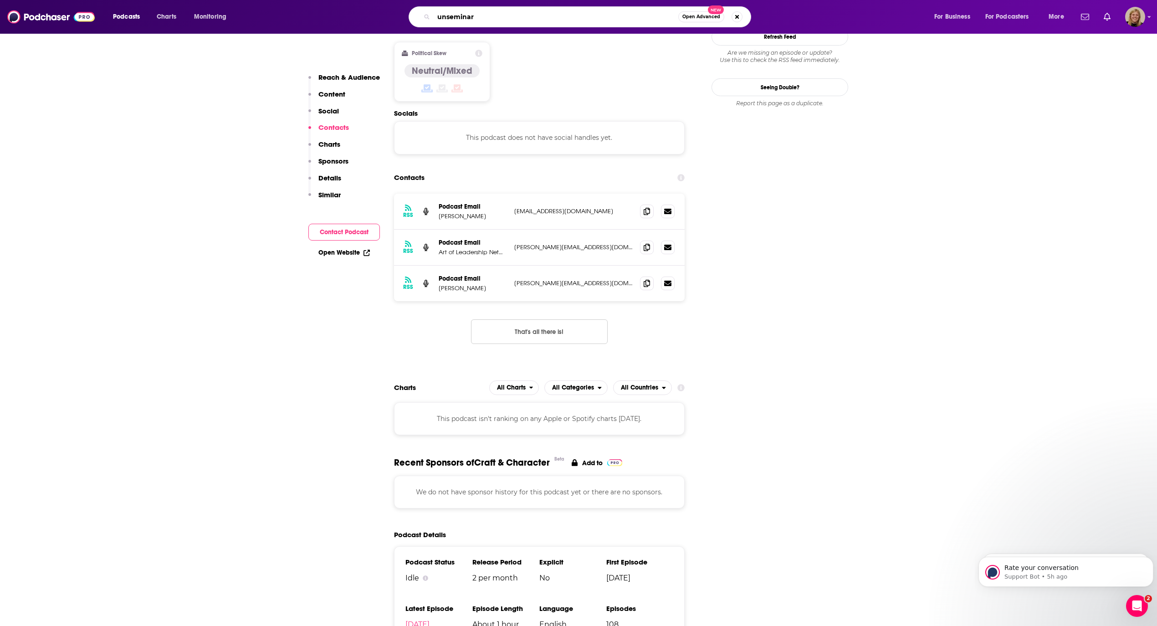
type input "unseminary"
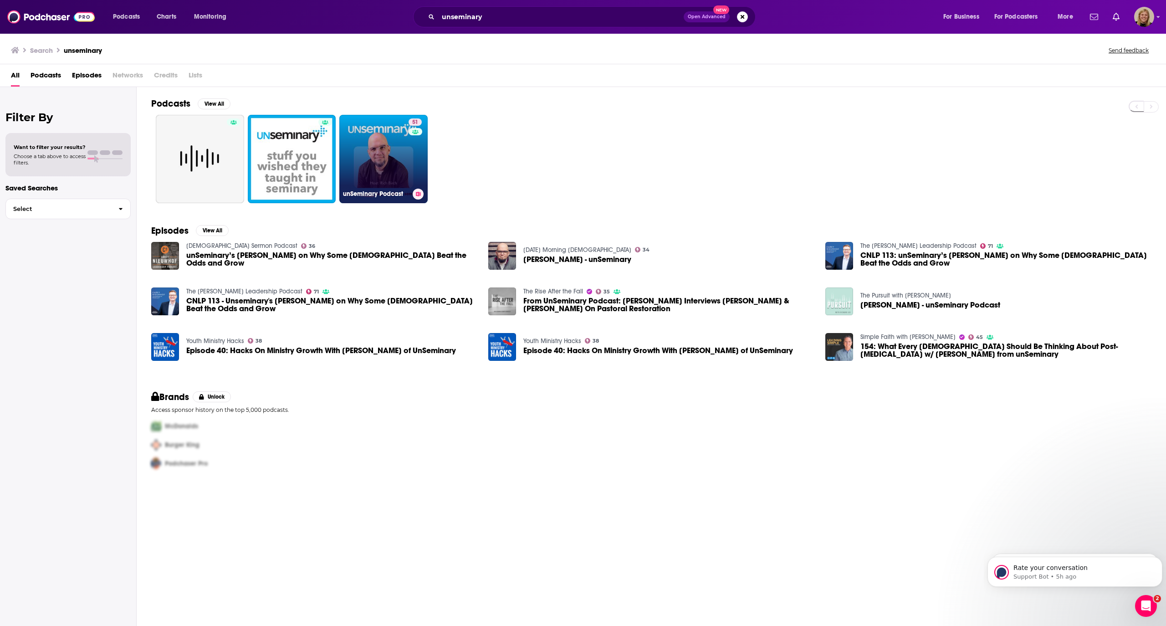
click at [383, 145] on link "51 unSeminary Podcast" at bounding box center [383, 159] width 88 height 88
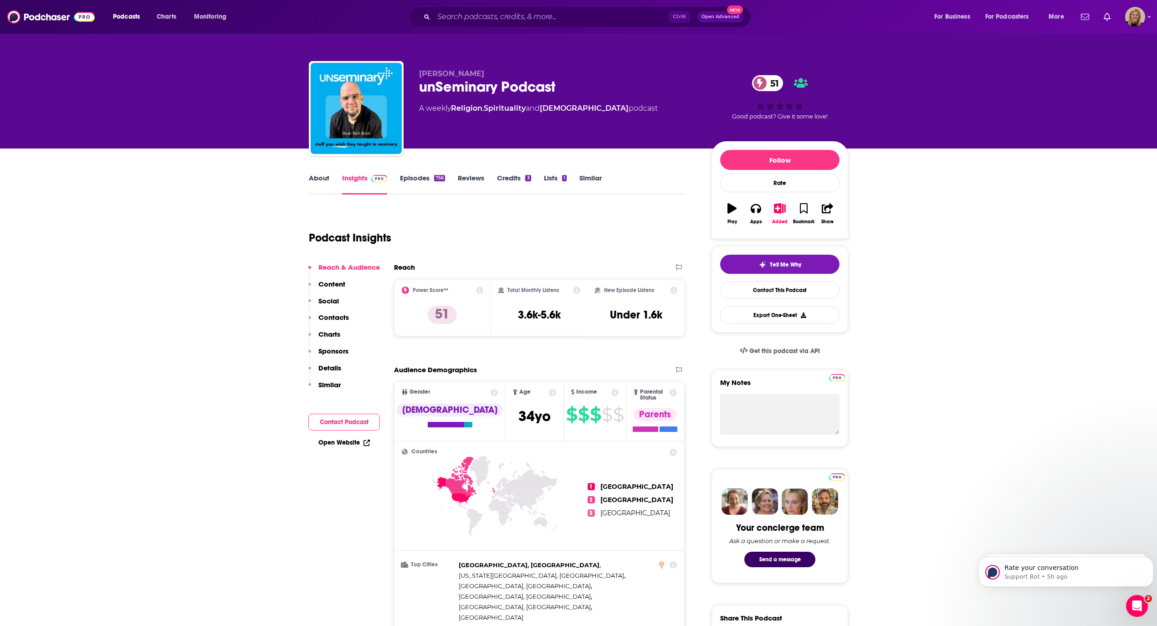
click at [342, 418] on button "Contact Podcast" at bounding box center [344, 422] width 72 height 17
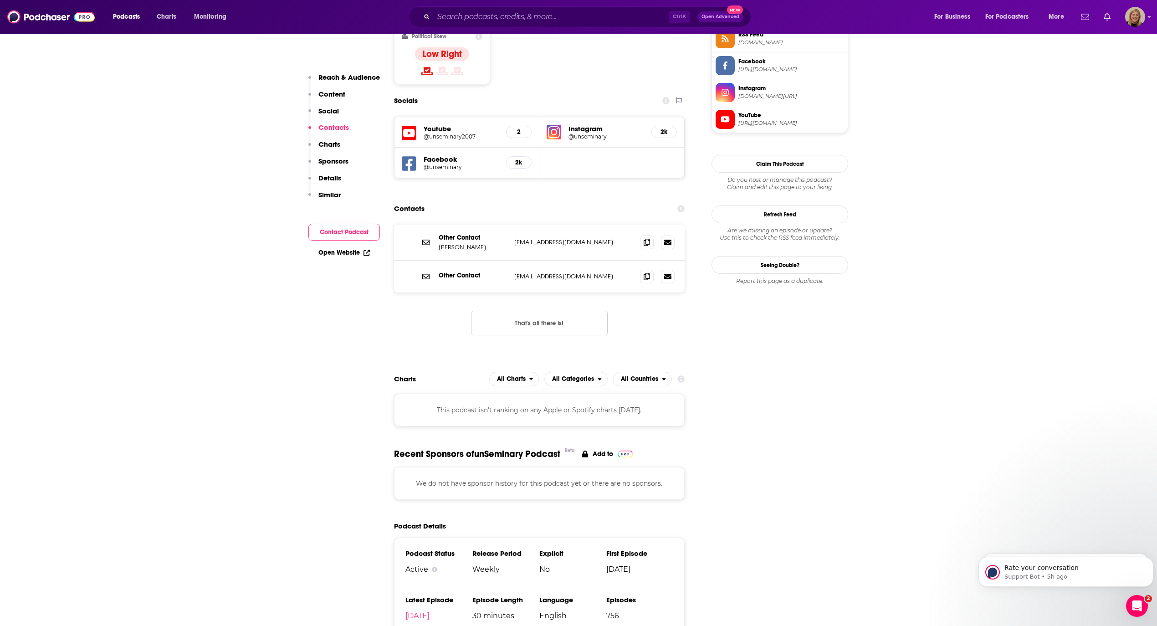
scroll to position [791, 0]
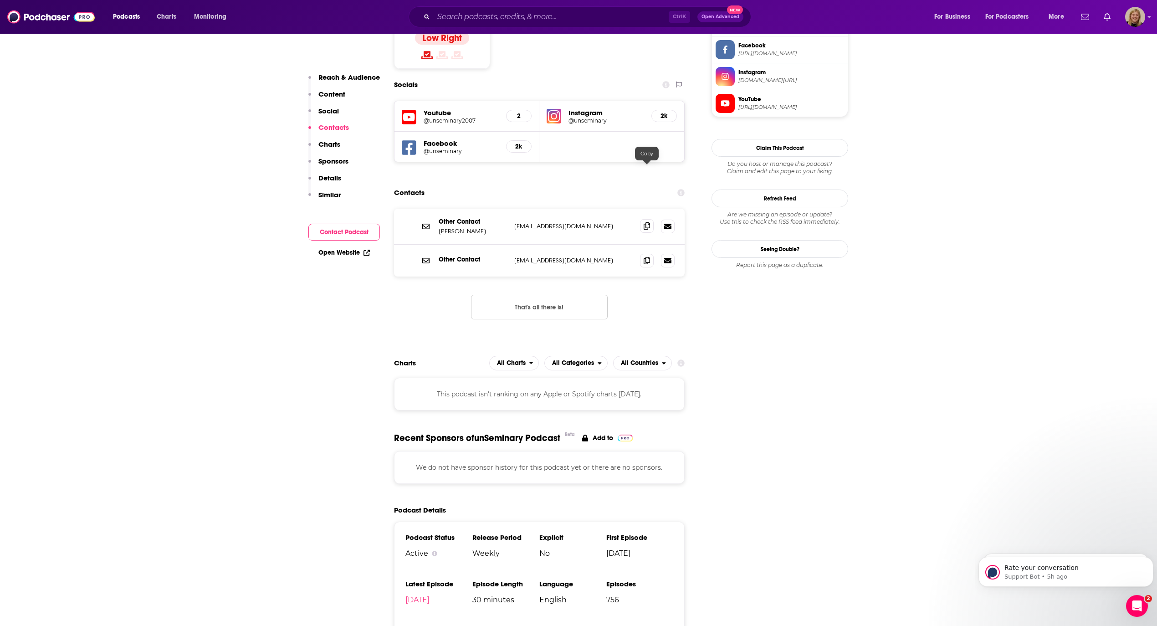
click at [644, 222] on icon at bounding box center [647, 225] width 6 height 7
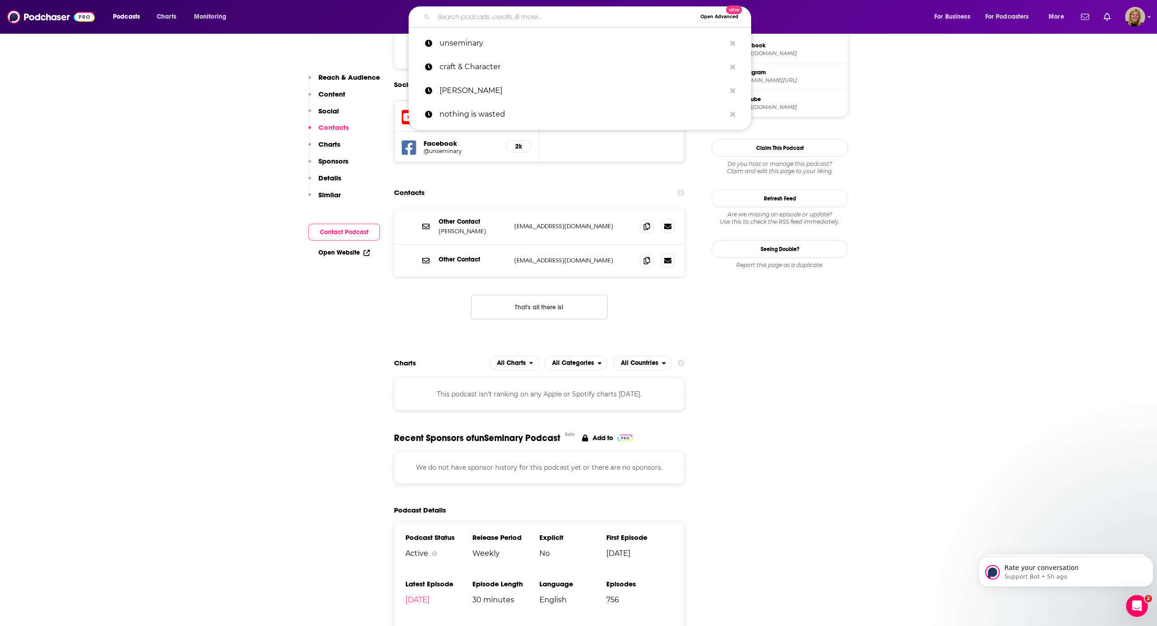
click at [469, 17] on input "Search podcasts, credits, & more..." at bounding box center [565, 17] width 263 height 15
paste input "True Face"
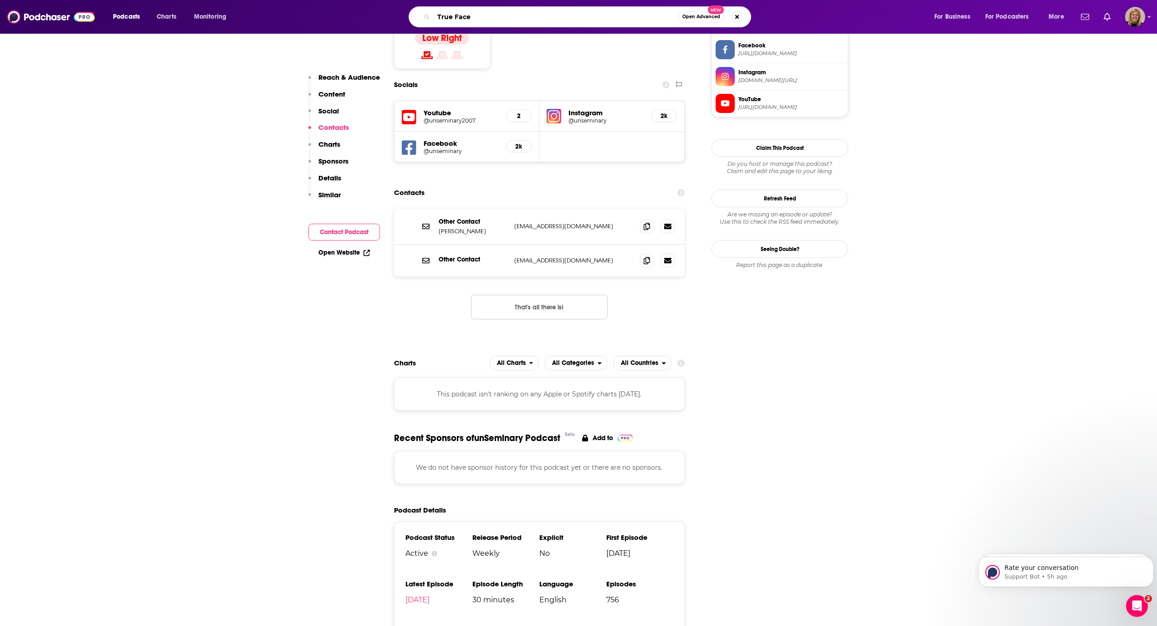
type input "True Face"
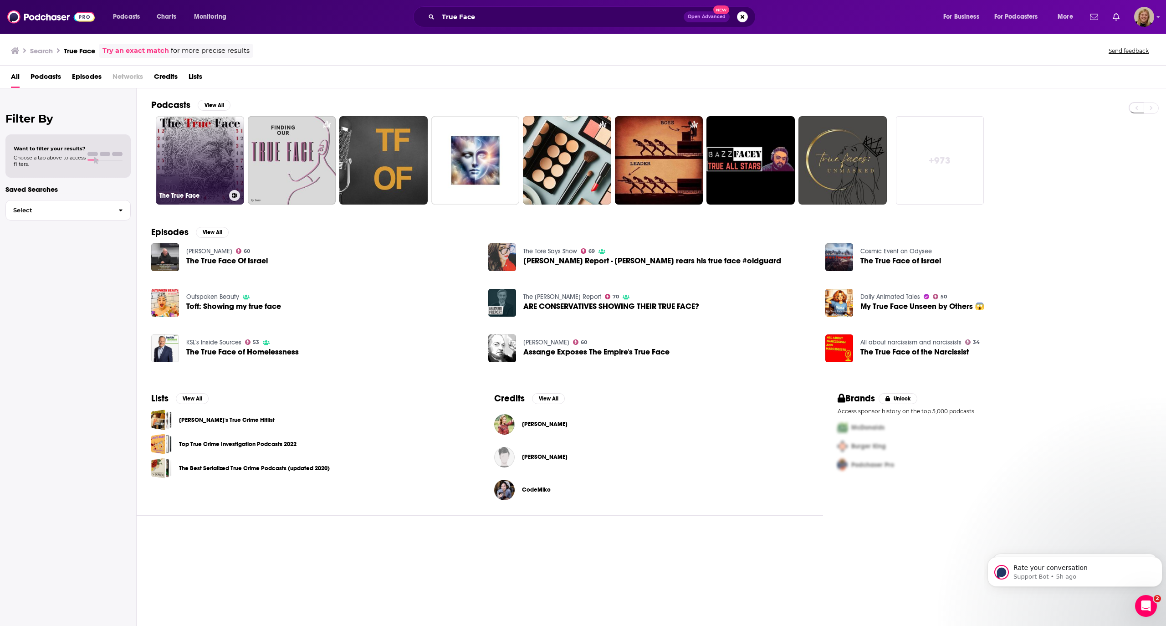
click at [164, 178] on link "The True Face" at bounding box center [200, 160] width 88 height 88
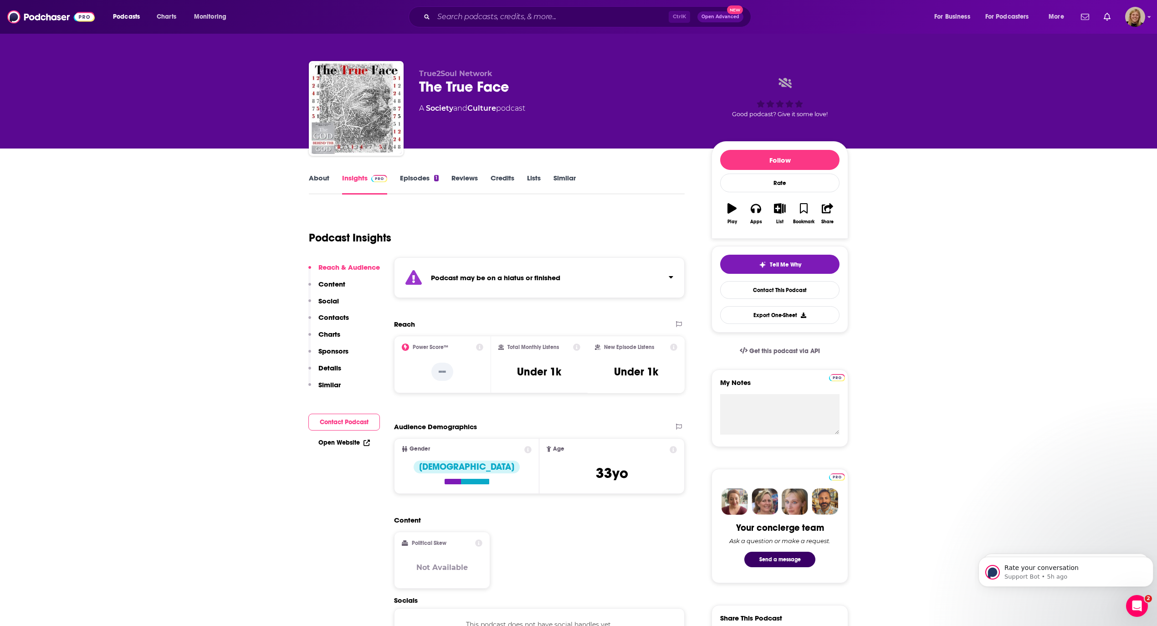
click at [486, 285] on div "Podcast may be on a hiatus or finished" at bounding box center [539, 277] width 291 height 41
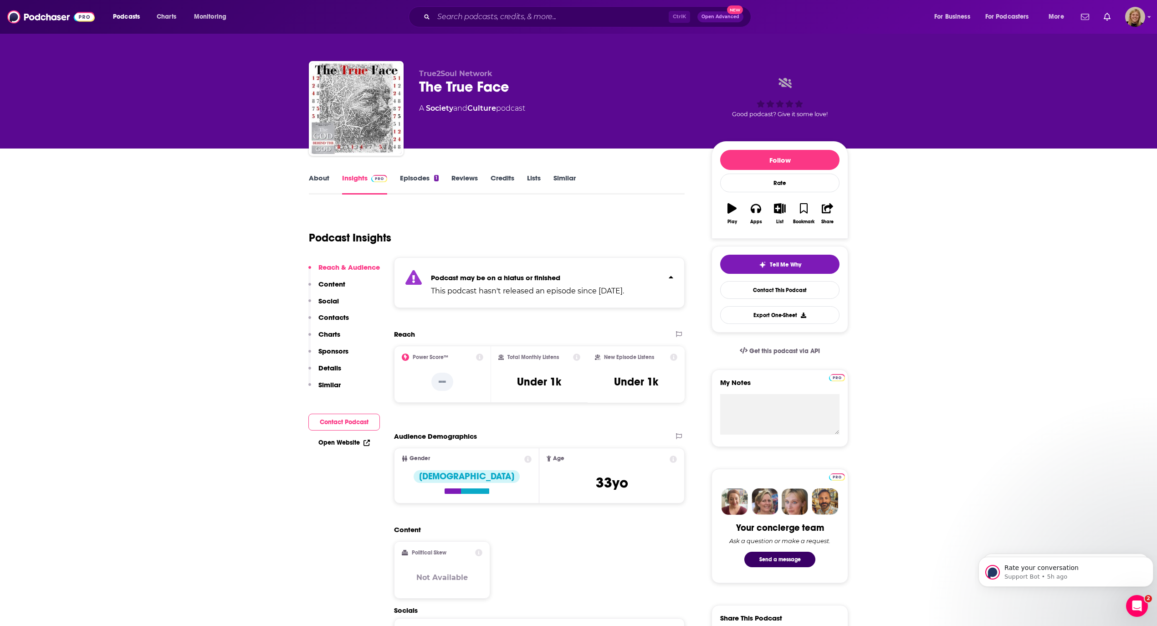
click at [323, 179] on link "About" at bounding box center [319, 184] width 21 height 21
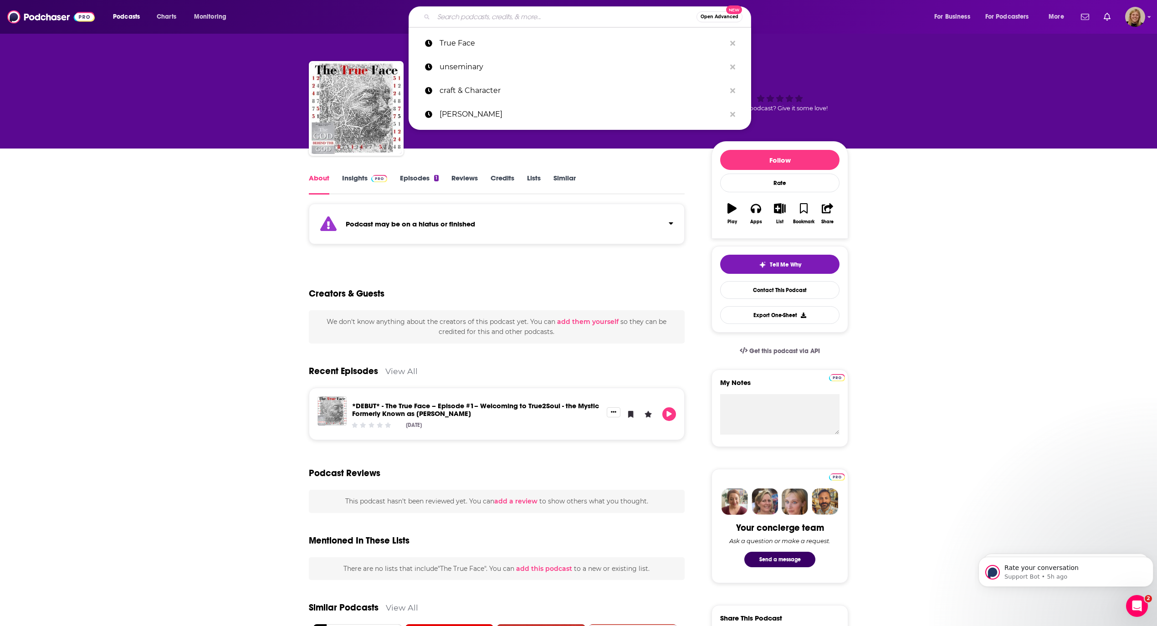
click at [492, 16] on input "Search podcasts, credits, & more..." at bounding box center [565, 17] width 263 height 15
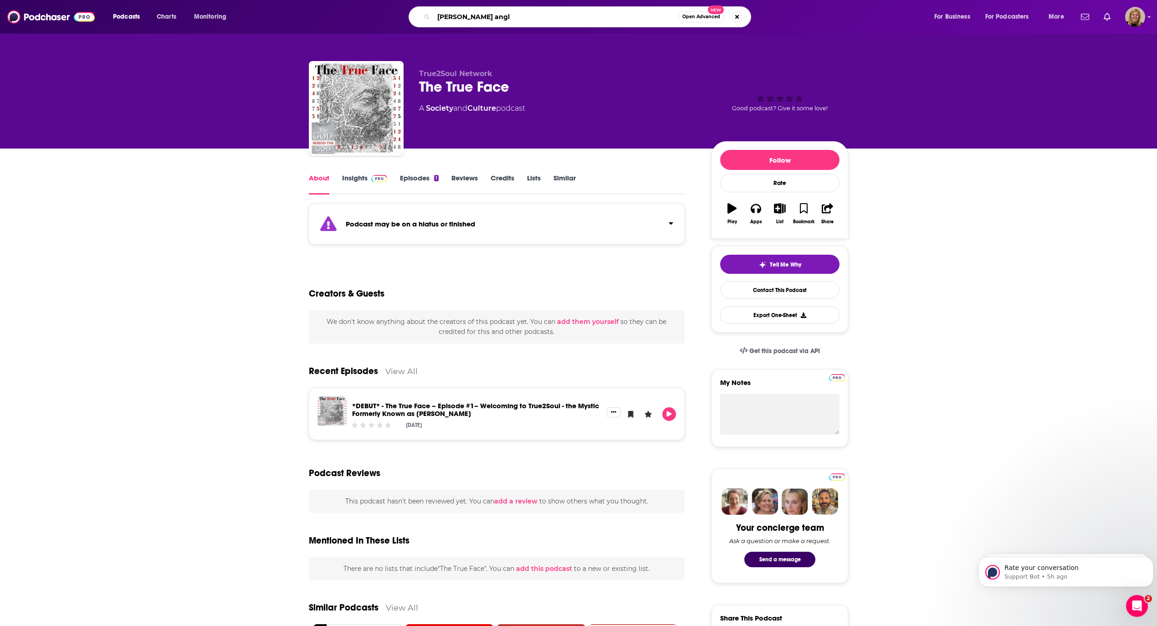
type input "[PERSON_NAME] angle"
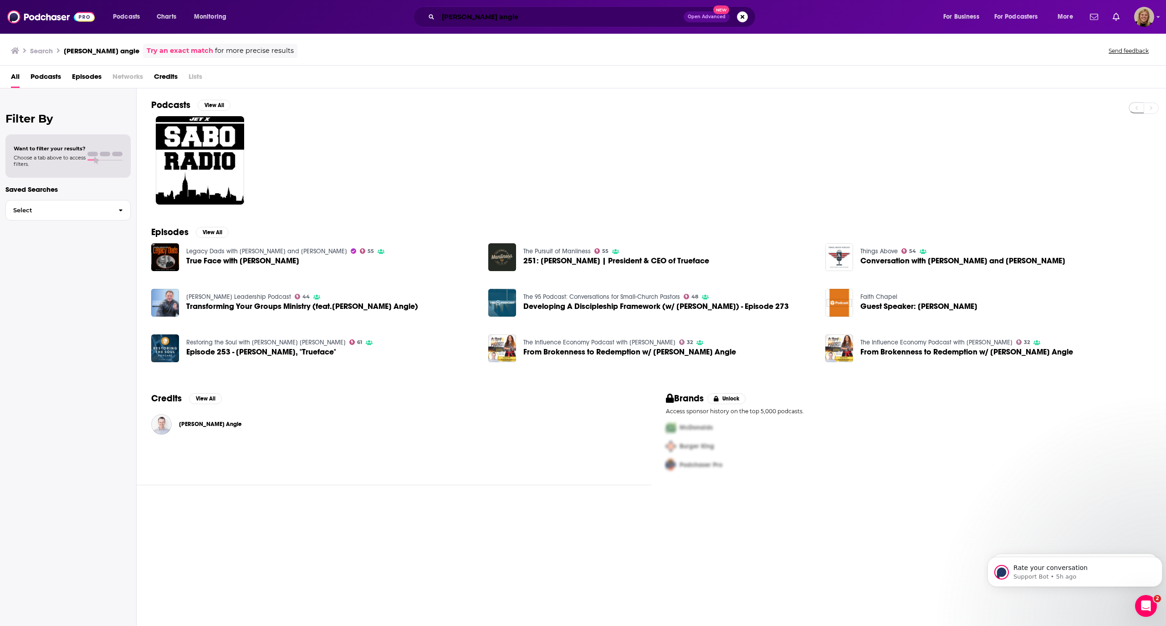
click at [457, 14] on input "[PERSON_NAME] angle" at bounding box center [561, 17] width 246 height 15
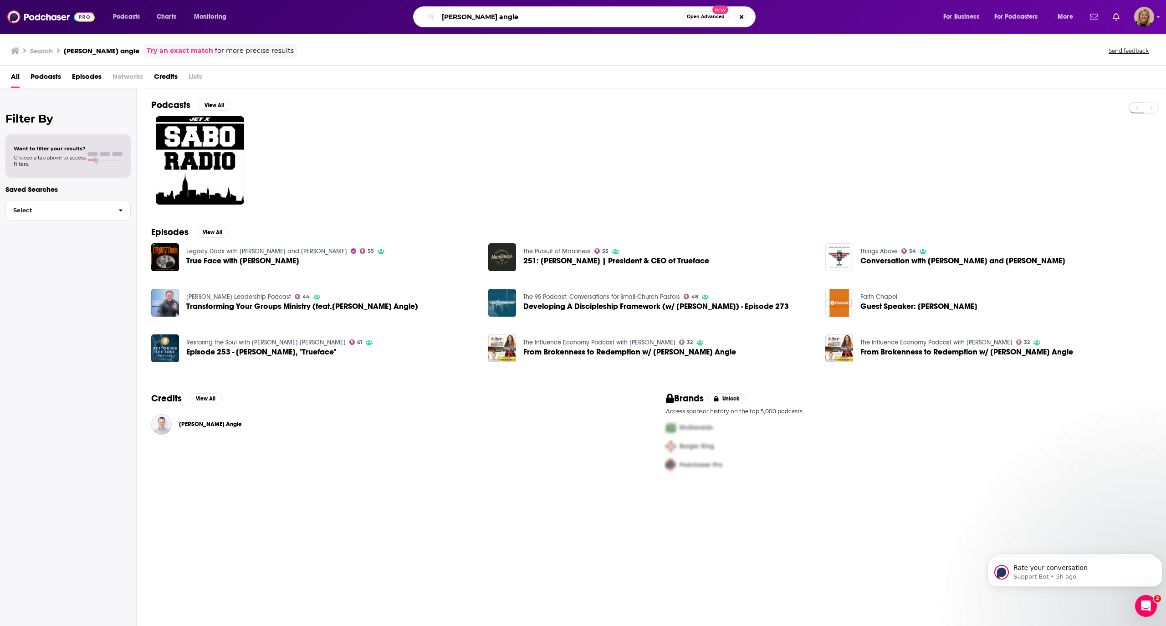
click at [457, 14] on input "[PERSON_NAME] angle" at bounding box center [560, 17] width 245 height 15
type input "trueface [PERSON_NAME] angle"
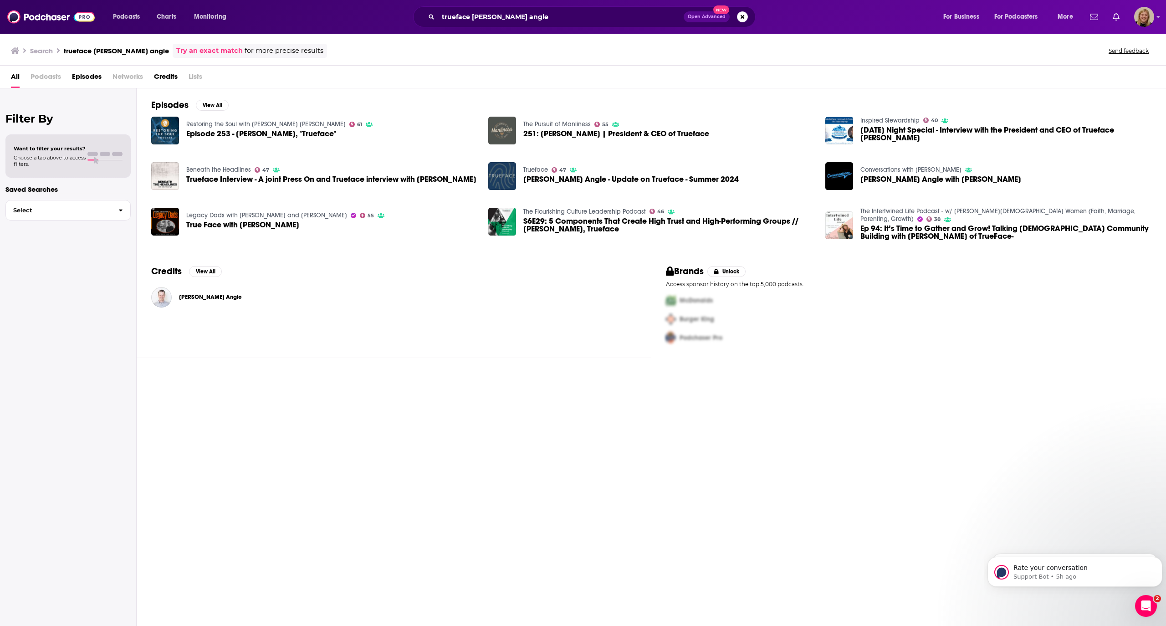
click at [511, 128] on img "251: Robby Angle | President & CEO of Trueface" at bounding box center [502, 131] width 28 height 28
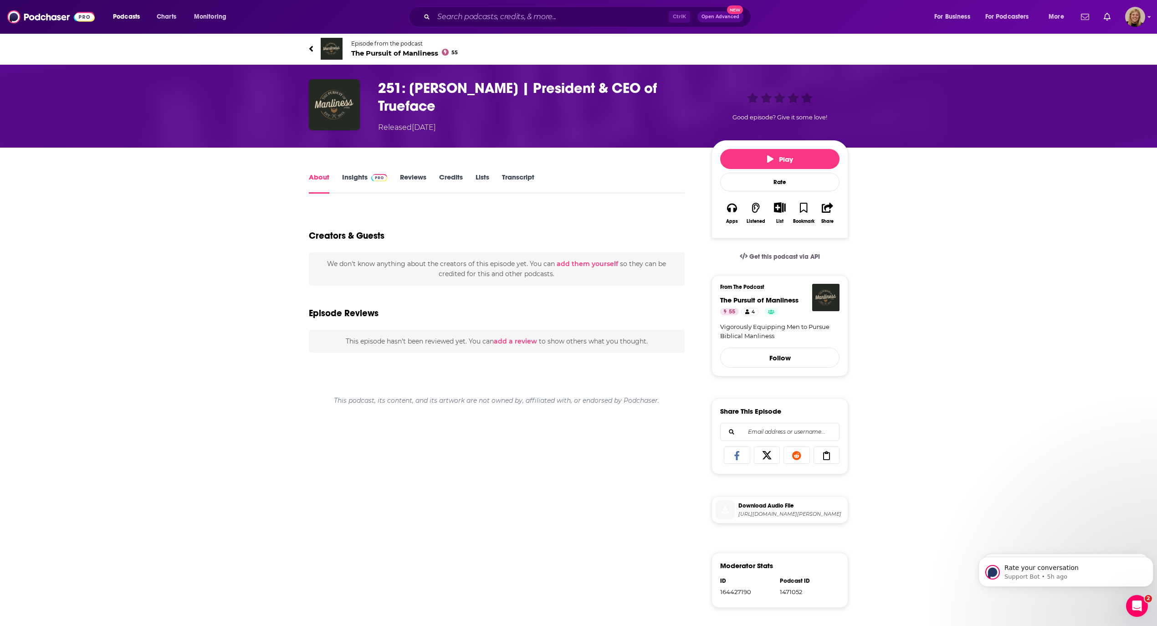
click at [385, 46] on span "Episode from the podcast" at bounding box center [404, 43] width 107 height 7
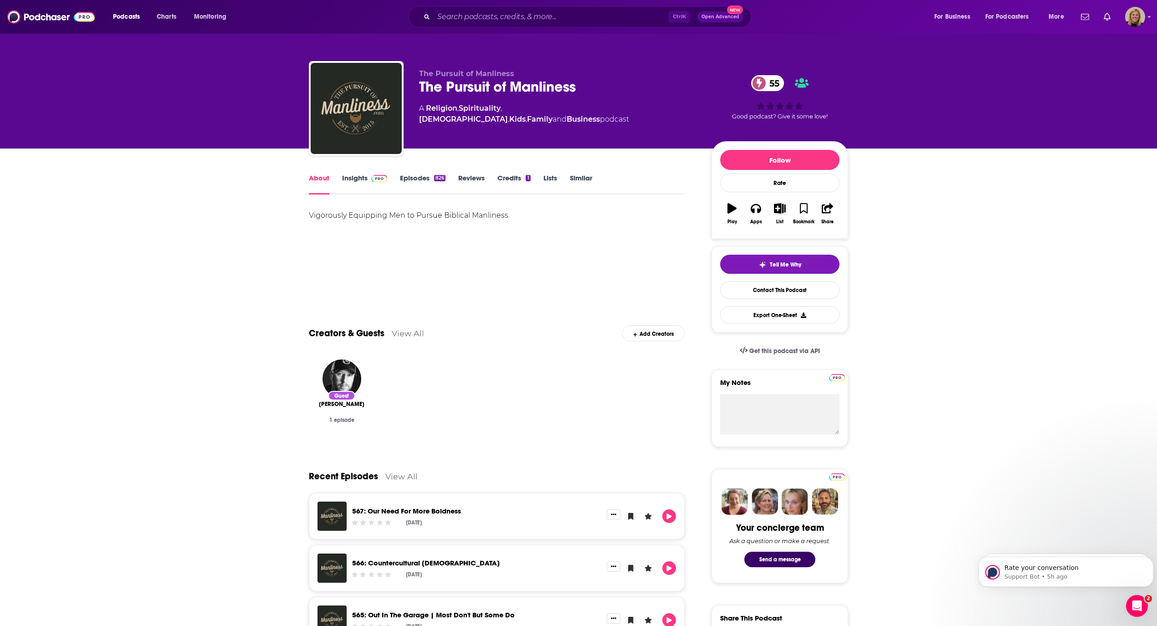
click at [361, 177] on link "Insights" at bounding box center [364, 184] width 45 height 21
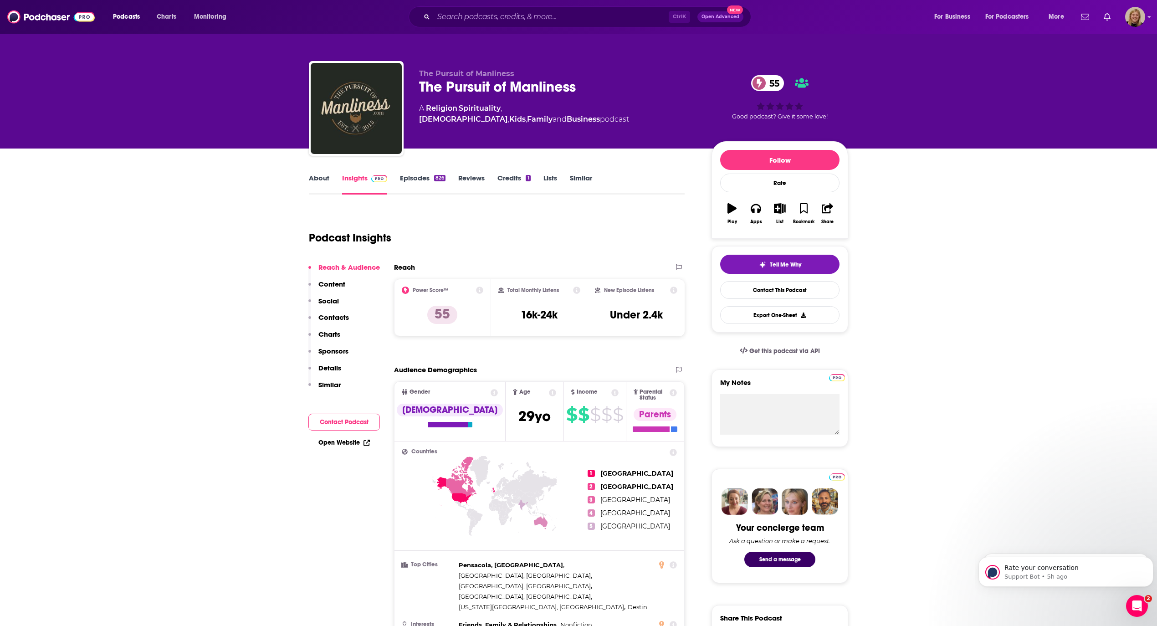
click at [359, 421] on button "Contact Podcast" at bounding box center [344, 422] width 72 height 17
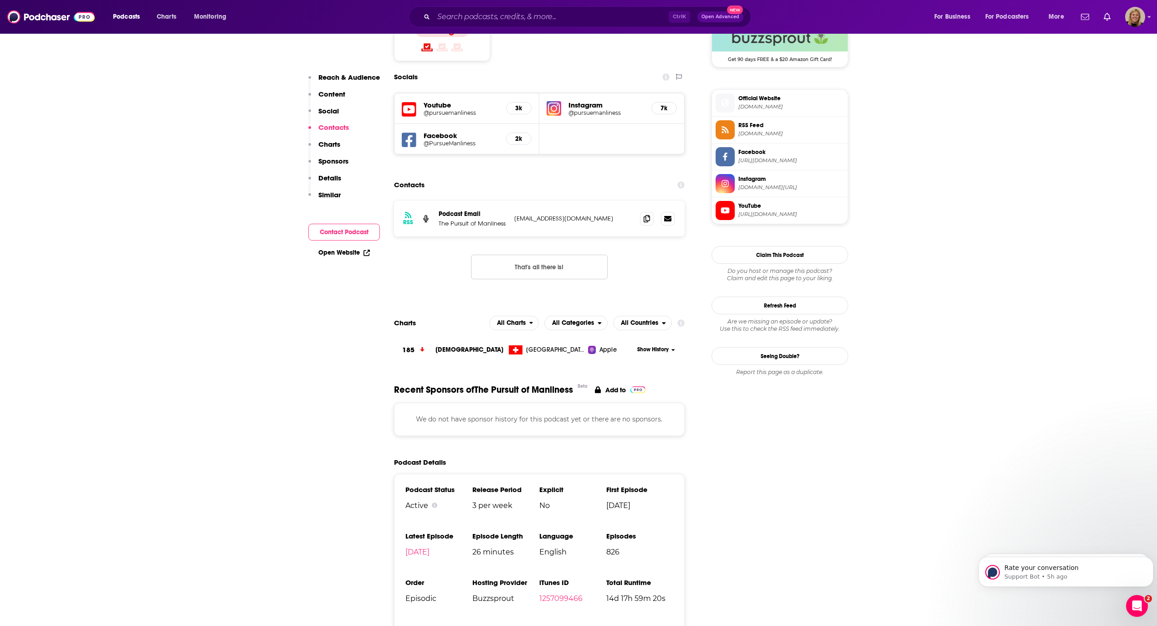
scroll to position [770, 0]
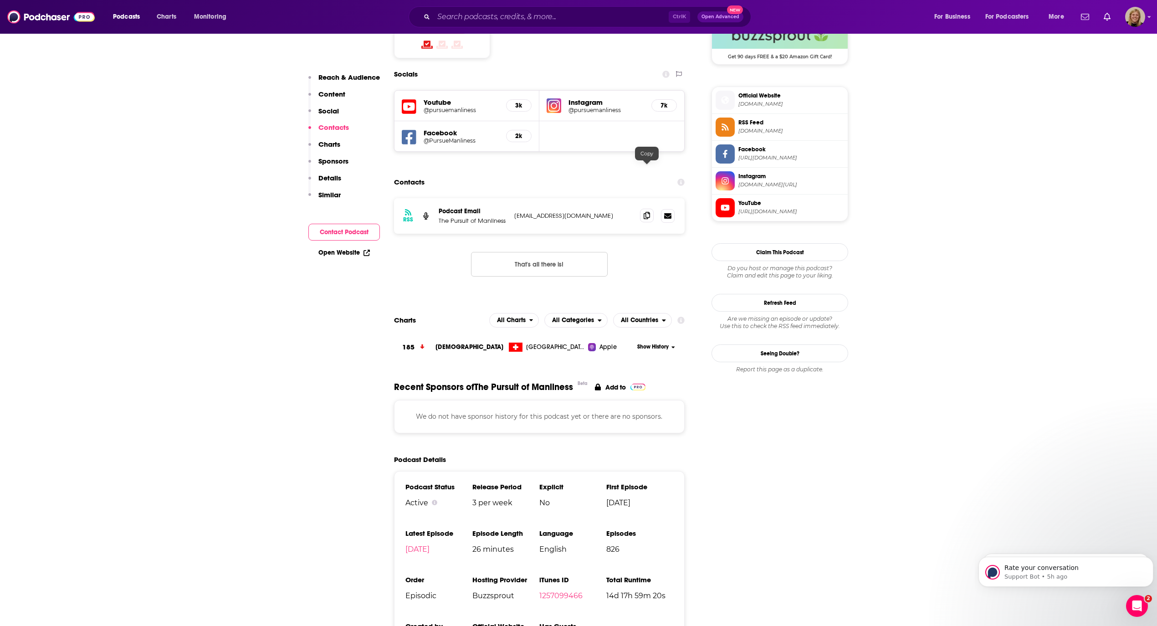
click at [649, 212] on icon at bounding box center [647, 215] width 6 height 7
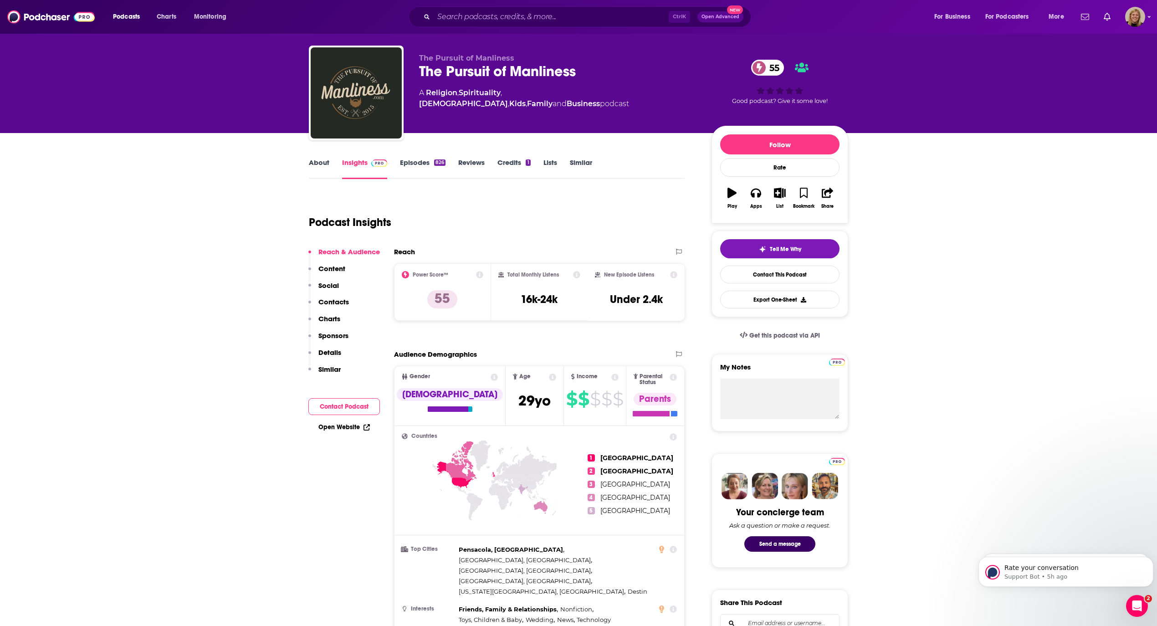
scroll to position [0, 0]
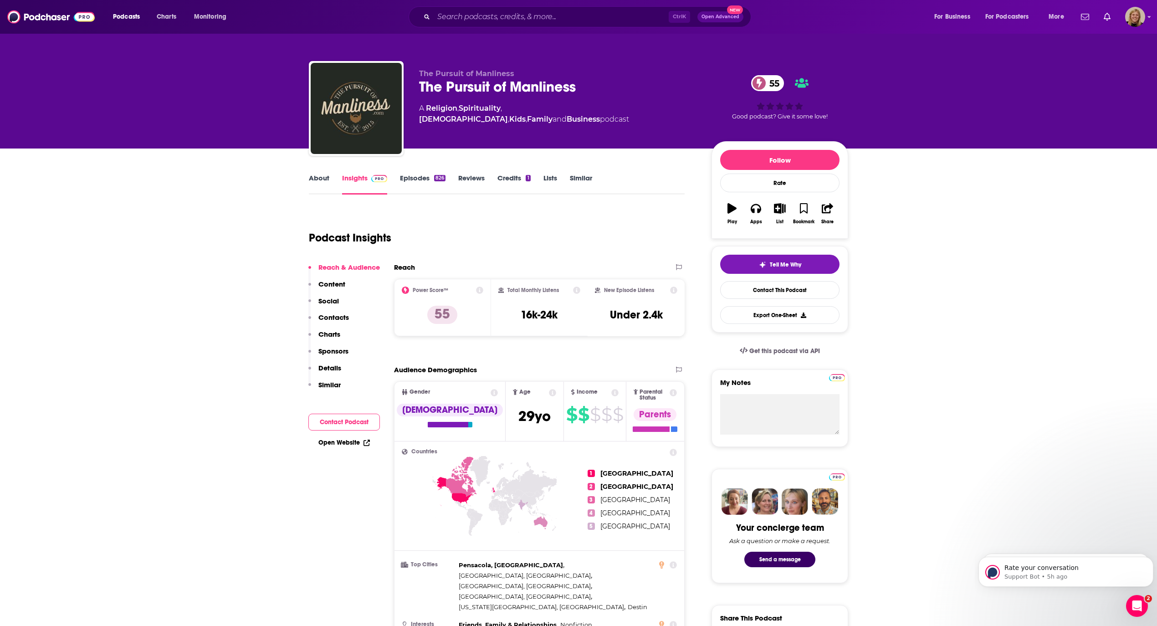
click at [322, 185] on link "About" at bounding box center [319, 184] width 21 height 21
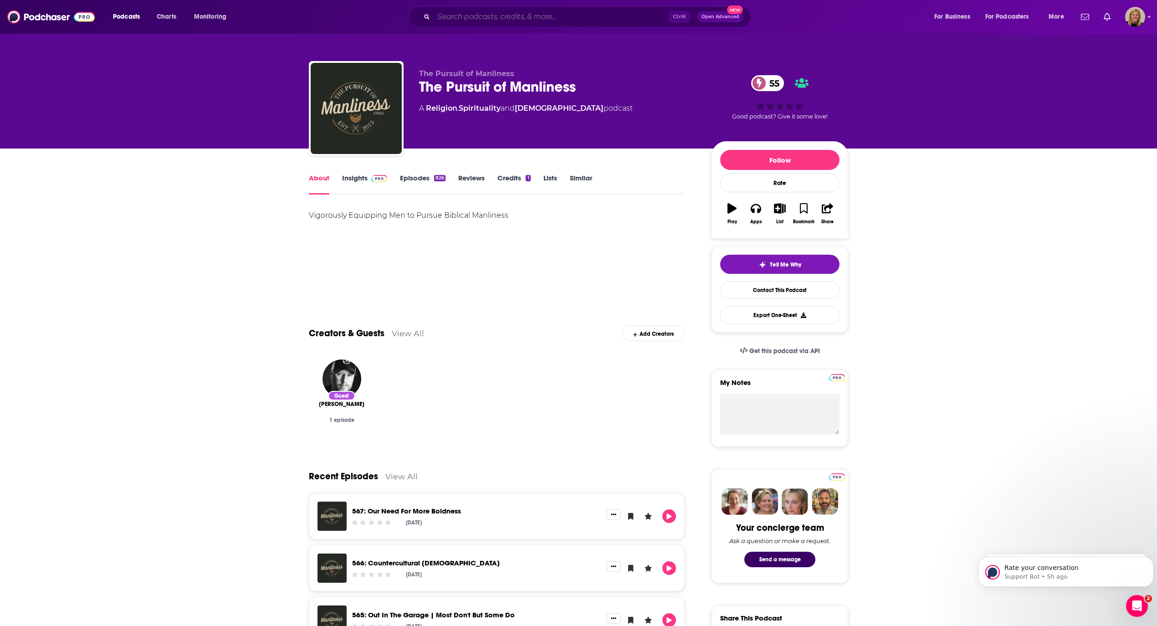
click at [520, 11] on input "Search podcasts, credits, & more..." at bounding box center [551, 17] width 235 height 15
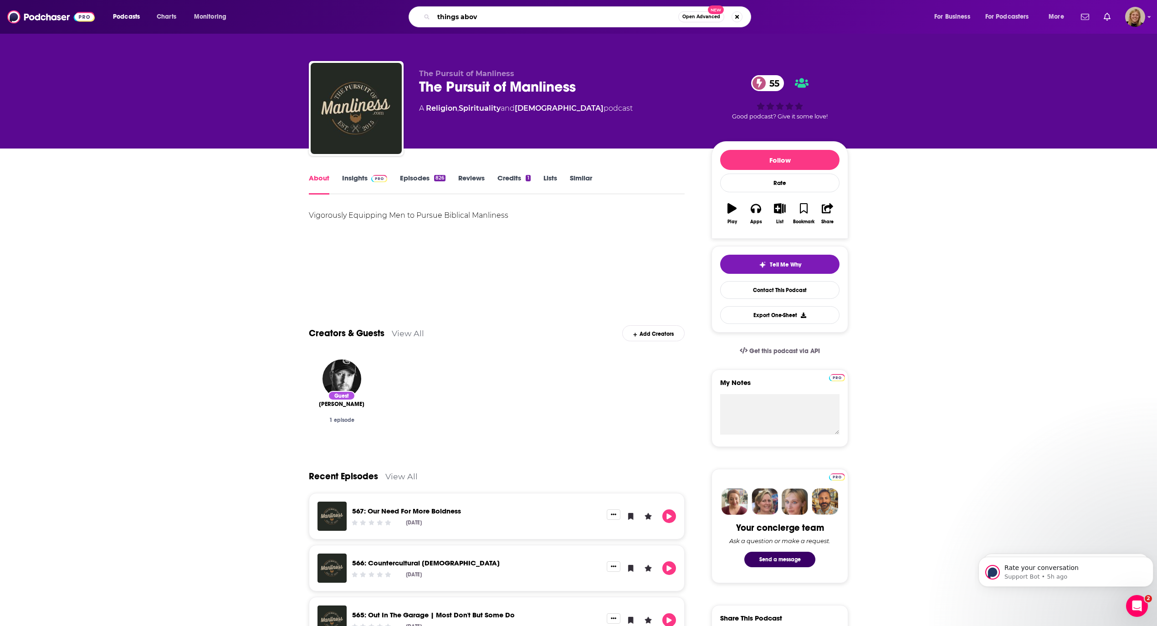
type input "things above"
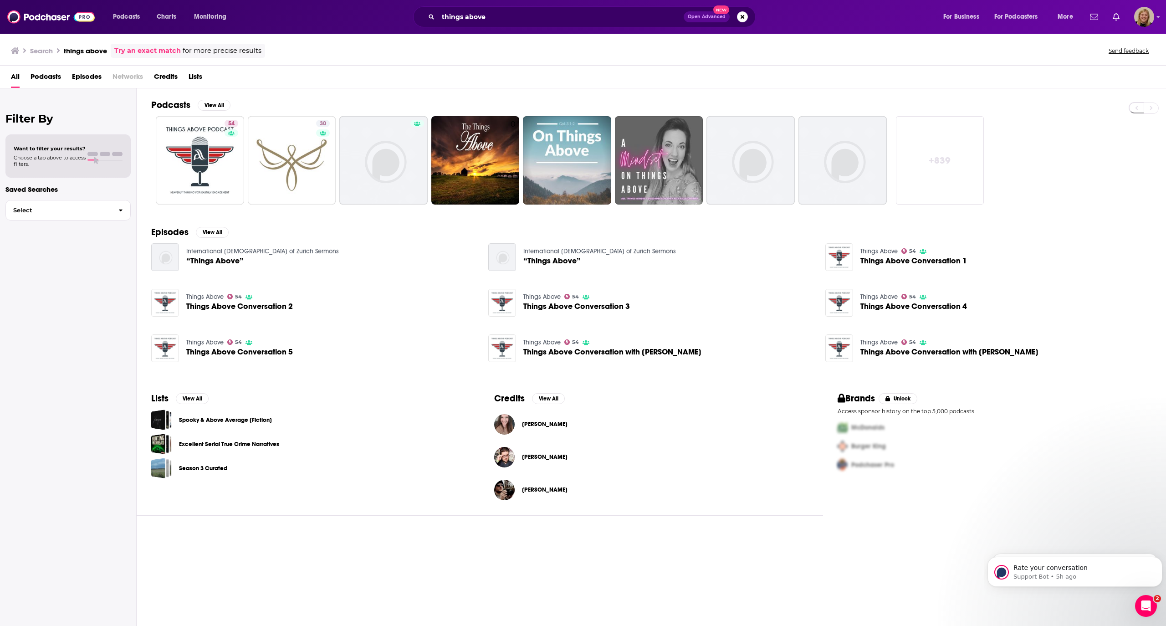
click at [216, 139] on div "Has guests" at bounding box center [230, 146] width 38 height 14
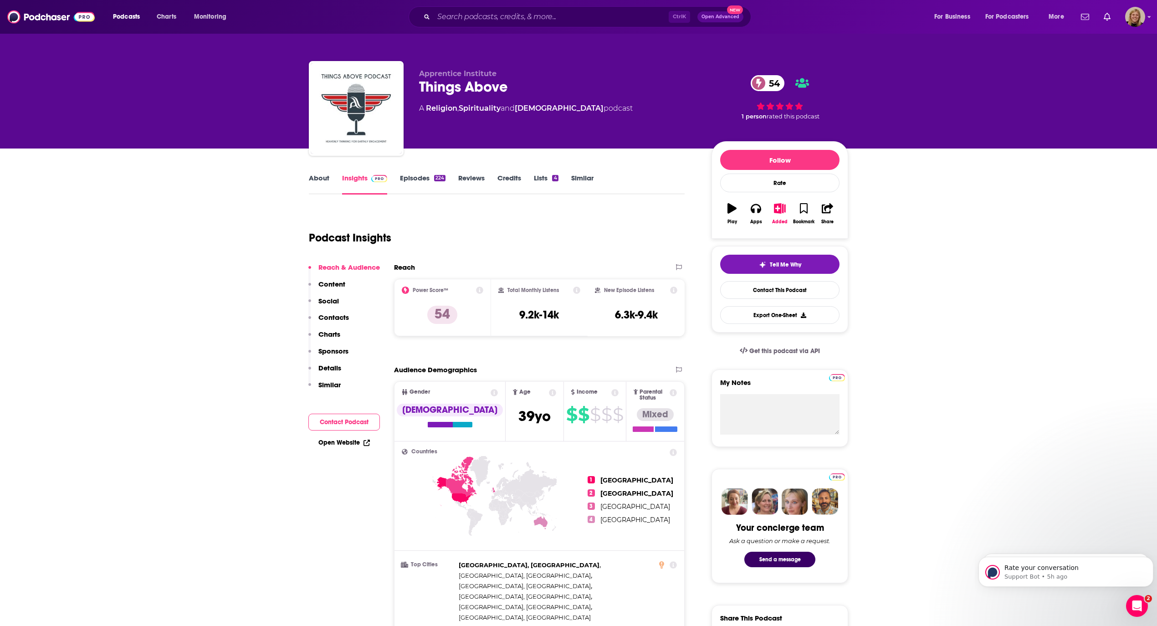
click at [365, 414] on button "Contact Podcast" at bounding box center [344, 422] width 72 height 17
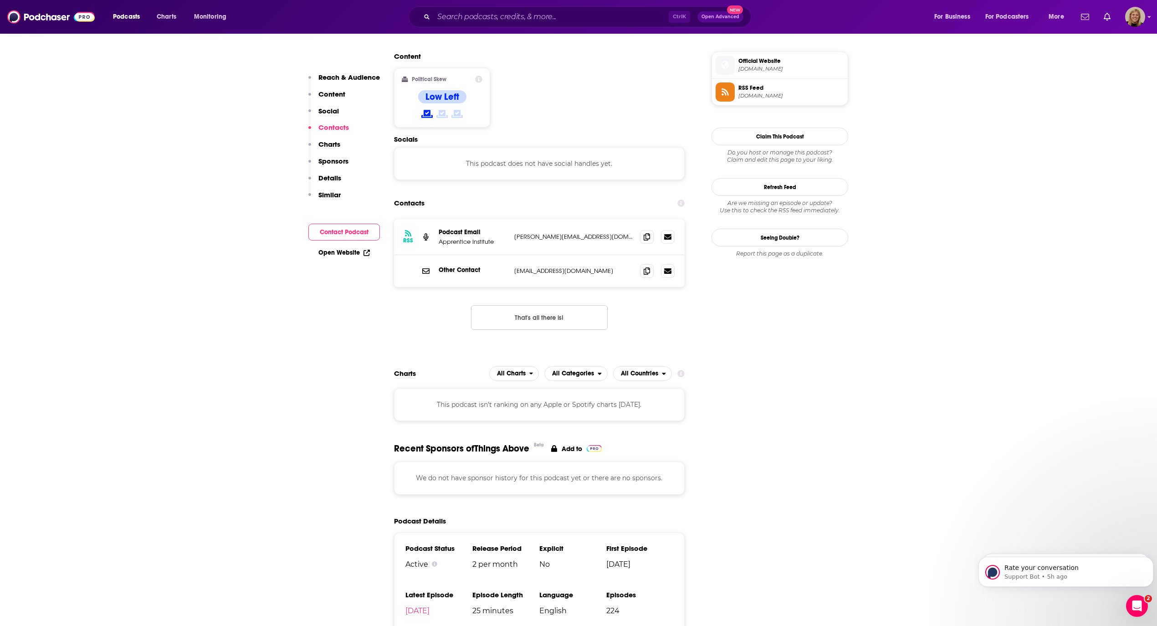
scroll to position [722, 0]
click at [651, 229] on span at bounding box center [647, 236] width 14 height 14
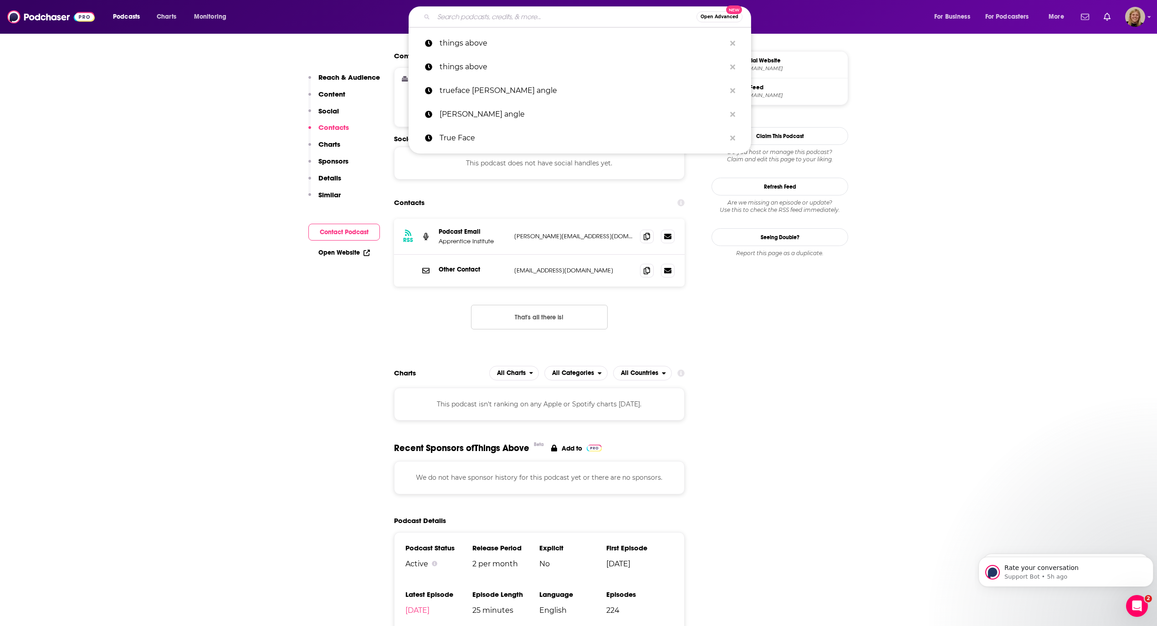
click at [487, 16] on input "Search podcasts, credits, & more..." at bounding box center [565, 17] width 263 height 15
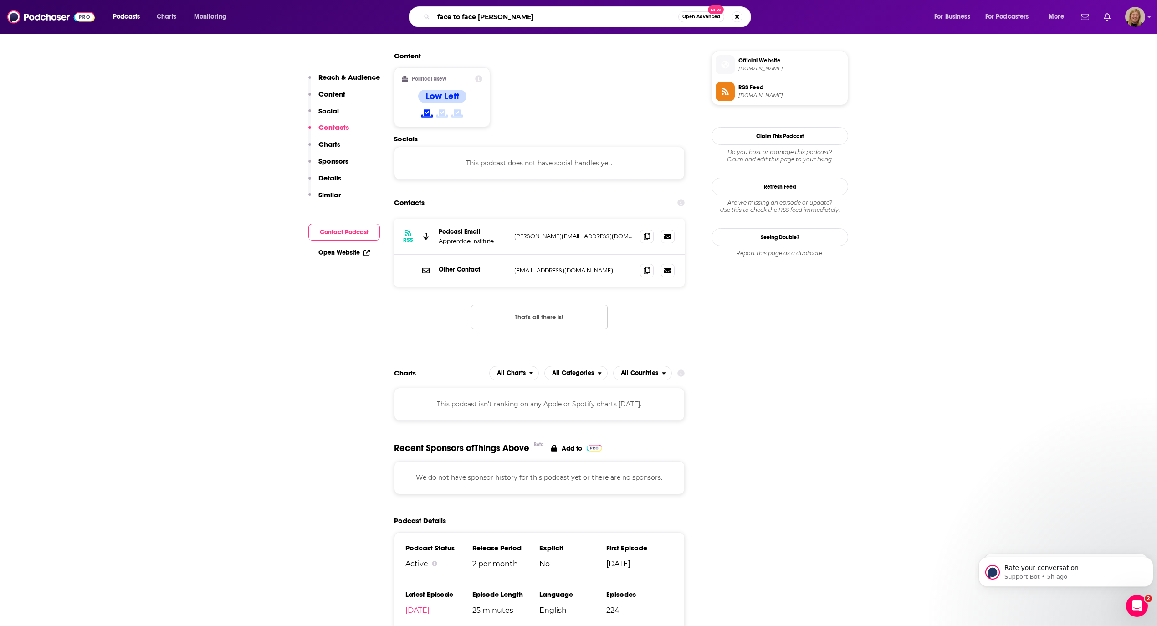
type input "face to face [PERSON_NAME]"
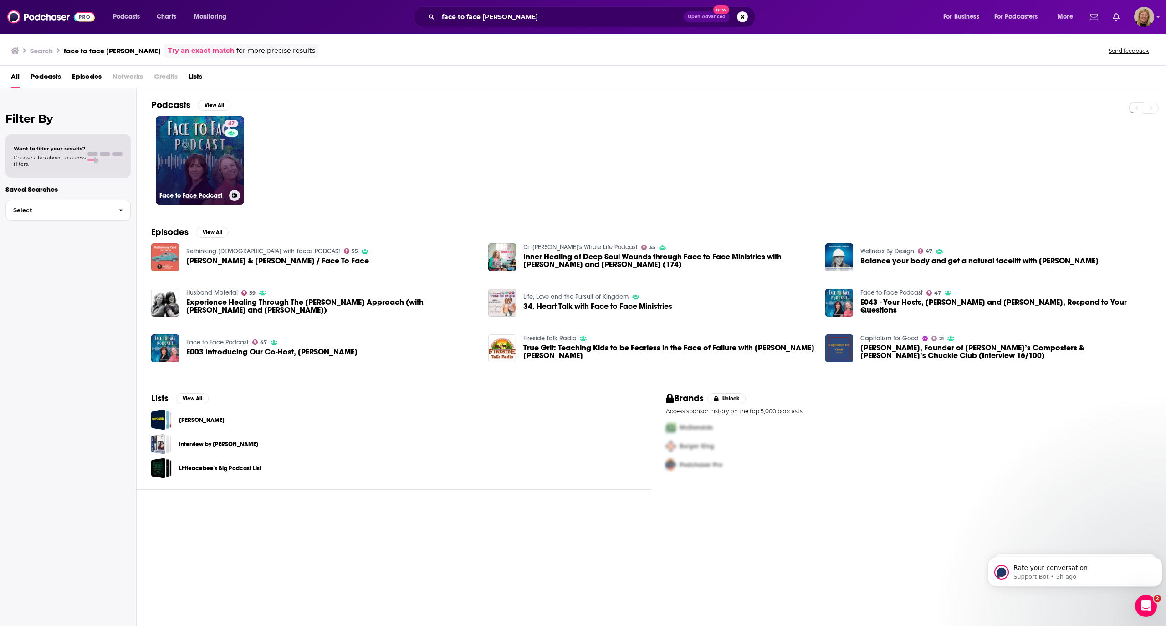
click at [196, 133] on link "47 Face to Face Podcast" at bounding box center [200, 160] width 88 height 88
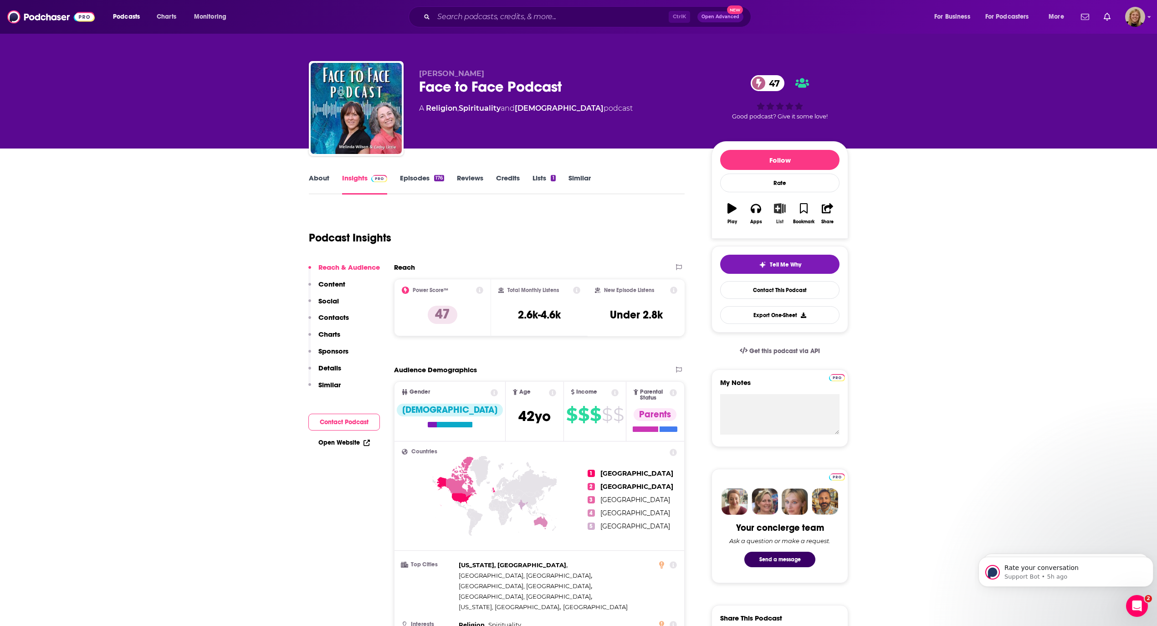
click at [783, 215] on button "List" at bounding box center [780, 213] width 24 height 33
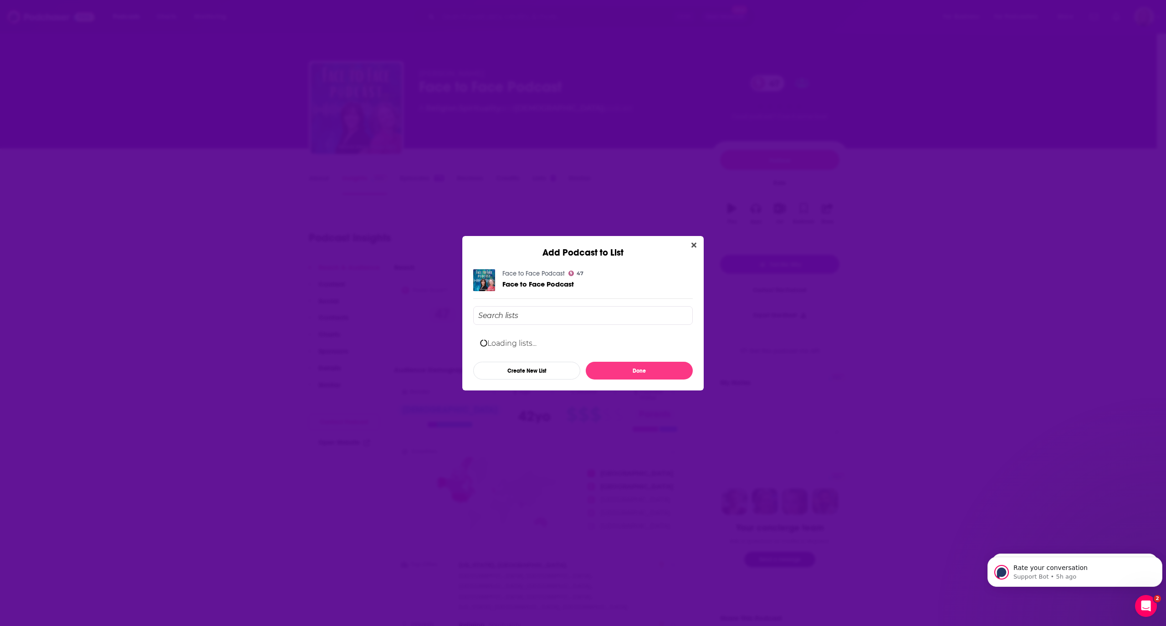
click at [563, 313] on input "Add Podcast To List" at bounding box center [583, 315] width 220 height 19
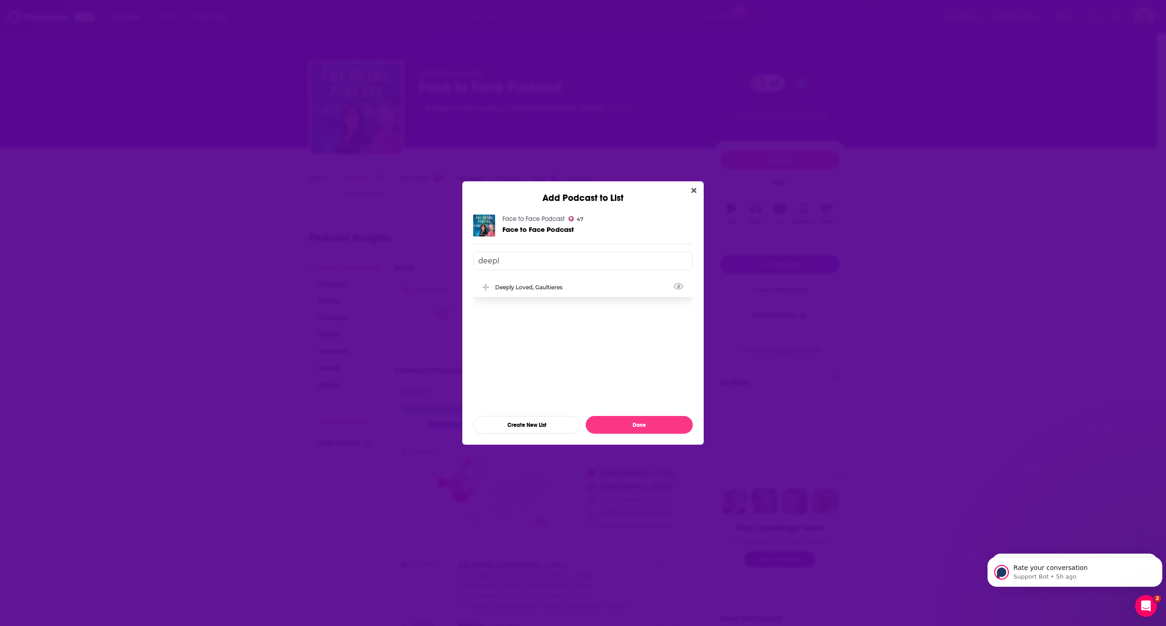
click at [561, 286] on div "Deeply Loved, Gaultieres" at bounding box center [531, 287] width 73 height 7
type input "deepl"
click at [663, 429] on button "Done" at bounding box center [639, 425] width 107 height 18
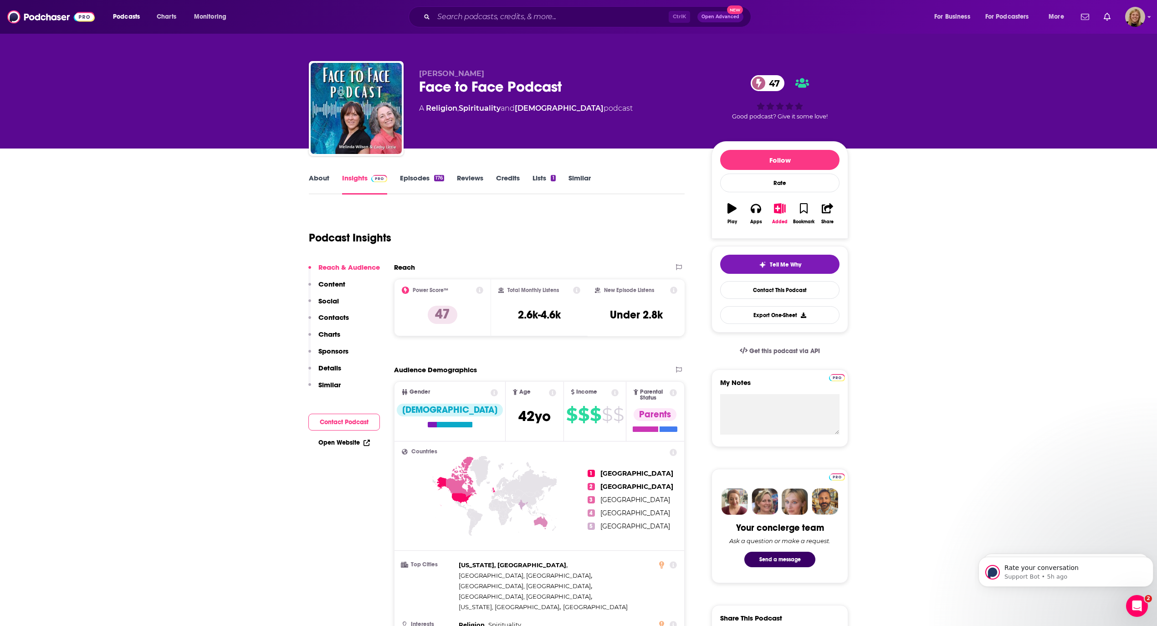
click at [332, 421] on button "Contact Podcast" at bounding box center [344, 422] width 72 height 17
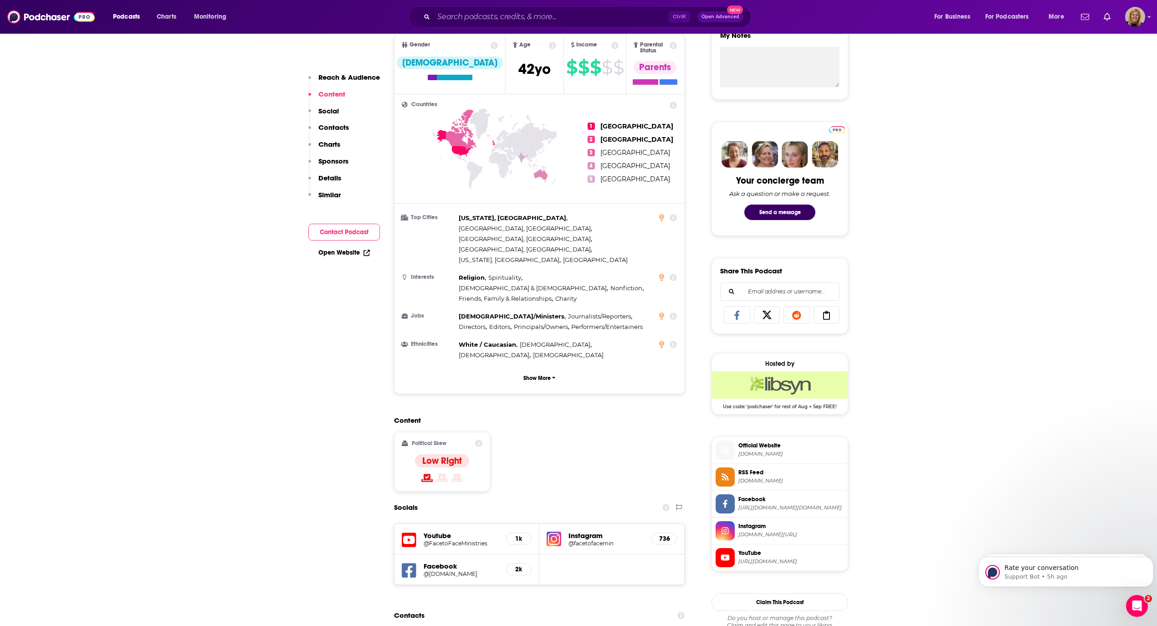
scroll to position [345, 0]
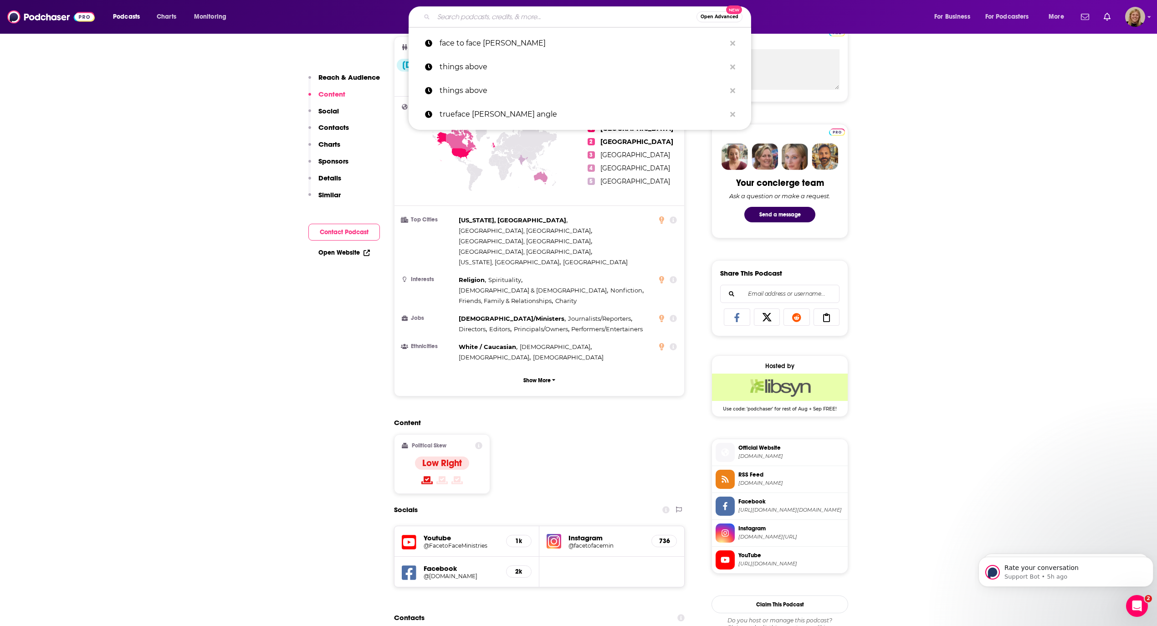
click at [476, 15] on input "Search podcasts, credits, & more..." at bounding box center [565, 17] width 263 height 15
paste input "t"
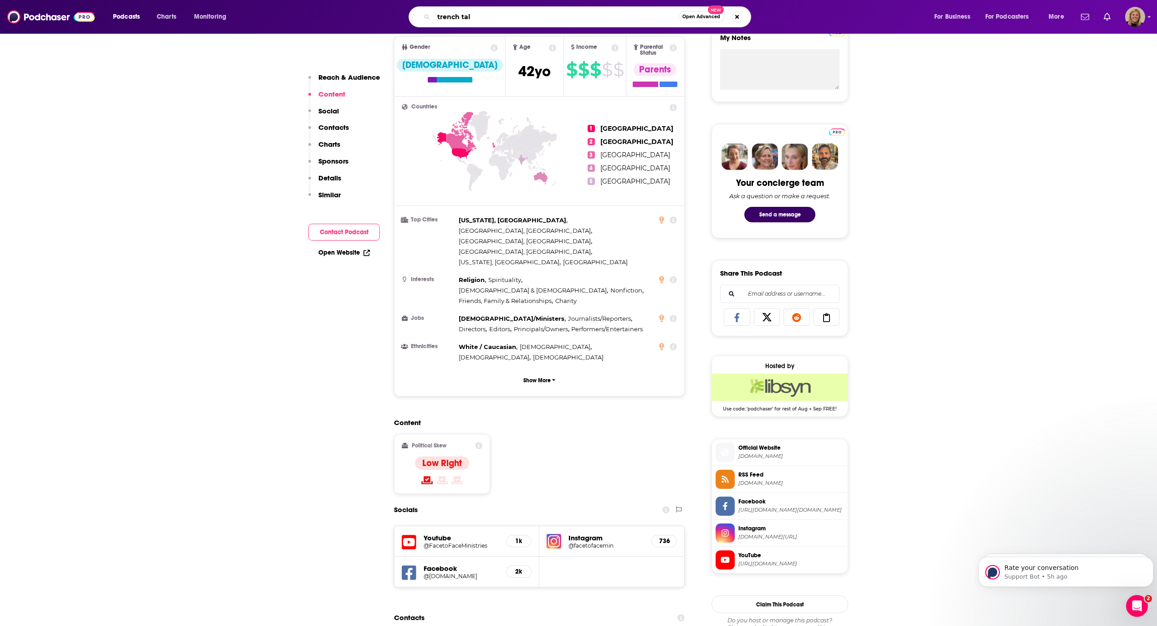
type input "trench talk"
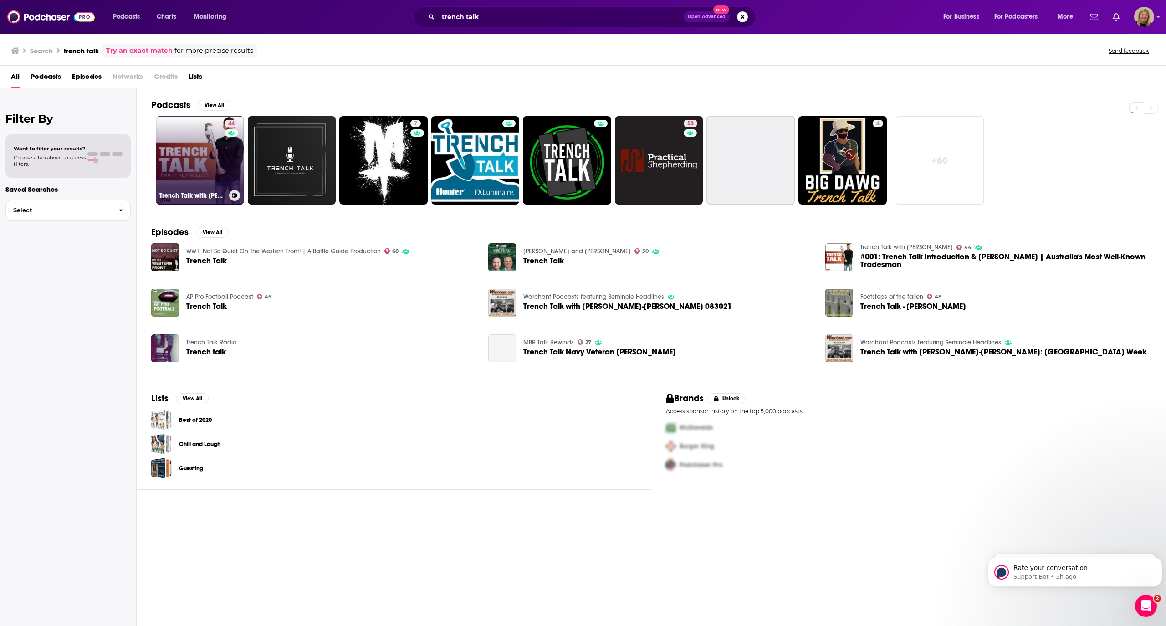
click at [195, 160] on link "44 Trench Talk with [PERSON_NAME]" at bounding box center [200, 160] width 88 height 88
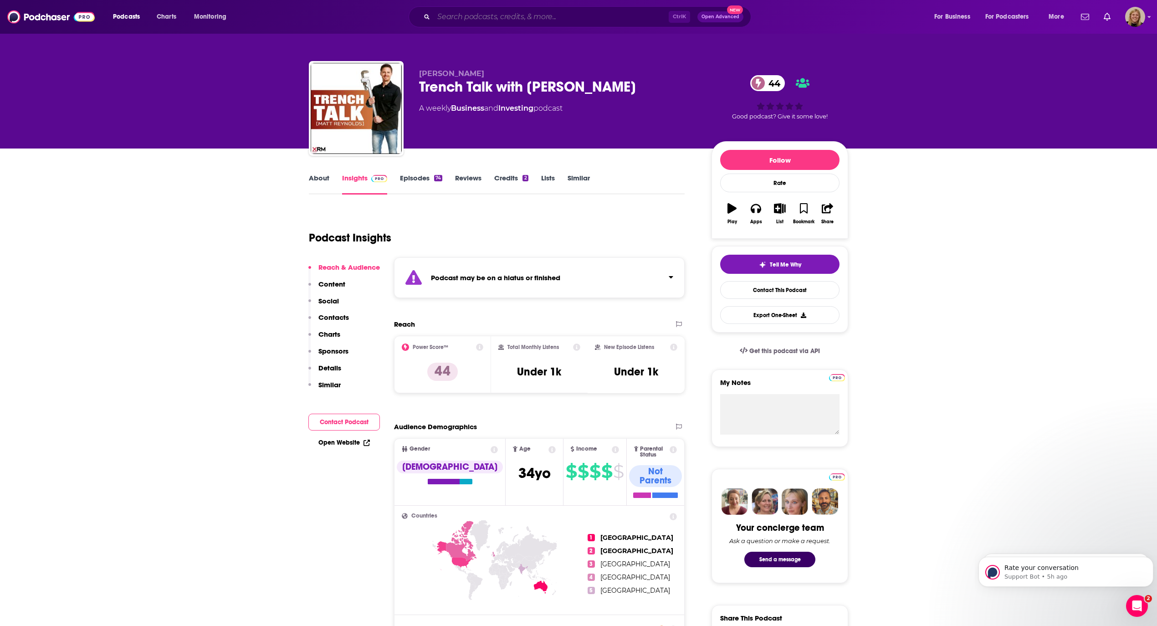
click at [516, 14] on input "Search podcasts, credits, & more..." at bounding box center [551, 17] width 235 height 15
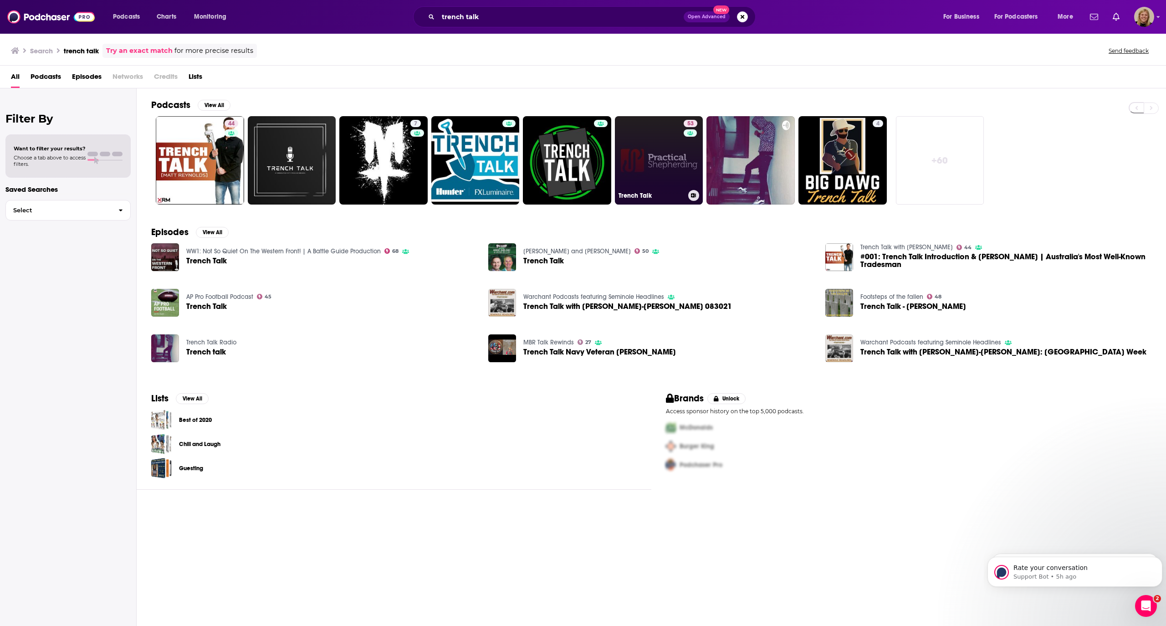
click at [636, 155] on link "53 Trench Talk" at bounding box center [659, 160] width 88 height 88
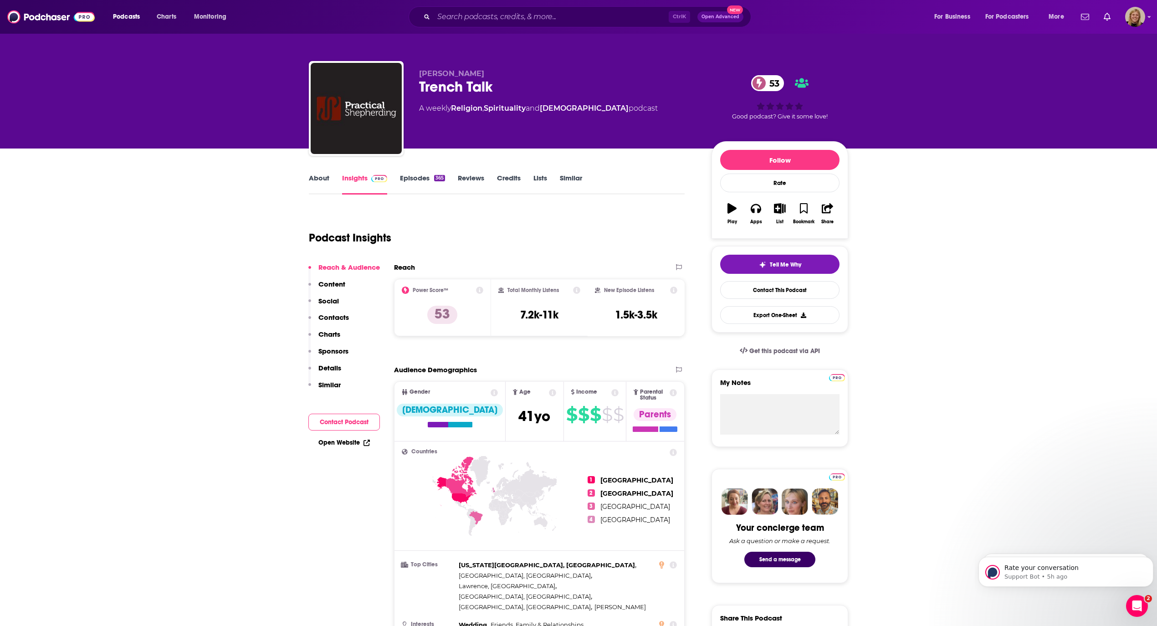
click at [313, 179] on link "About" at bounding box center [319, 184] width 21 height 21
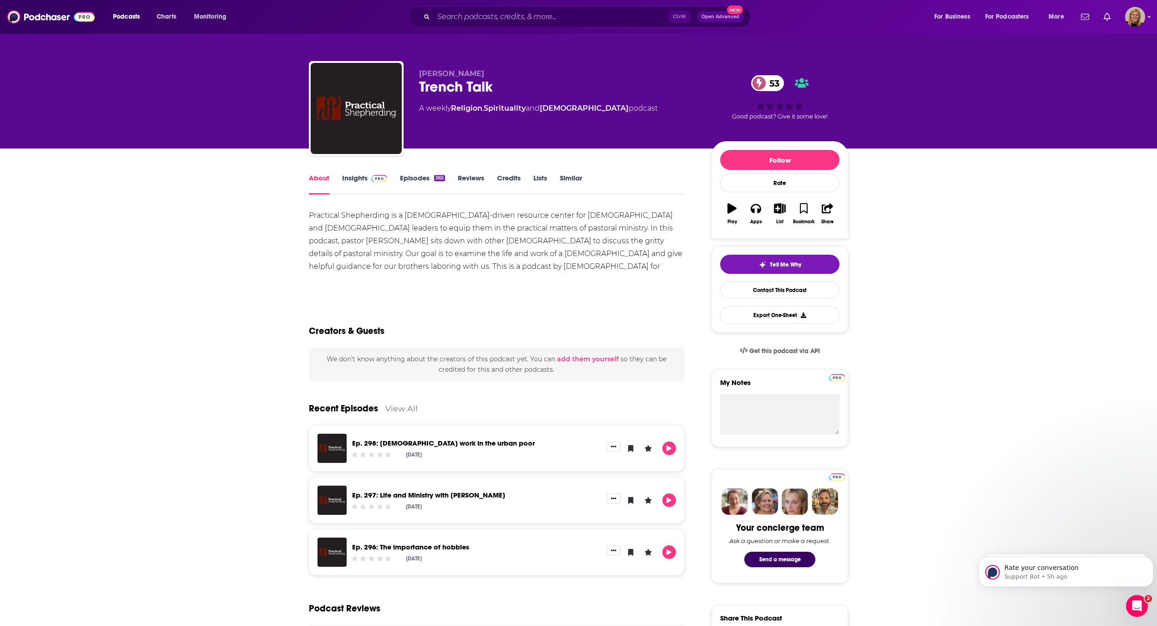
click at [359, 177] on link "Insights" at bounding box center [364, 184] width 45 height 21
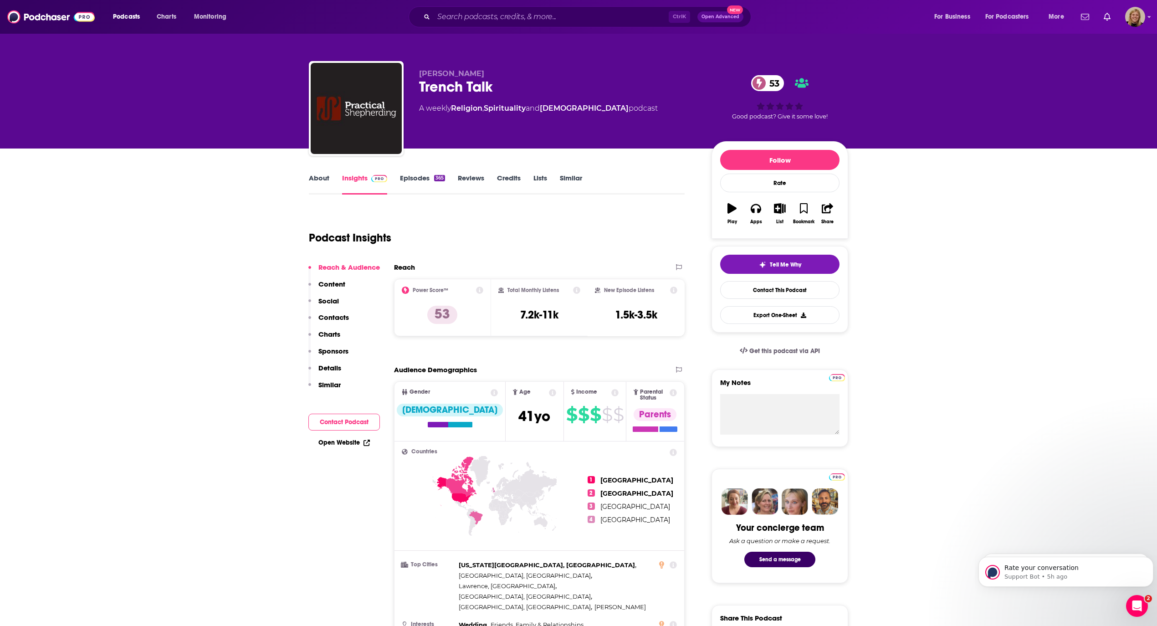
click at [345, 416] on button "Contact Podcast" at bounding box center [344, 422] width 72 height 17
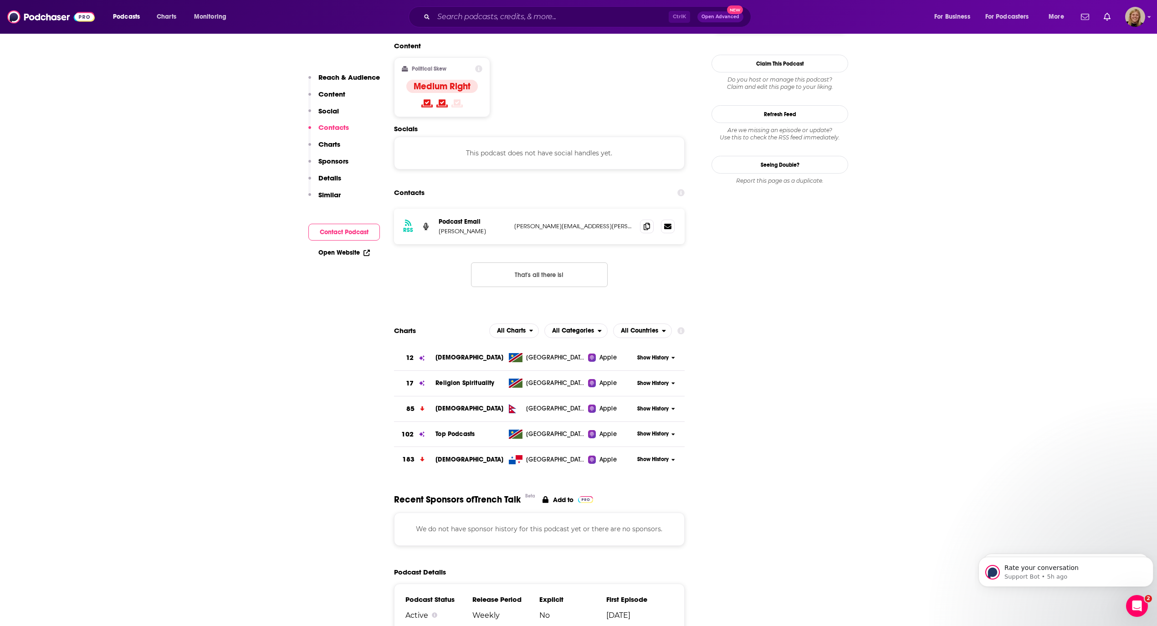
scroll to position [733, 0]
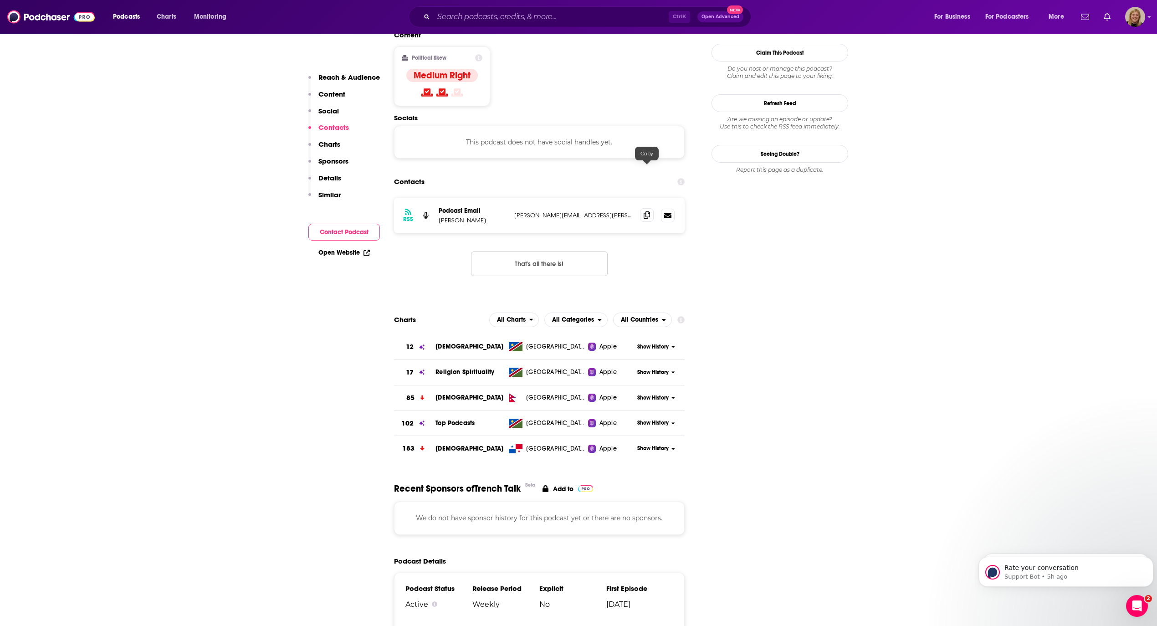
click at [647, 208] on span at bounding box center [647, 215] width 14 height 14
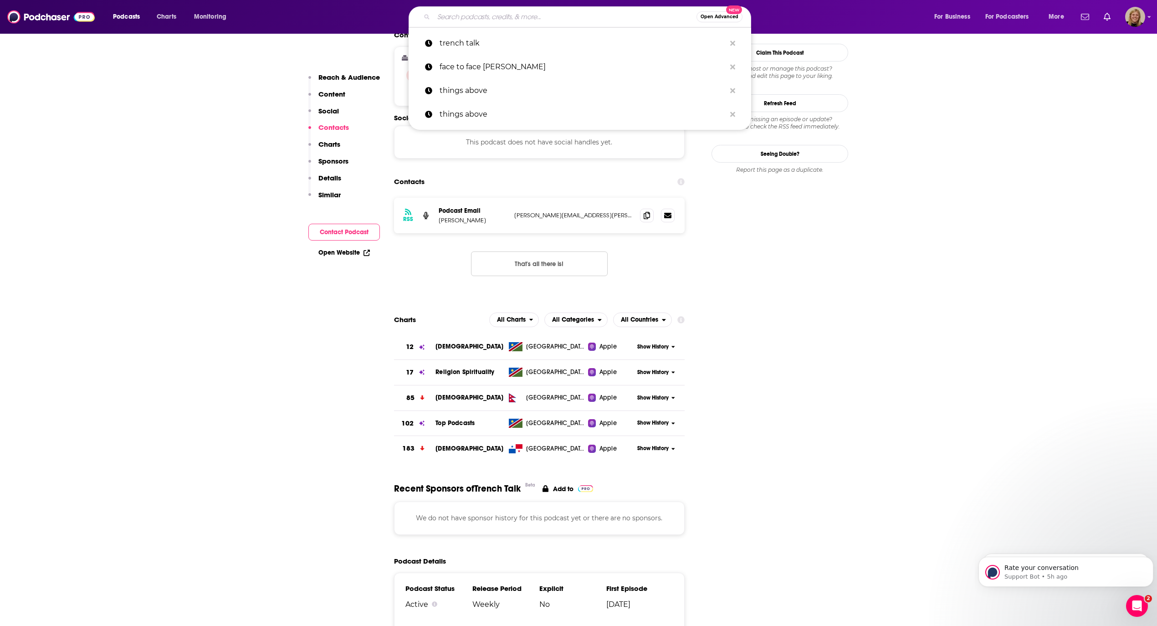
click at [472, 21] on input "Search podcasts, credits, & more..." at bounding box center [565, 17] width 263 height 15
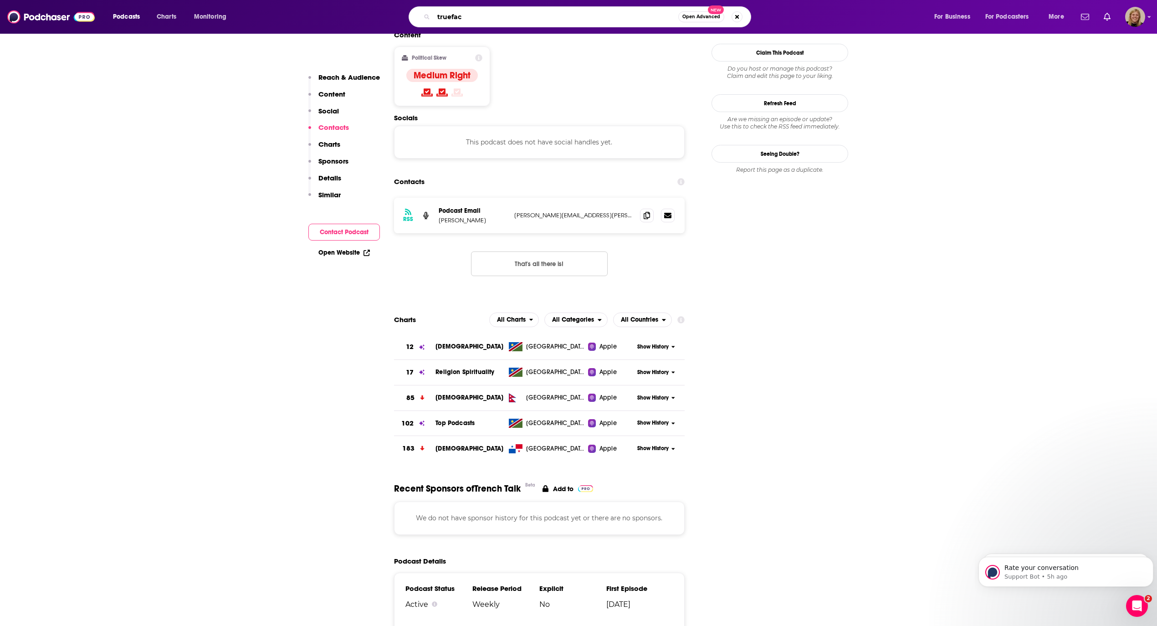
type input "trueface"
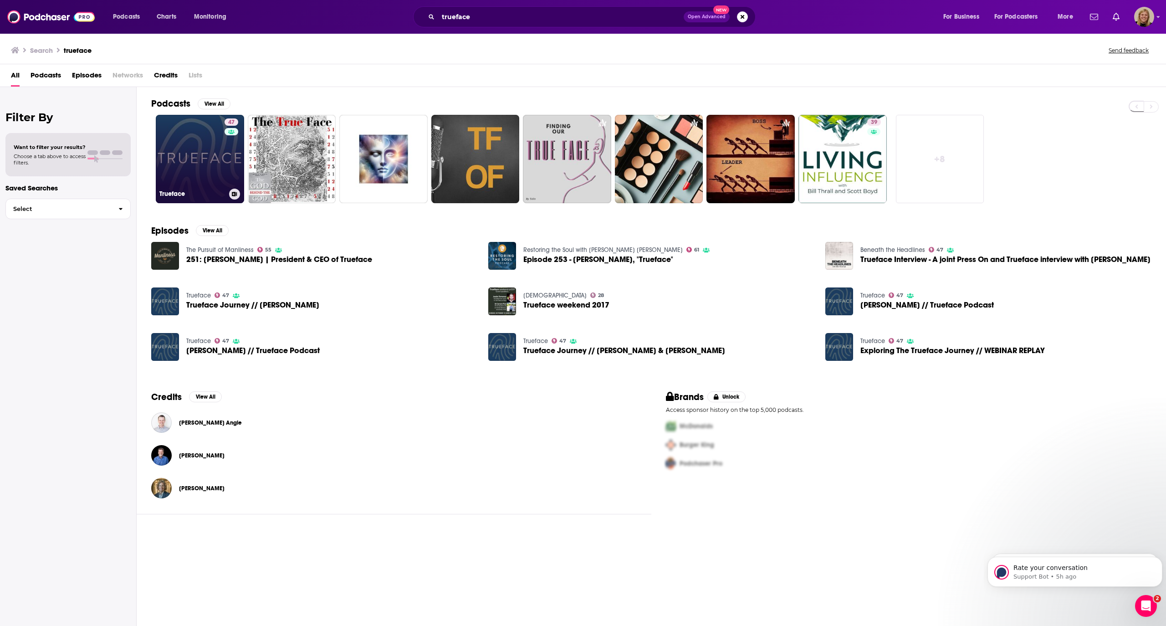
click at [227, 151] on div "47" at bounding box center [233, 153] width 16 height 70
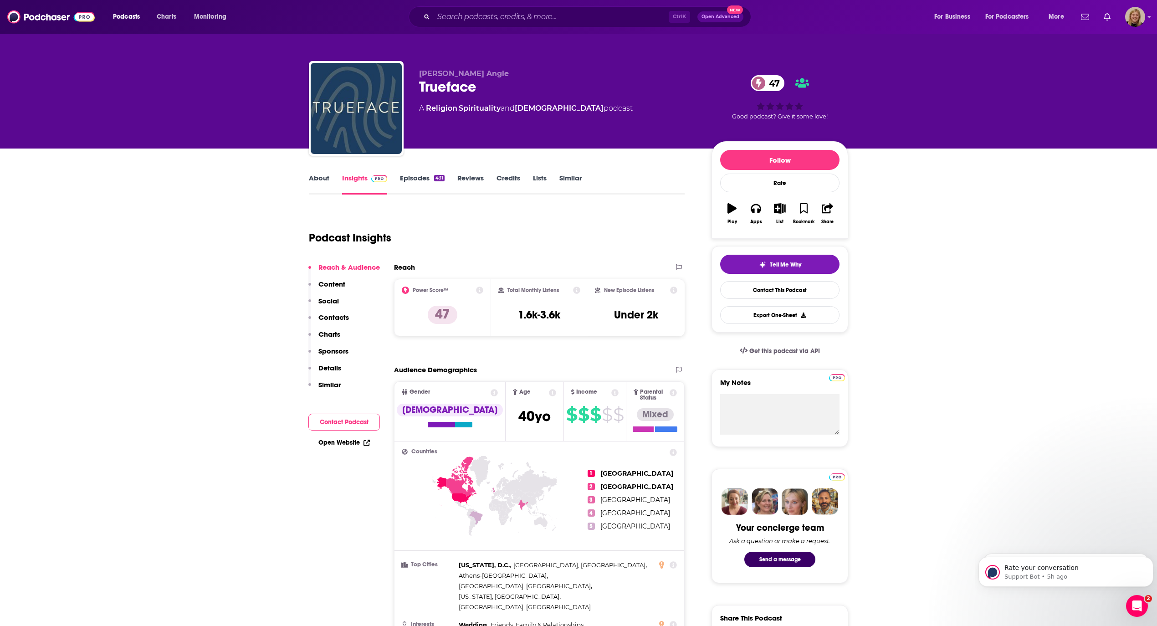
click at [330, 423] on button "Contact Podcast" at bounding box center [344, 422] width 72 height 17
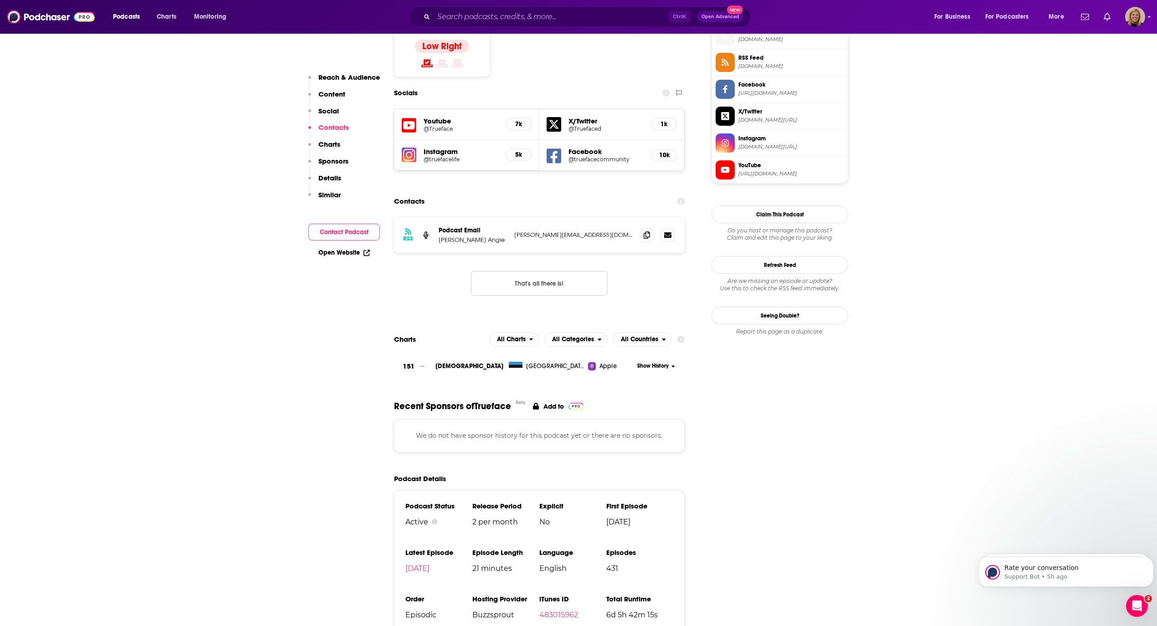
scroll to position [781, 0]
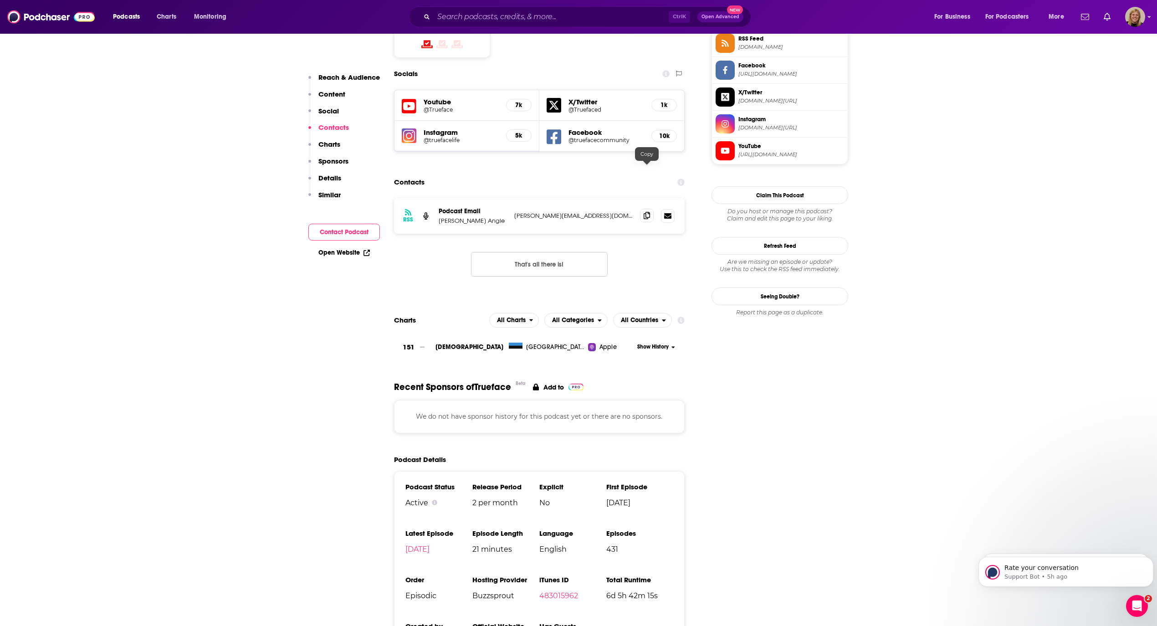
click at [646, 212] on icon at bounding box center [647, 215] width 6 height 7
click at [507, 17] on input "Search podcasts, credits, & more..." at bounding box center [551, 17] width 235 height 15
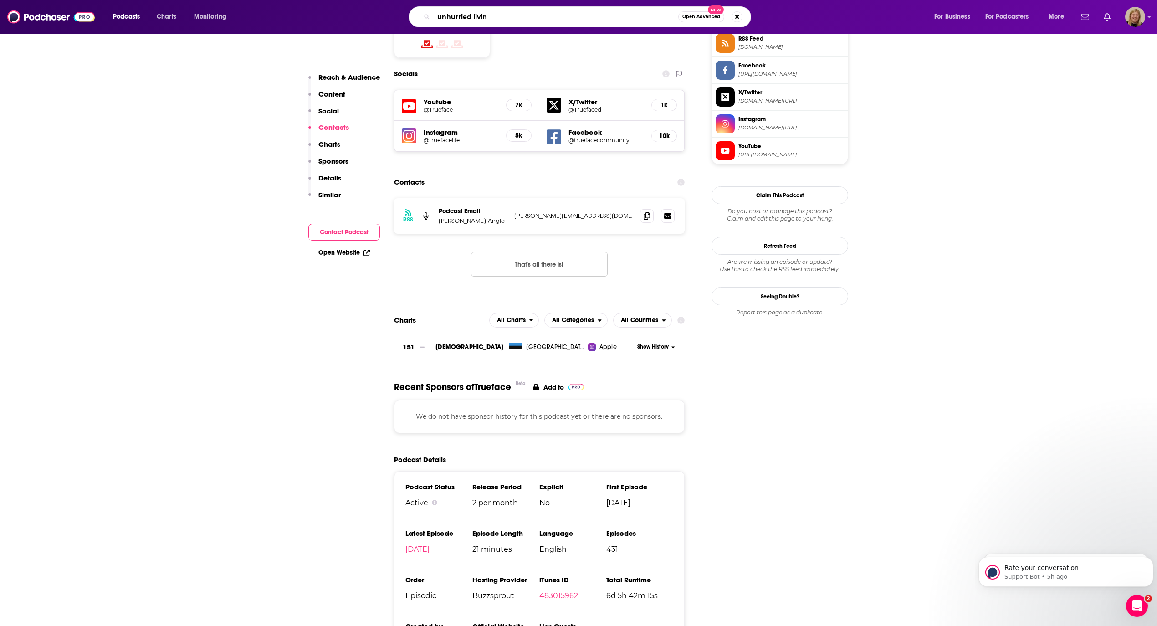
type input "unhurried living"
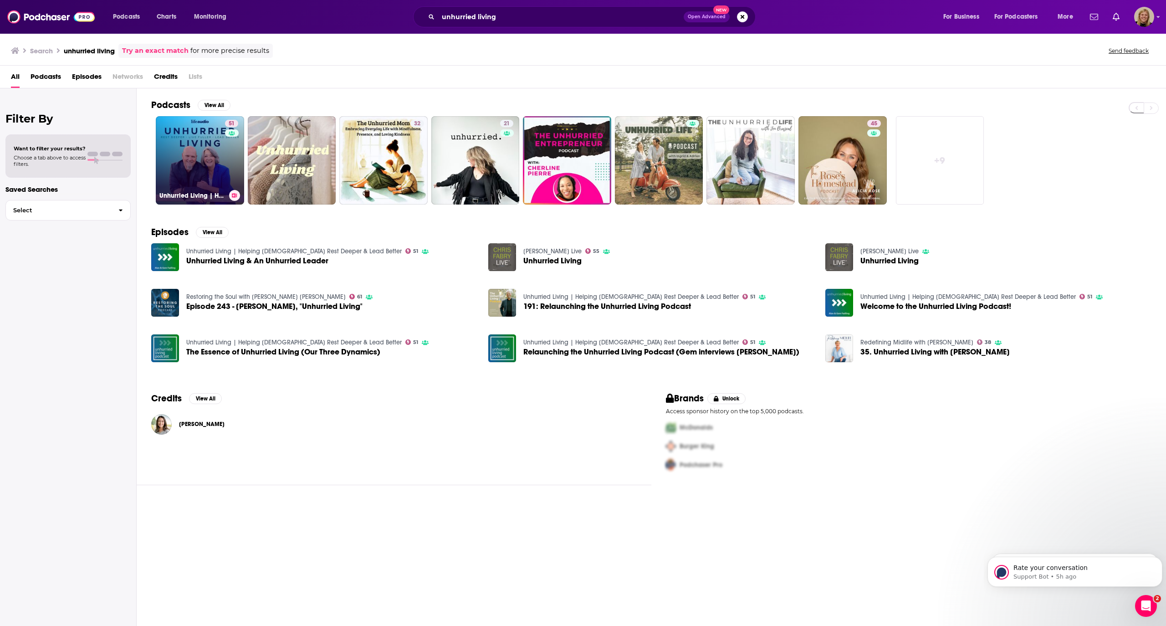
click at [177, 143] on link "51 Unhurried Living | Helping [DEMOGRAPHIC_DATA] Rest Deeper & Lead Better" at bounding box center [200, 160] width 88 height 88
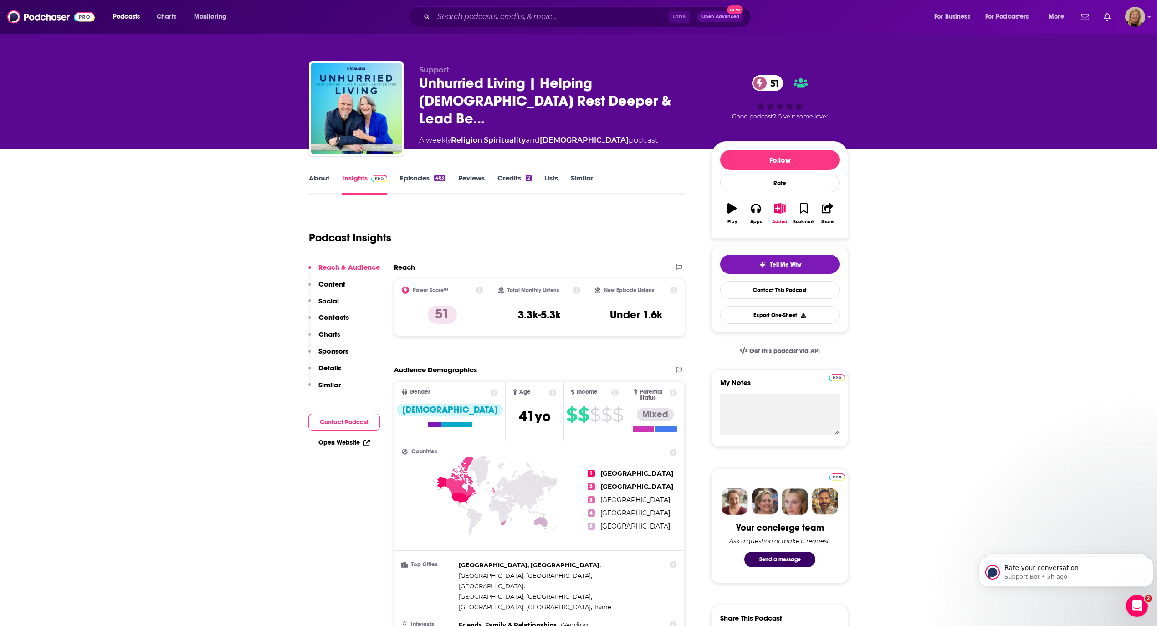
drag, startPoint x: 159, startPoint y: 252, endPoint x: 177, endPoint y: 235, distance: 24.8
click at [359, 421] on button "Contact Podcast" at bounding box center [344, 422] width 72 height 17
click at [584, 87] on span "Unhurried Living | Helping [DEMOGRAPHIC_DATA] Rest Deeper & Lead Be…" at bounding box center [558, 100] width 278 height 53
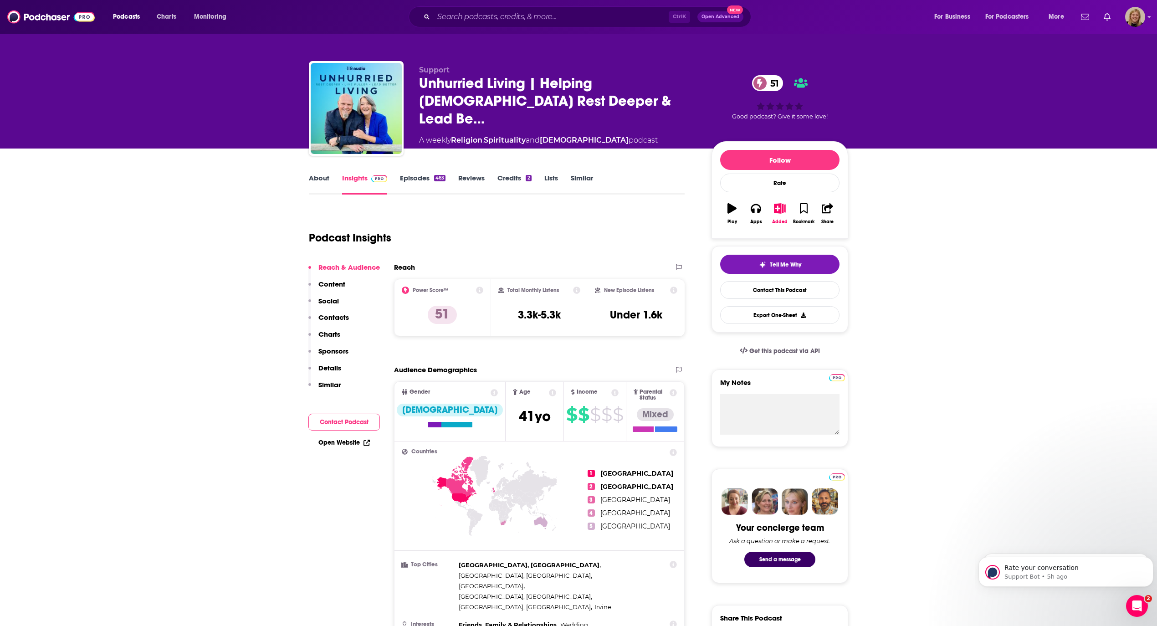
click at [324, 178] on link "About" at bounding box center [319, 184] width 21 height 21
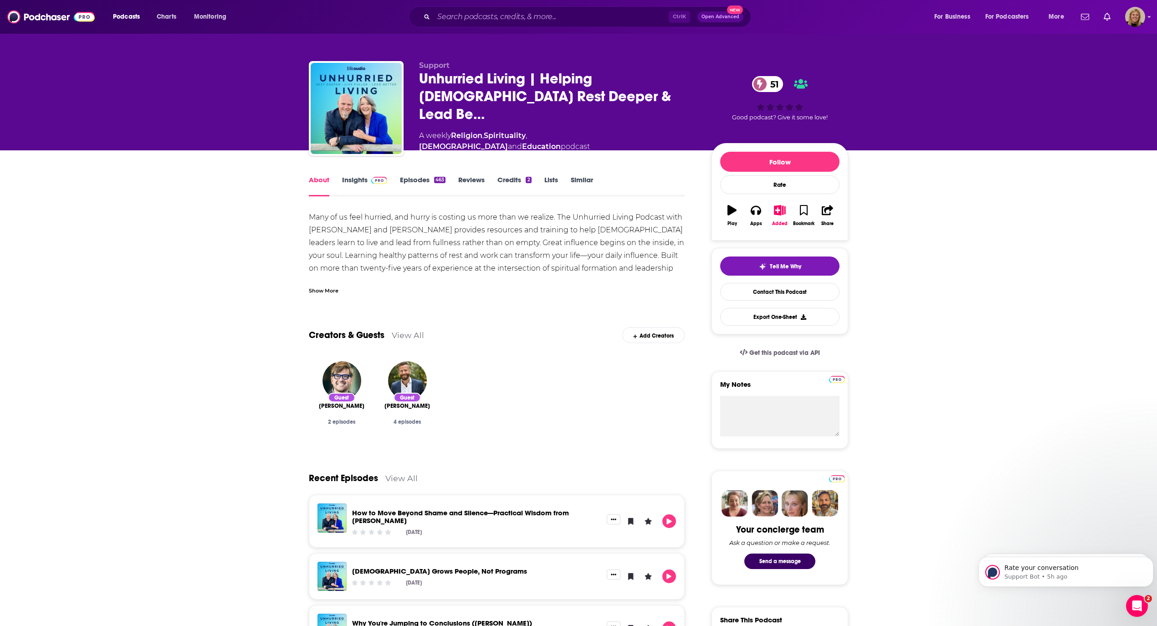
drag, startPoint x: 437, startPoint y: 216, endPoint x: 403, endPoint y: 234, distance: 38.9
click at [437, 216] on div "Many of us feel hurried, and hurry is costing us more than we realize. The Unhu…" at bounding box center [497, 281] width 376 height 140
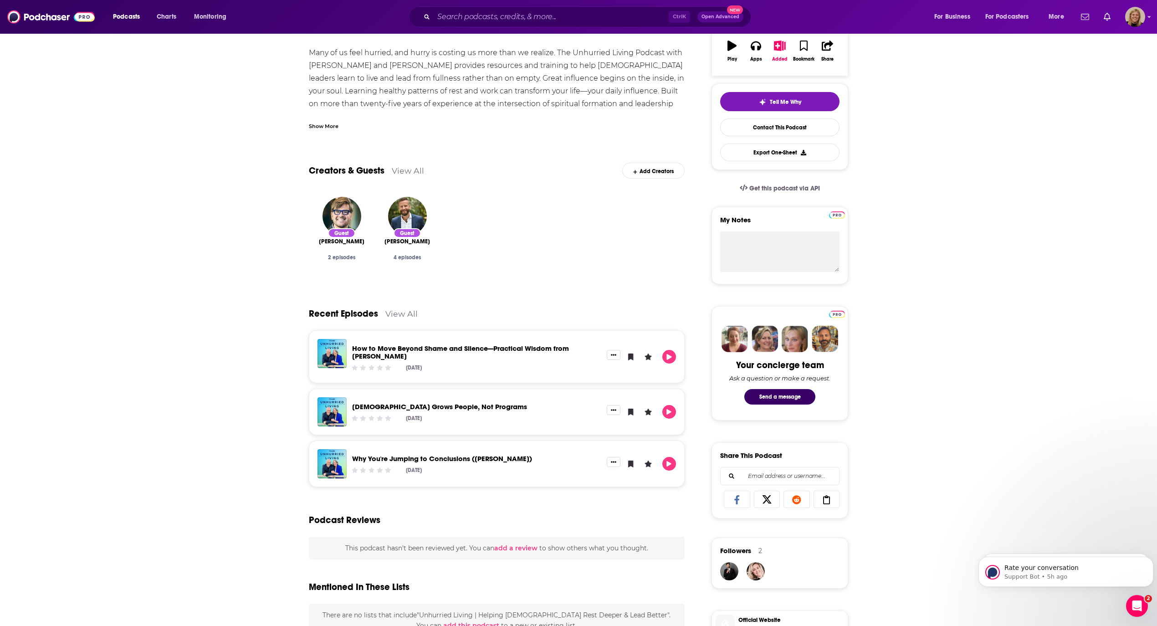
scroll to position [182, 0]
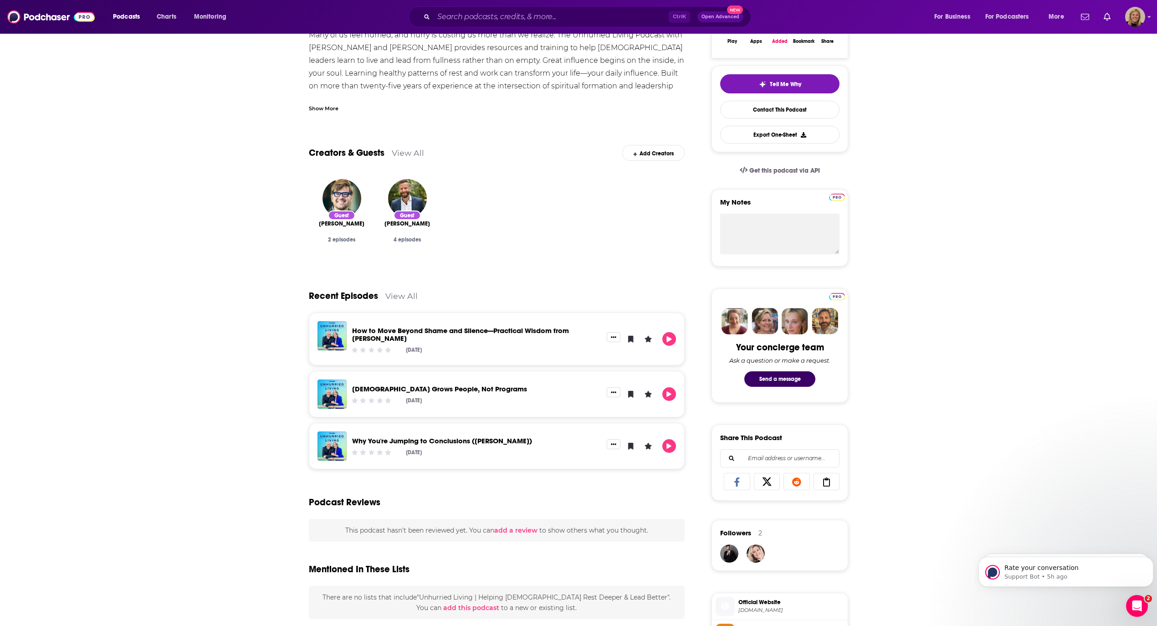
click at [280, 438] on div "About Insights Episodes 463 Reviews Credits 2 Lists Similar Many of us feel hur…" at bounding box center [578, 467] width 1157 height 999
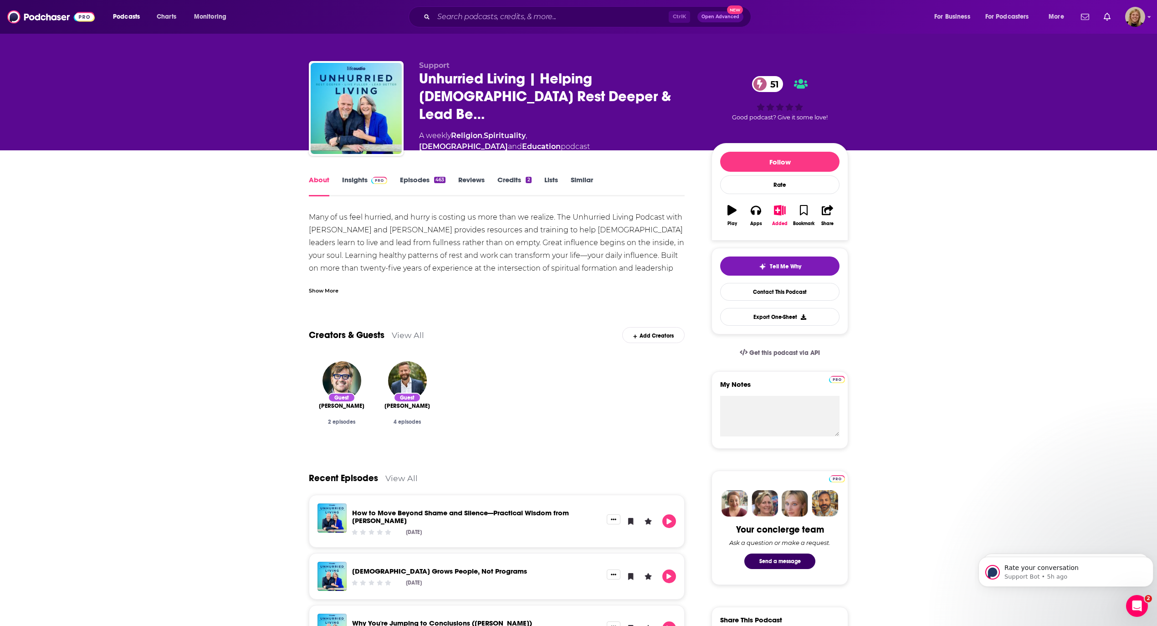
click at [352, 176] on link "Insights" at bounding box center [364, 185] width 45 height 21
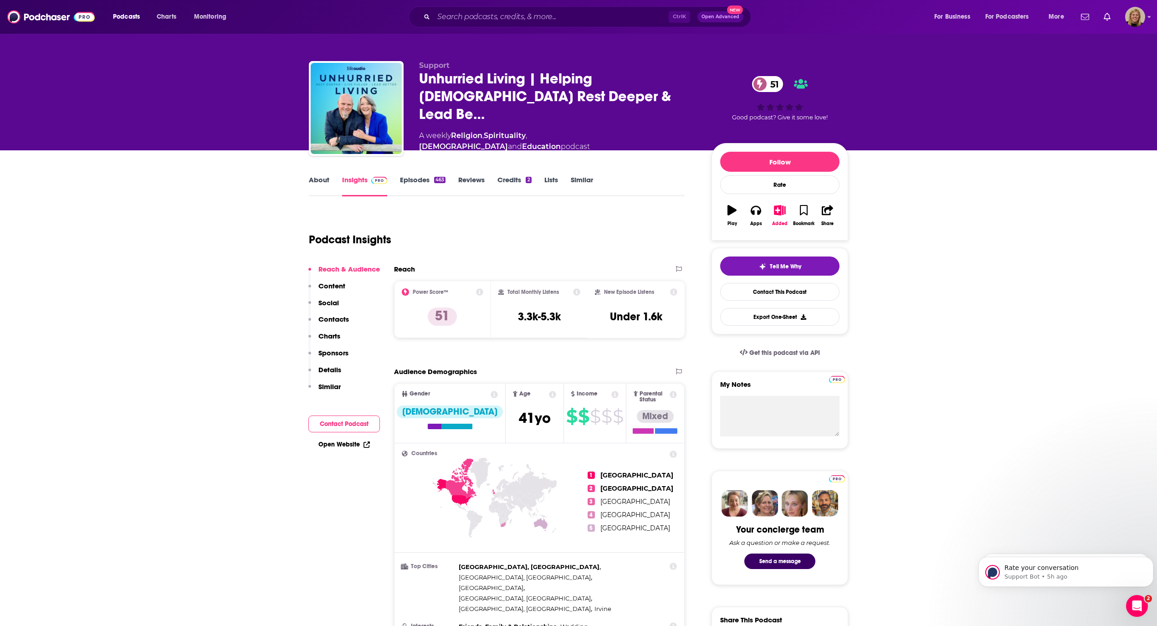
click at [353, 416] on button "Contact Podcast" at bounding box center [344, 424] width 72 height 17
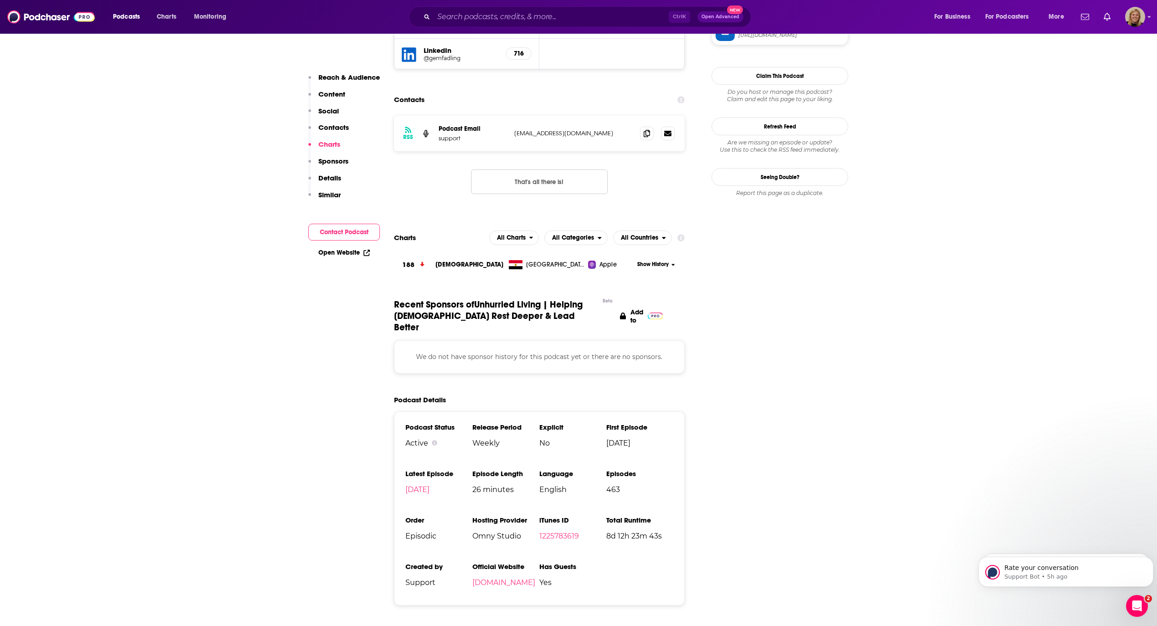
scroll to position [902, 0]
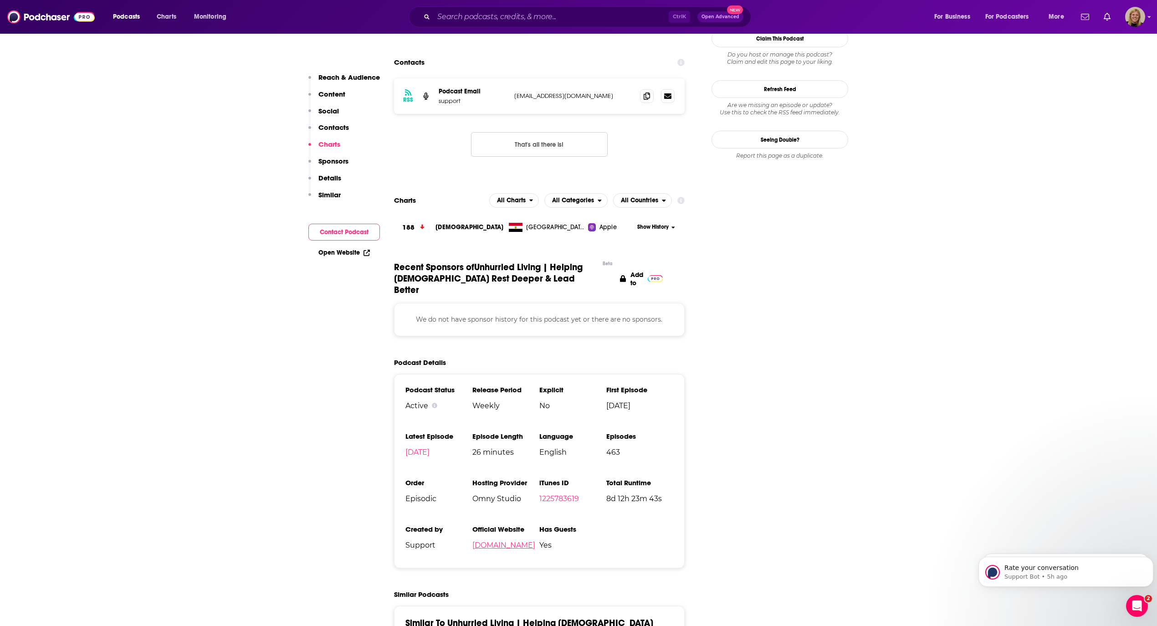
click at [531, 541] on link "[DOMAIN_NAME]" at bounding box center [503, 545] width 63 height 9
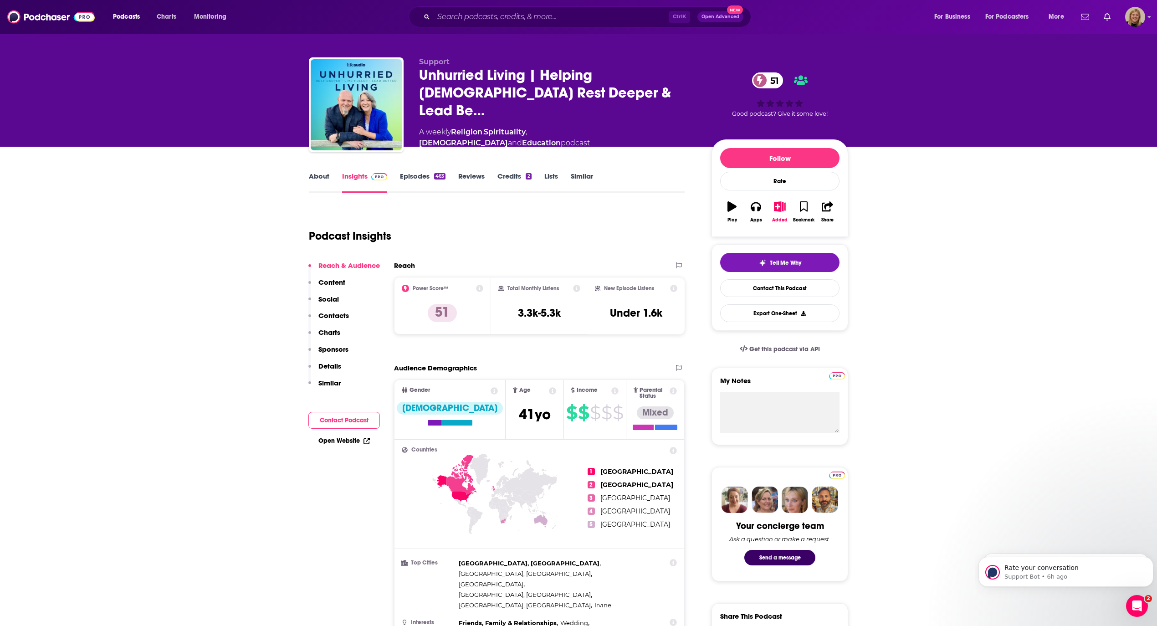
scroll to position [0, 0]
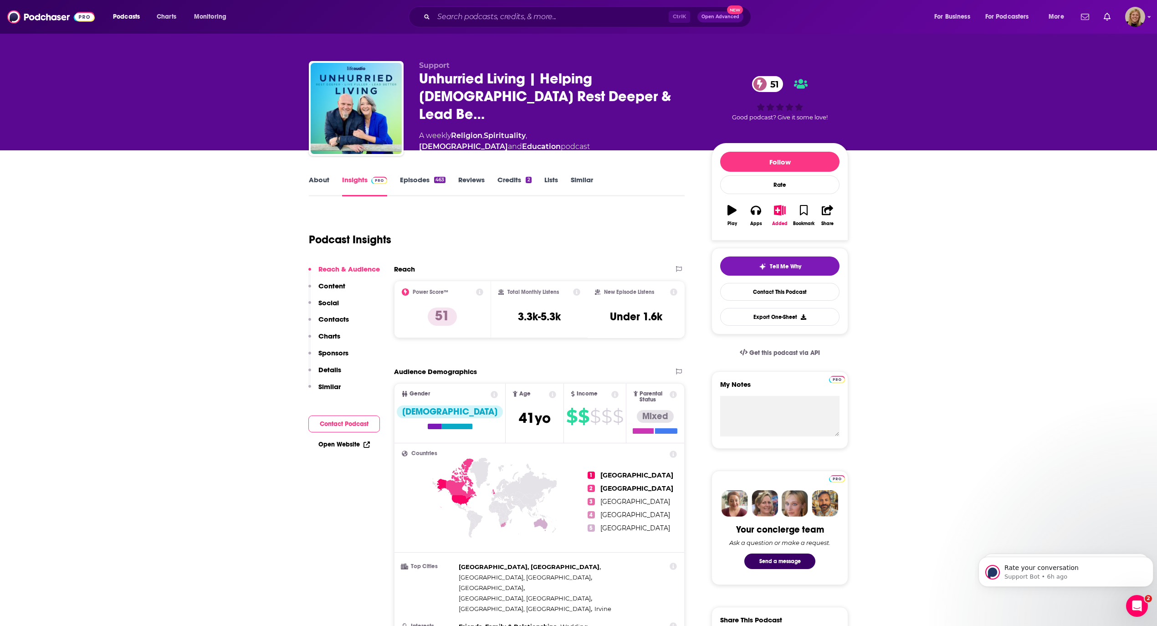
click at [319, 178] on link "About" at bounding box center [319, 185] width 21 height 21
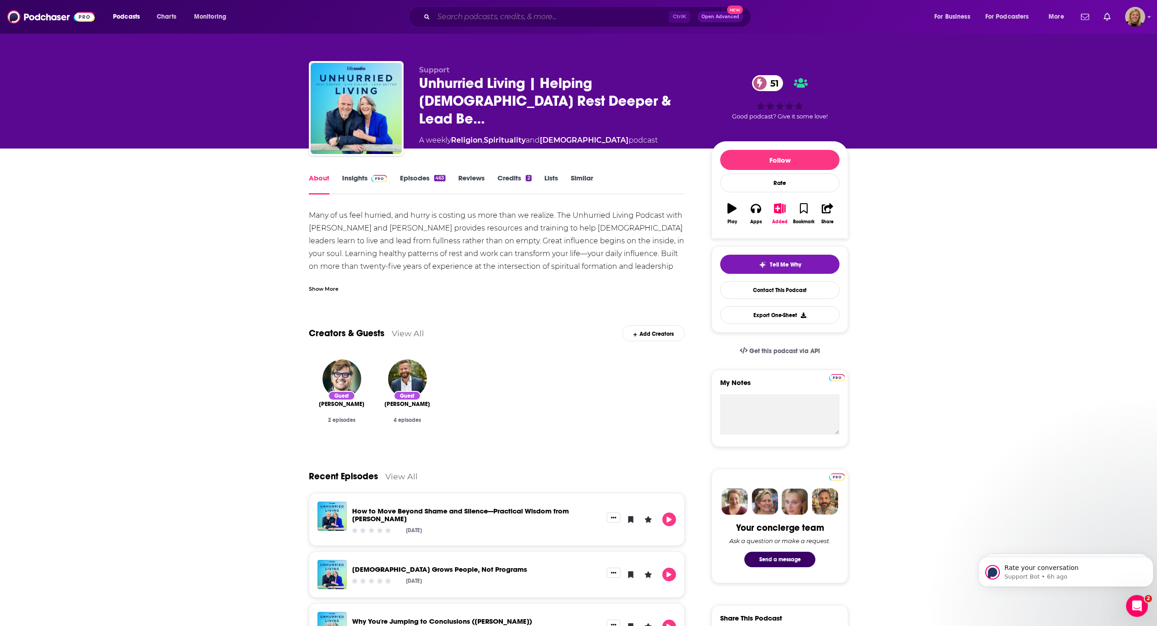
click at [482, 13] on input "Search podcasts, credits, & more..." at bounding box center [551, 17] width 235 height 15
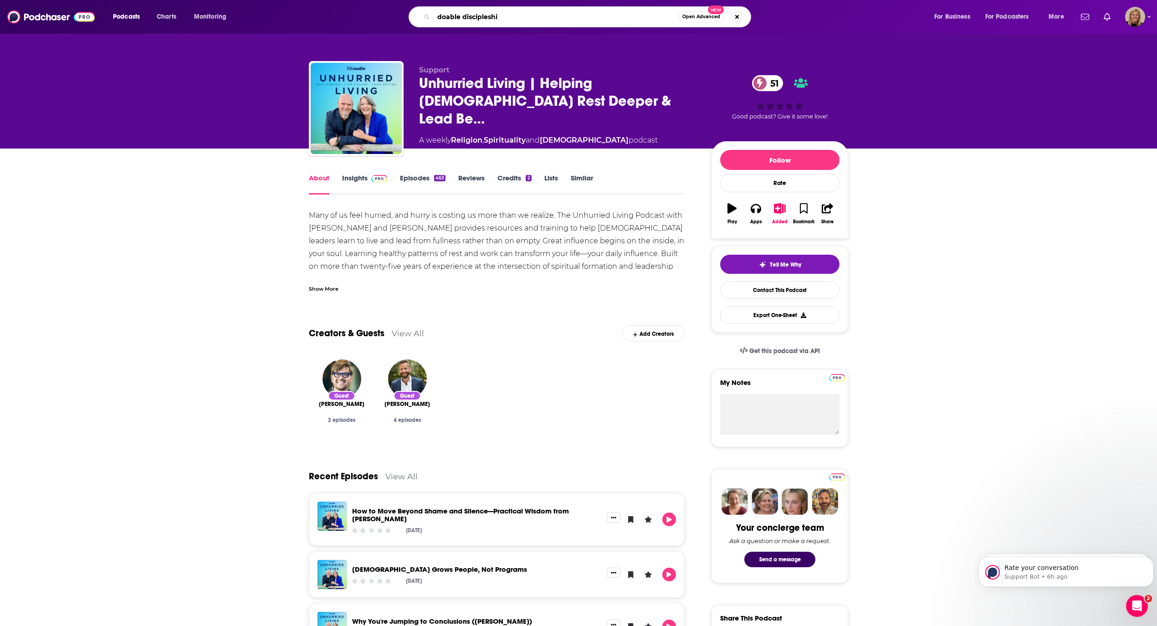
type input "doable discipleship"
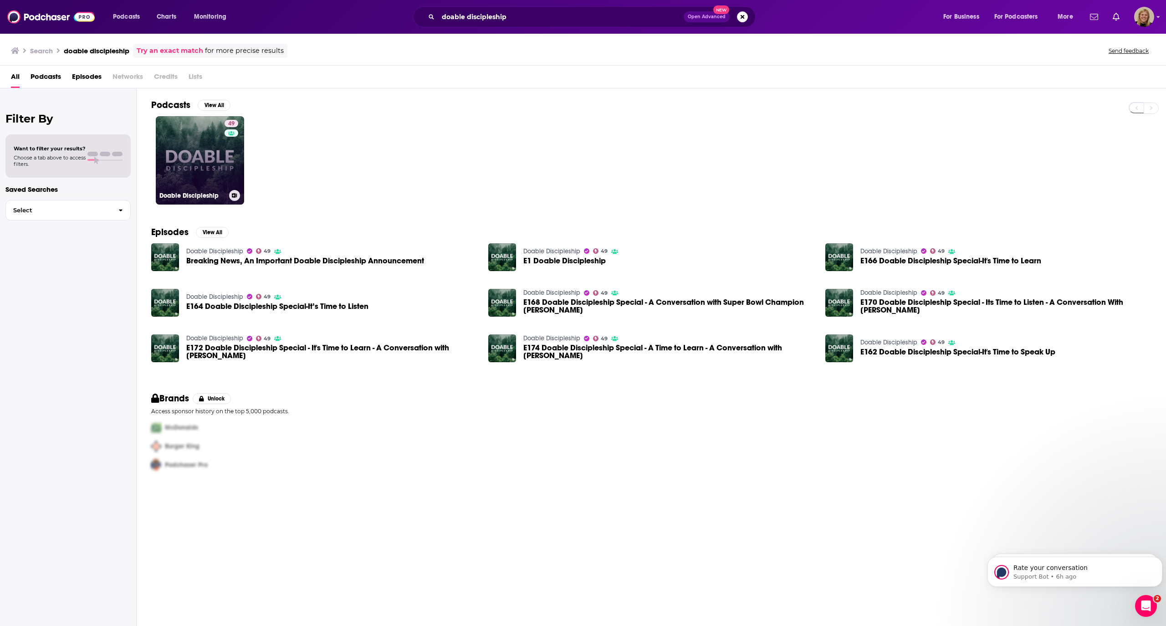
click at [231, 160] on div "49" at bounding box center [233, 155] width 16 height 70
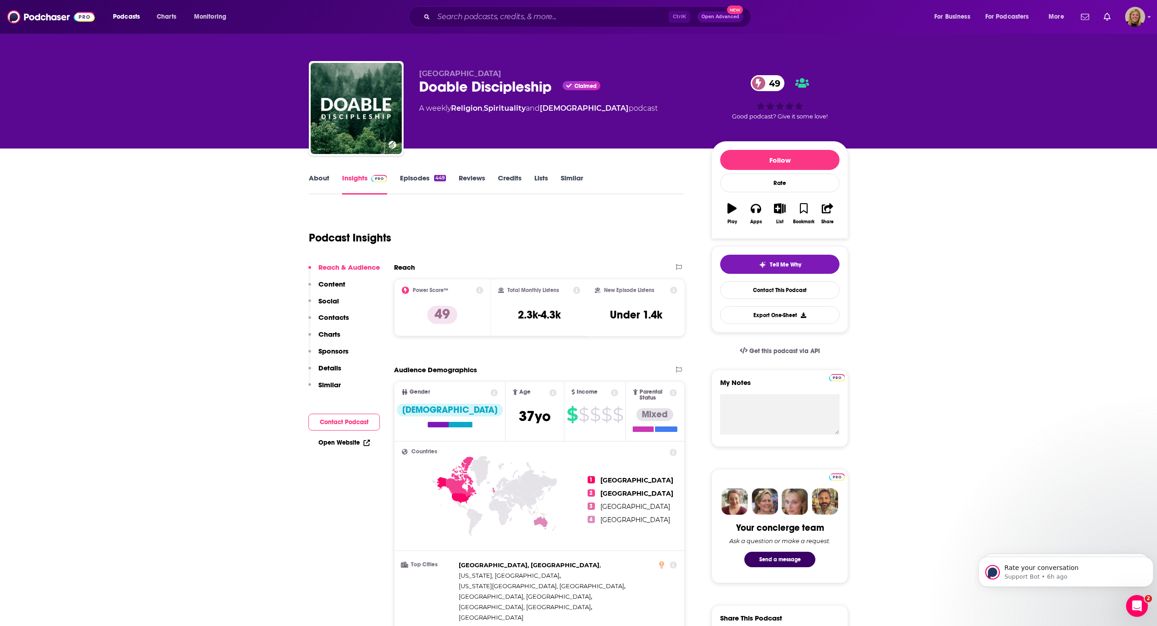
click at [347, 414] on button "Contact Podcast" at bounding box center [344, 422] width 72 height 17
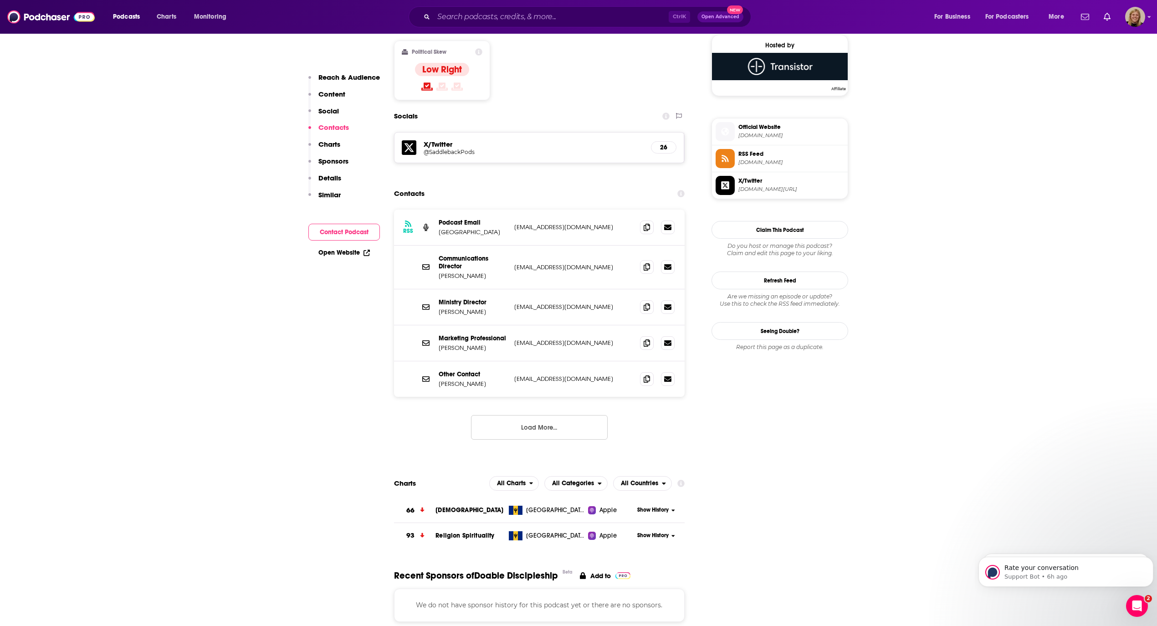
scroll to position [739, 0]
click at [646, 223] on icon at bounding box center [647, 226] width 6 height 7
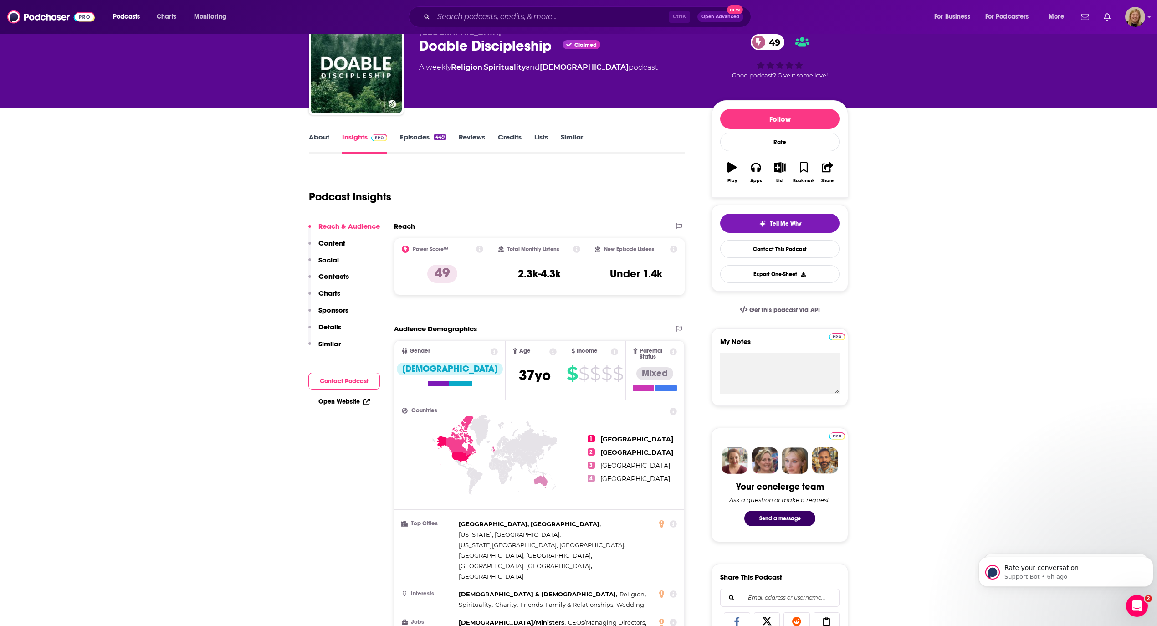
scroll to position [10, 0]
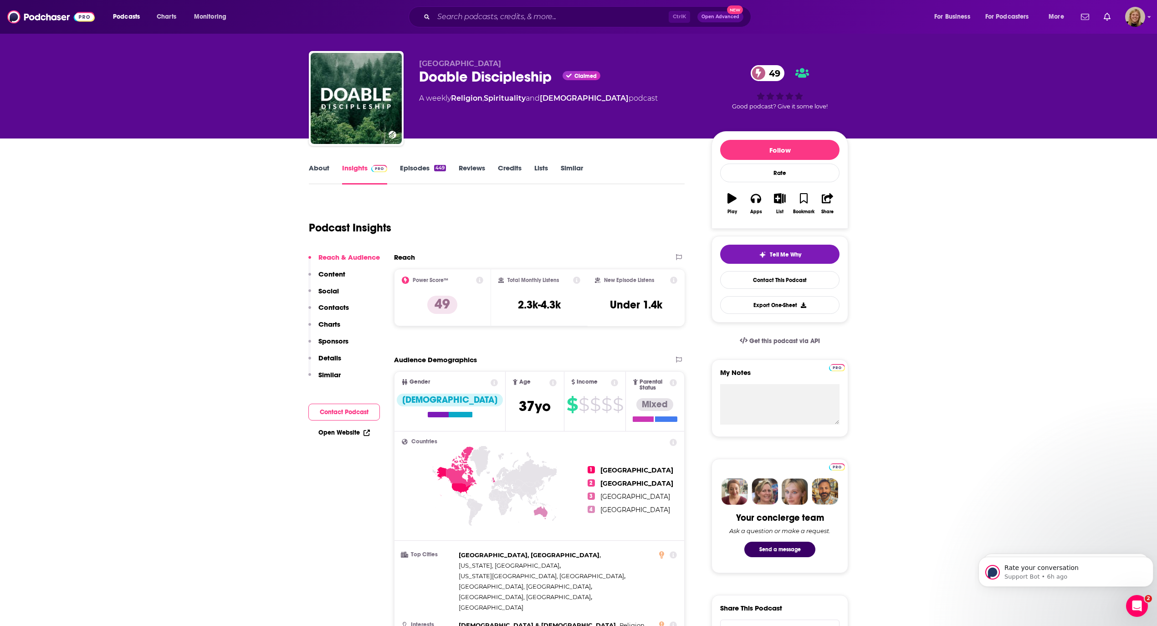
click at [418, 164] on link "Episodes 449" at bounding box center [423, 174] width 46 height 21
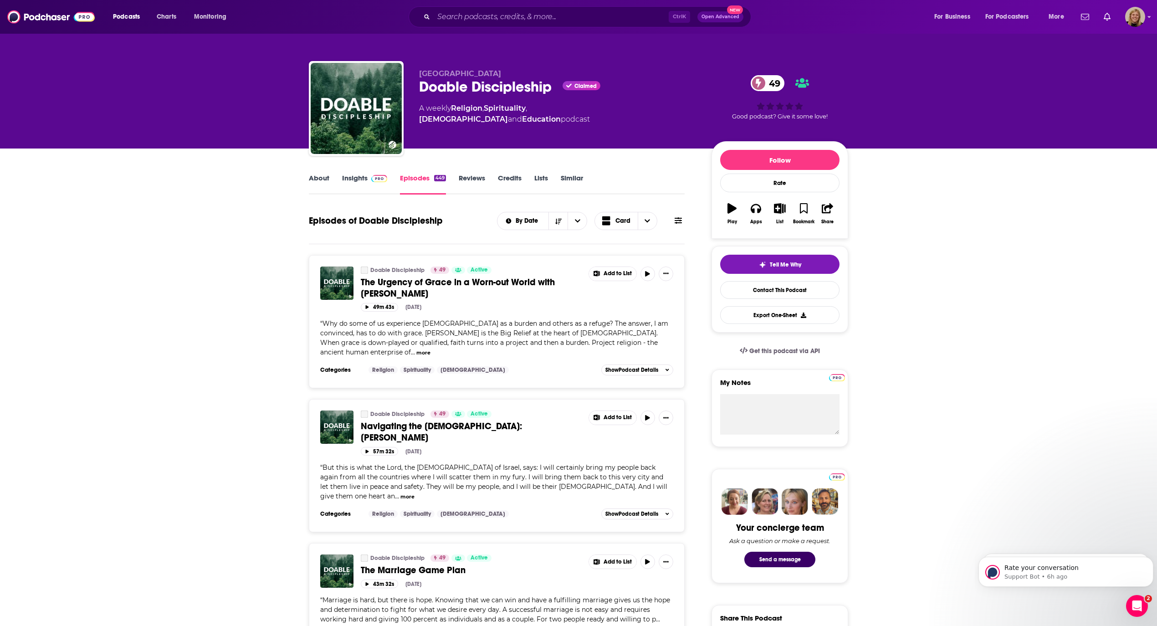
click at [675, 217] on icon at bounding box center [678, 220] width 7 height 7
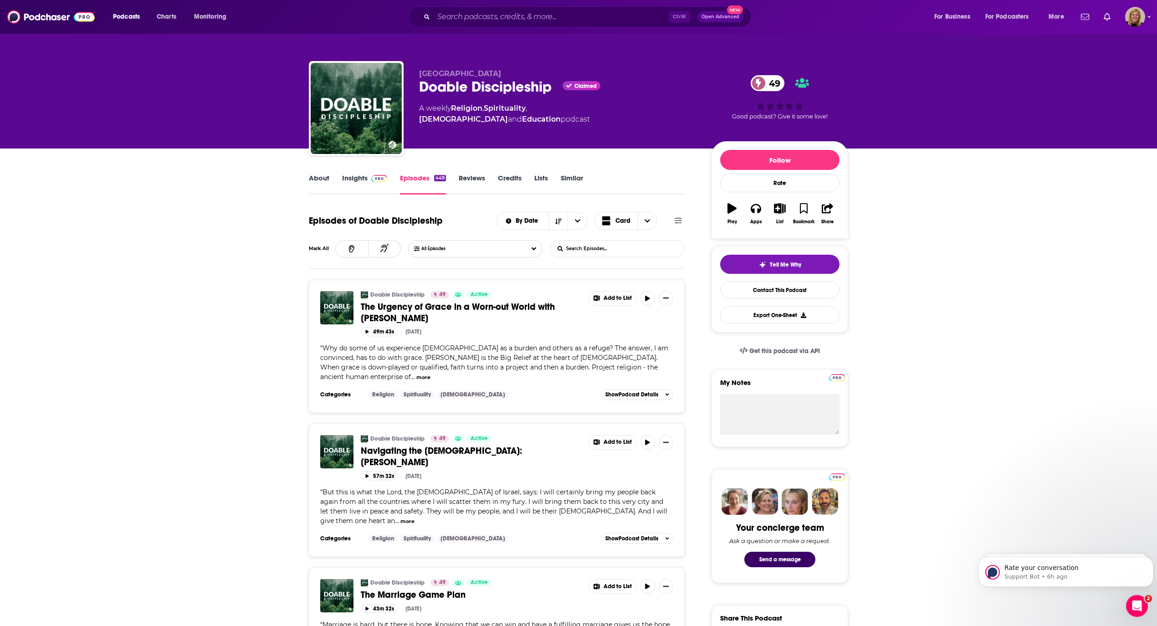
click at [596, 250] on input "List Search Input" at bounding box center [597, 249] width 95 height 16
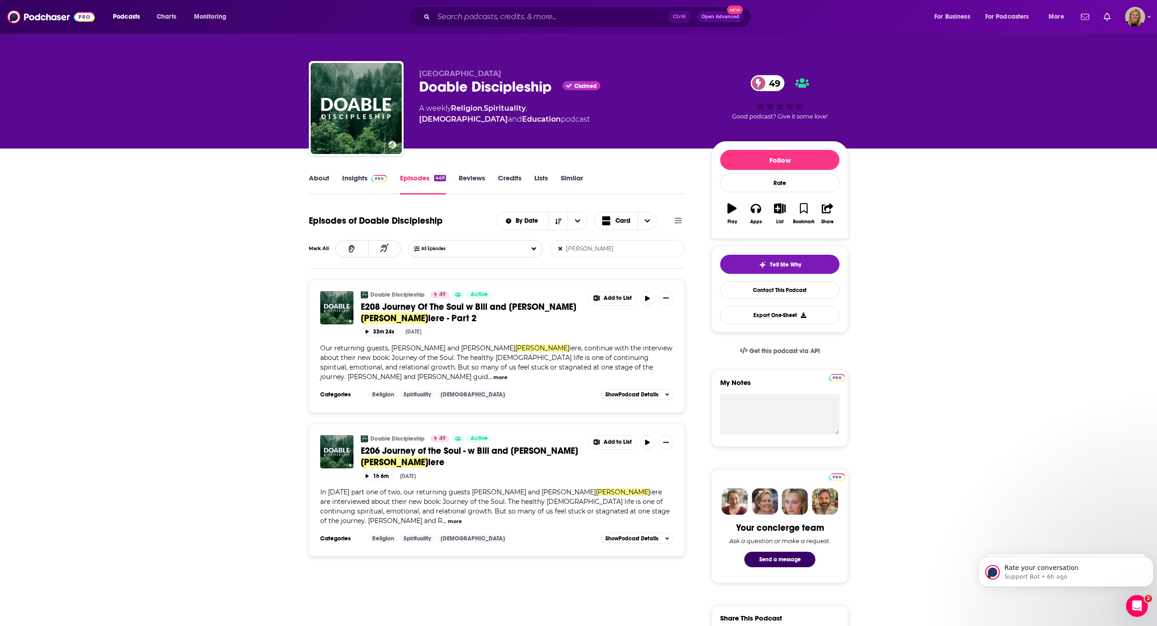
type input "[PERSON_NAME]"
click at [549, 13] on input "Search podcasts, credits, & more..." at bounding box center [551, 17] width 235 height 15
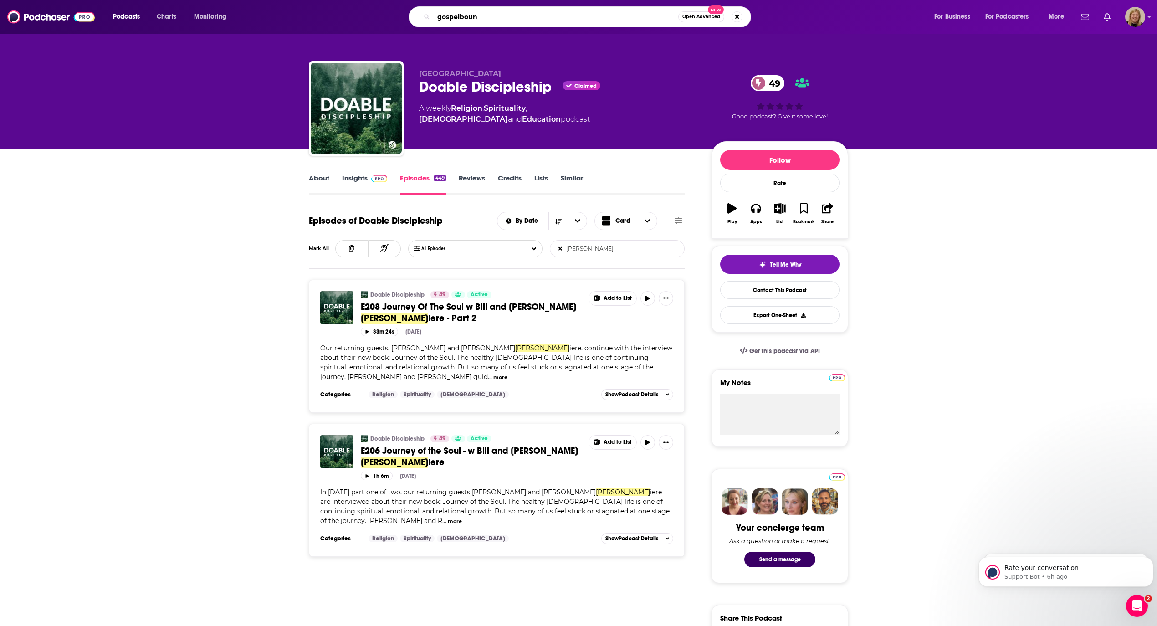
type input "[DEMOGRAPHIC_DATA]"
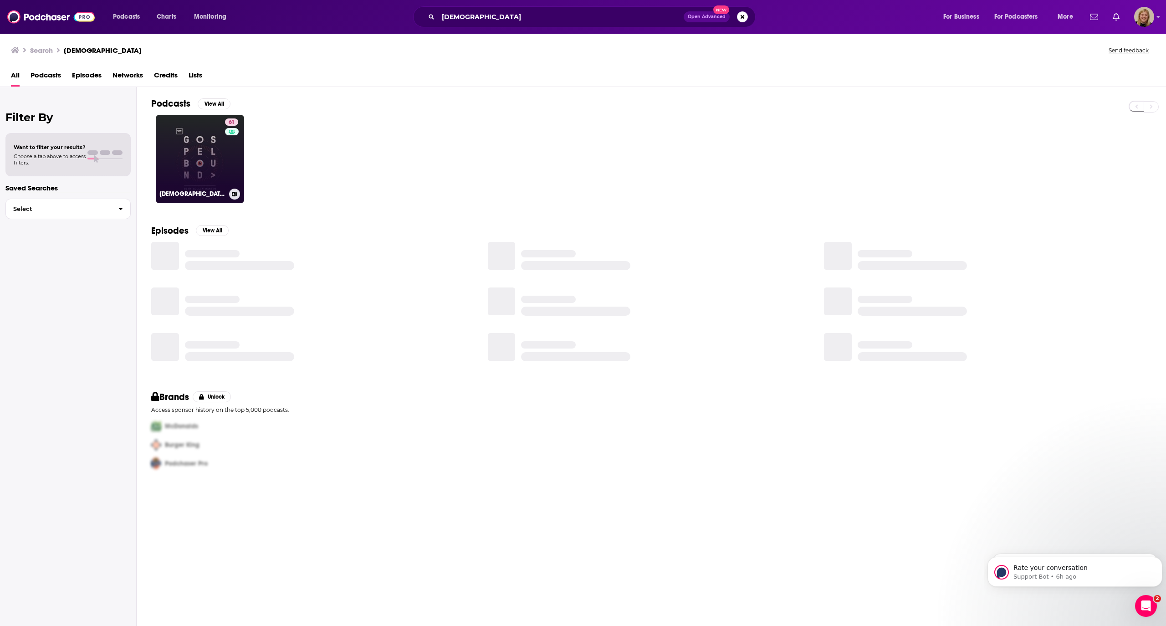
click at [209, 157] on link "61 [DEMOGRAPHIC_DATA]" at bounding box center [200, 159] width 88 height 88
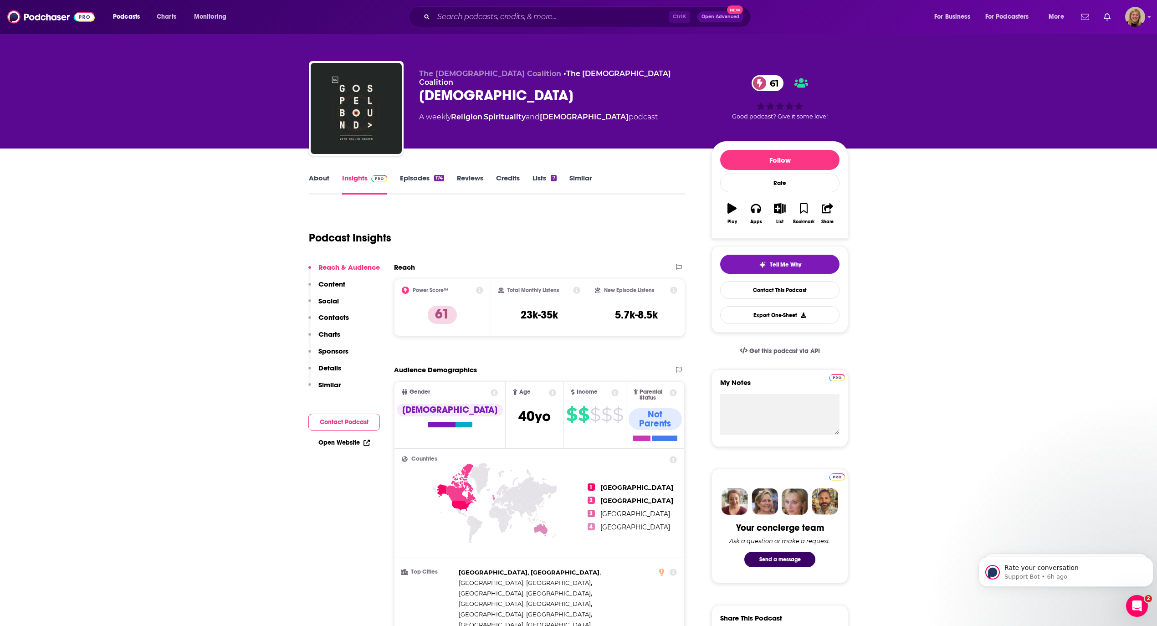
click at [318, 175] on link "About" at bounding box center [319, 184] width 21 height 21
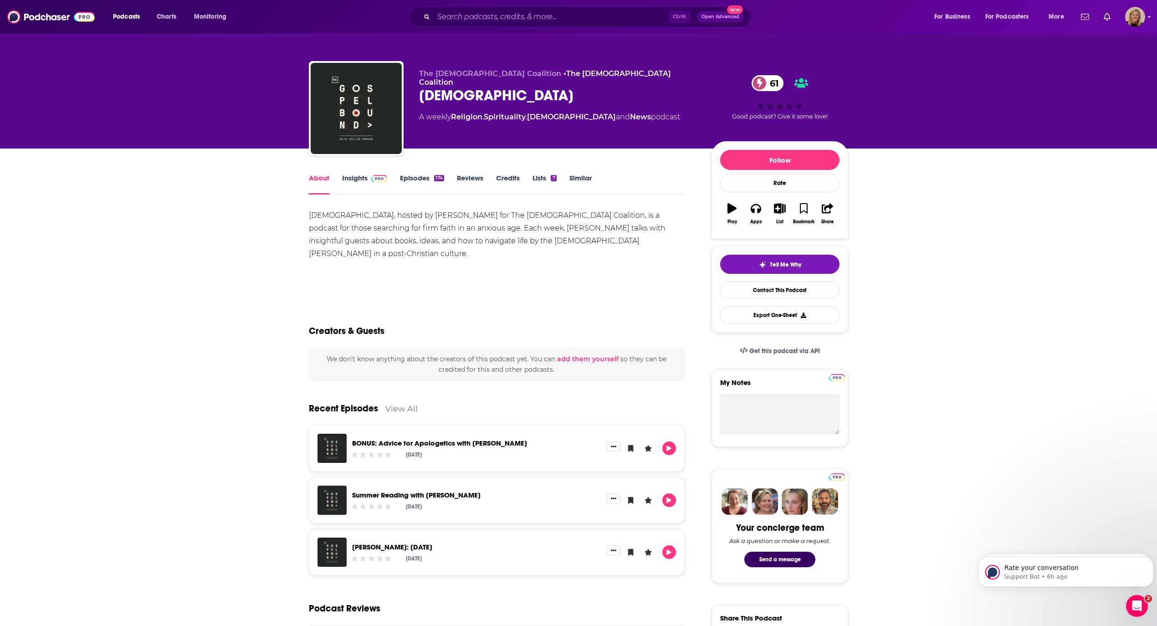
click at [352, 181] on link "Insights" at bounding box center [364, 184] width 45 height 21
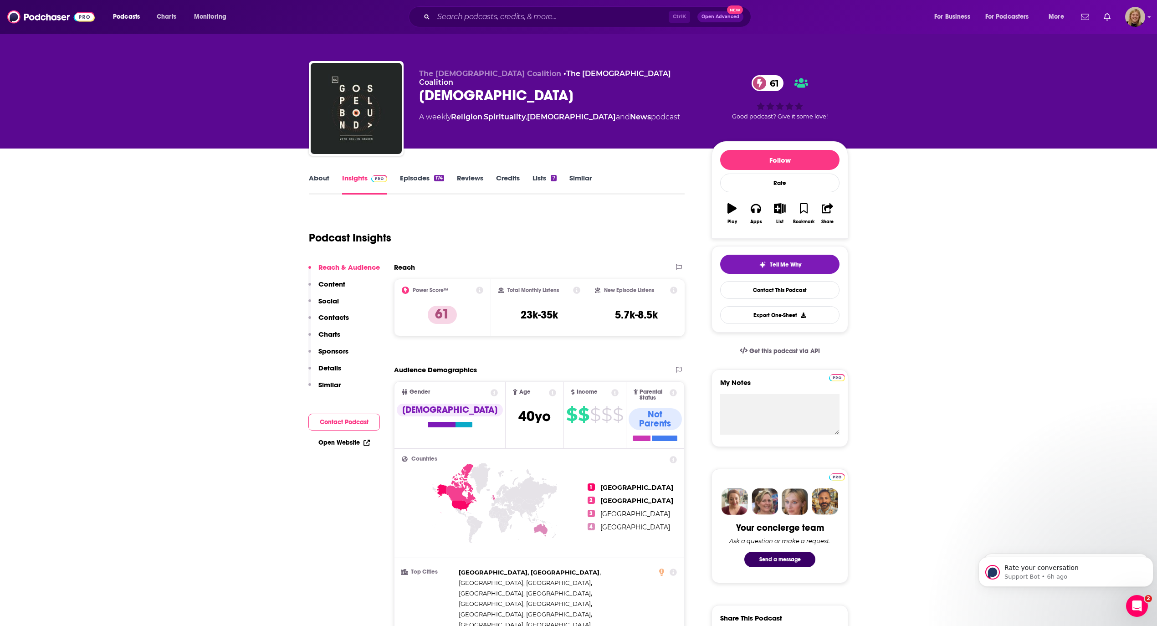
click at [421, 179] on link "Episodes 174" at bounding box center [422, 184] width 44 height 21
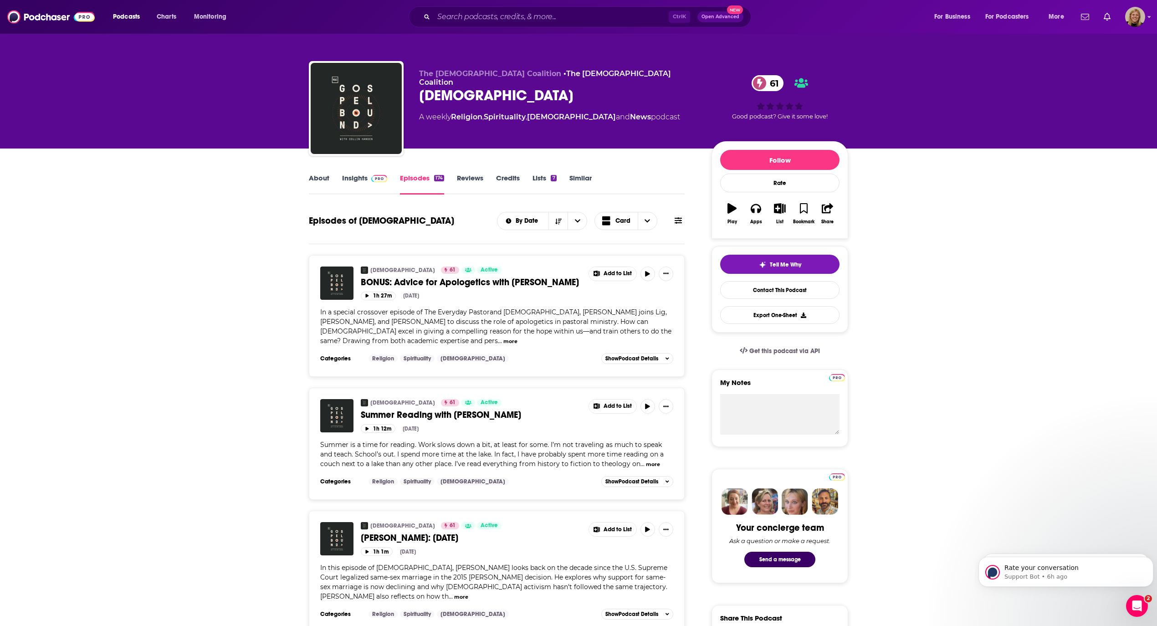
click at [317, 177] on link "About" at bounding box center [319, 184] width 21 height 21
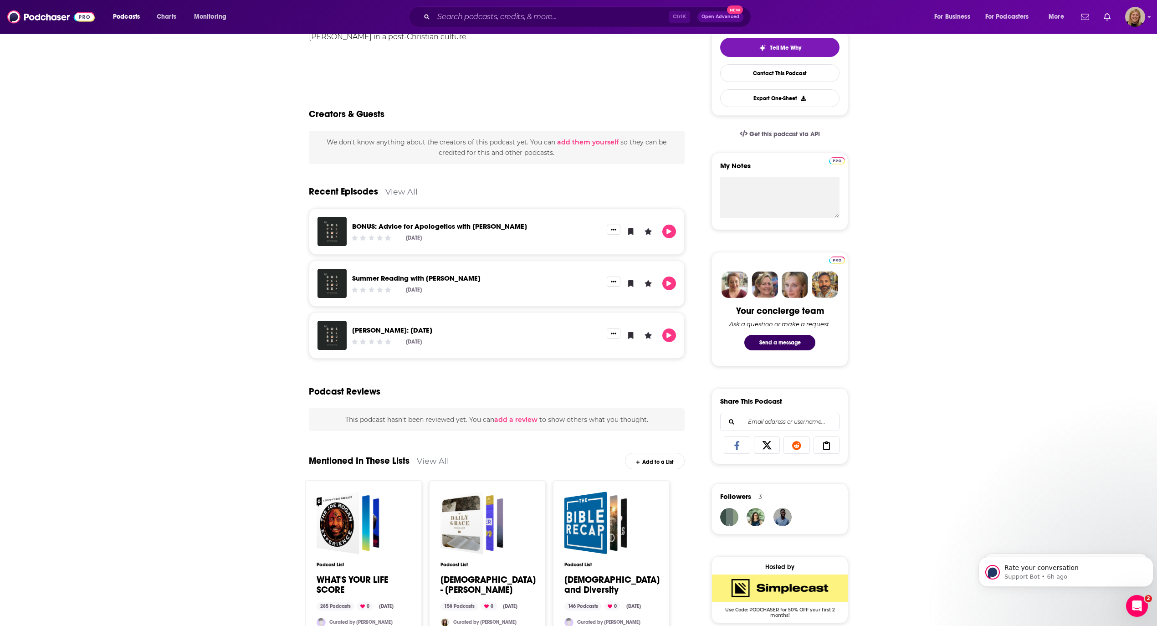
scroll to position [61, 0]
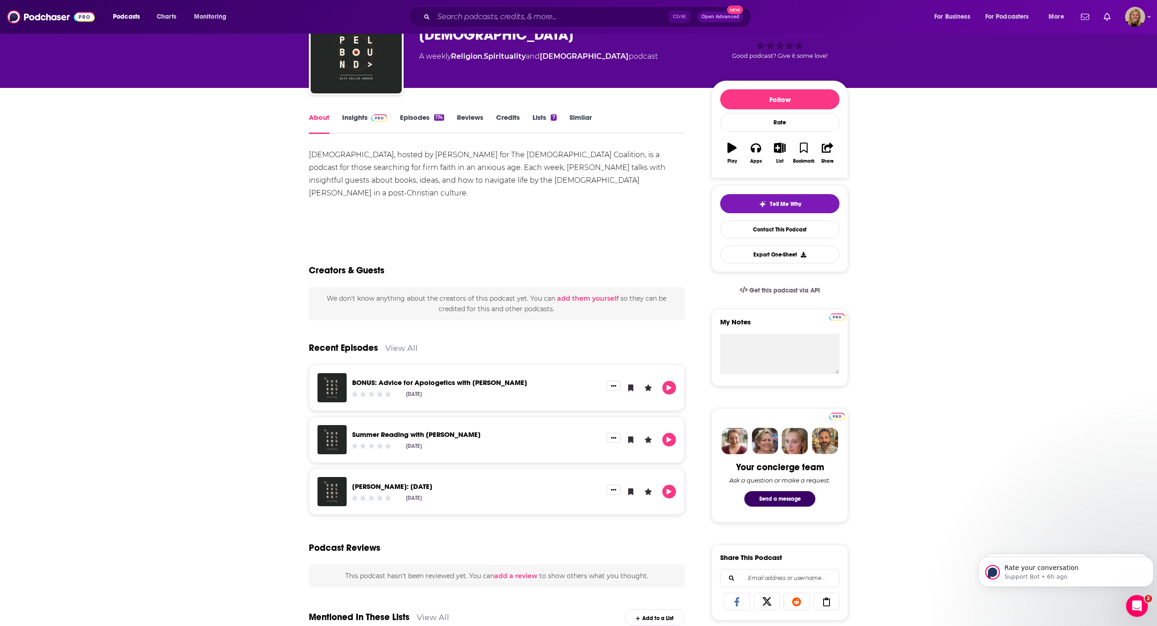
click at [348, 121] on link "Insights" at bounding box center [364, 123] width 45 height 21
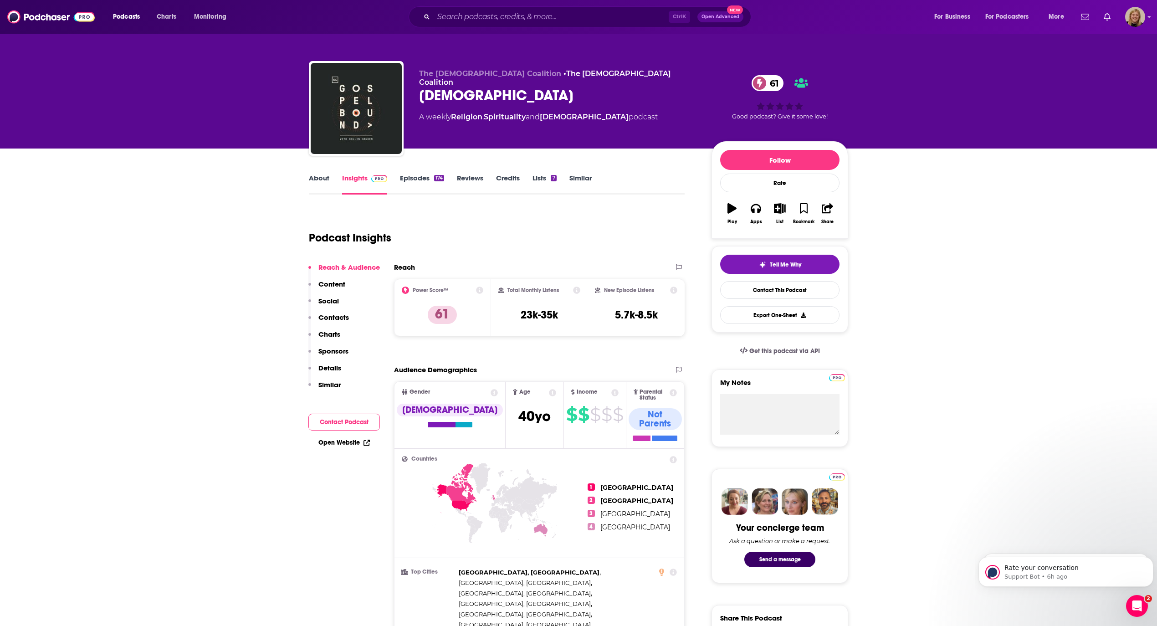
click at [353, 420] on button "Contact Podcast" at bounding box center [344, 422] width 72 height 17
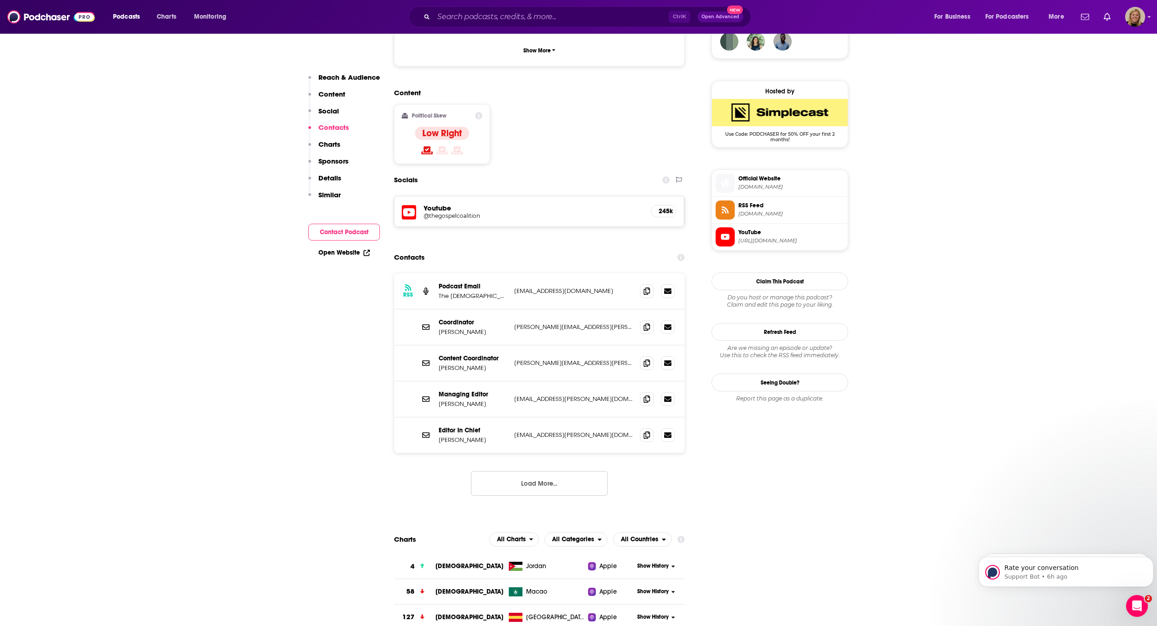
scroll to position [739, 0]
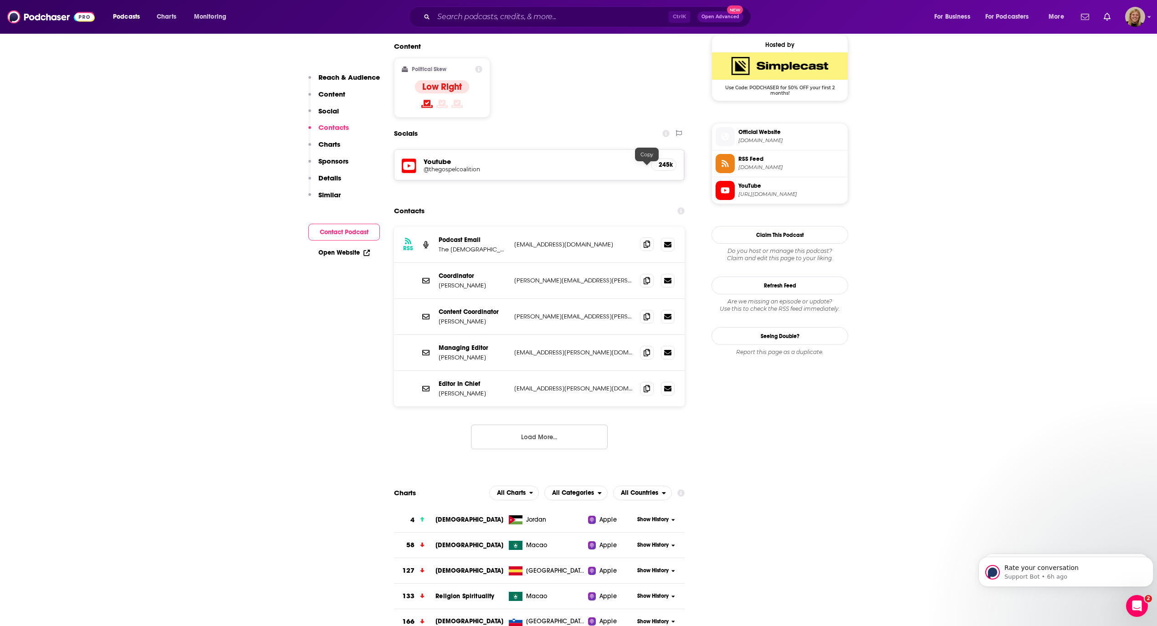
click at [646, 241] on icon at bounding box center [647, 244] width 6 height 7
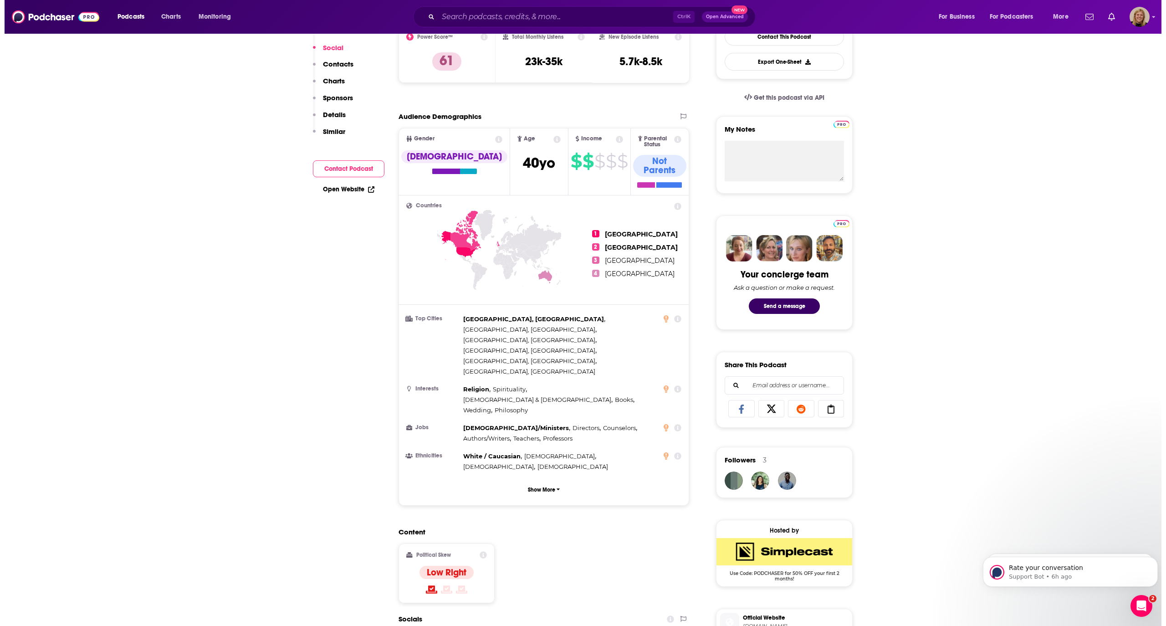
scroll to position [0, 0]
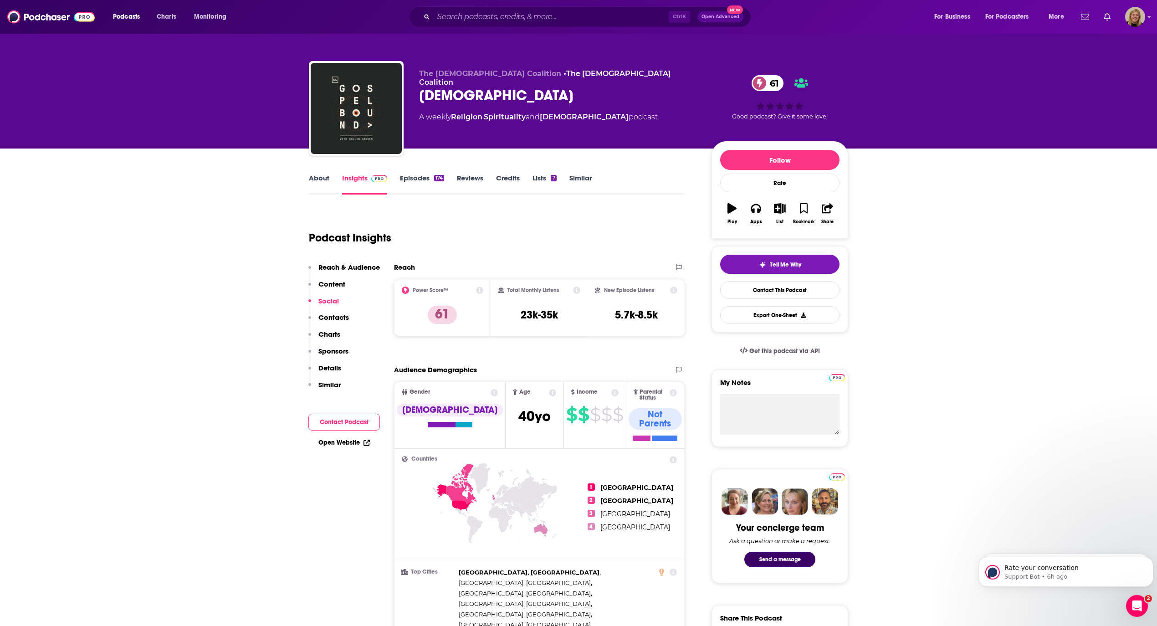
click at [313, 186] on link "About" at bounding box center [319, 184] width 21 height 21
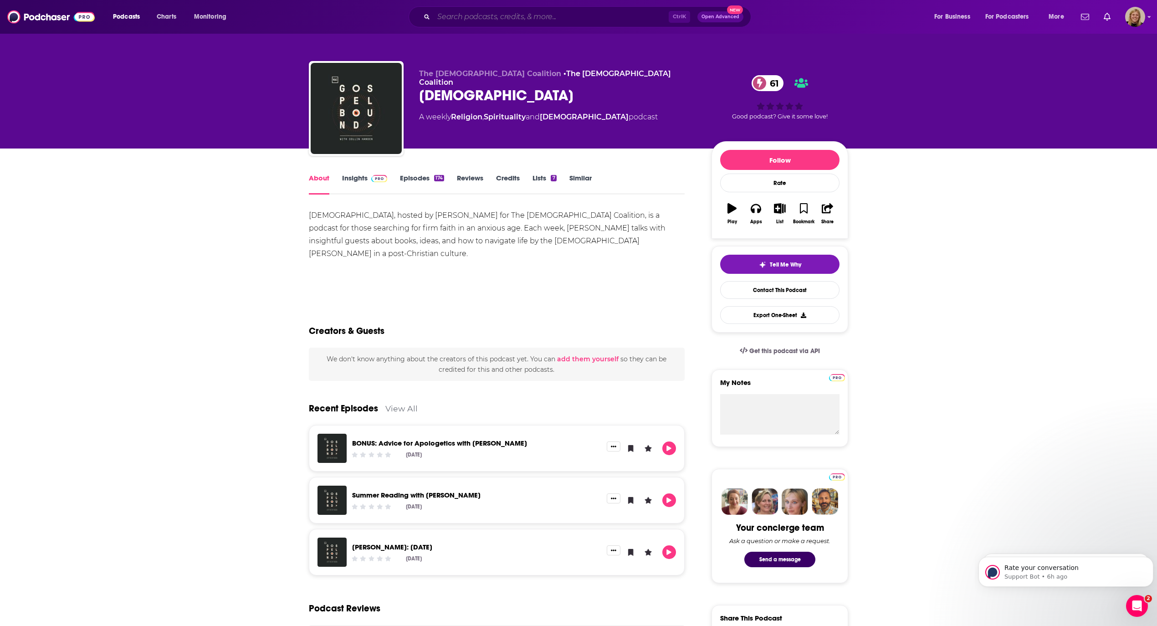
click at [483, 10] on input "Search podcasts, credits, & more..." at bounding box center [551, 17] width 235 height 15
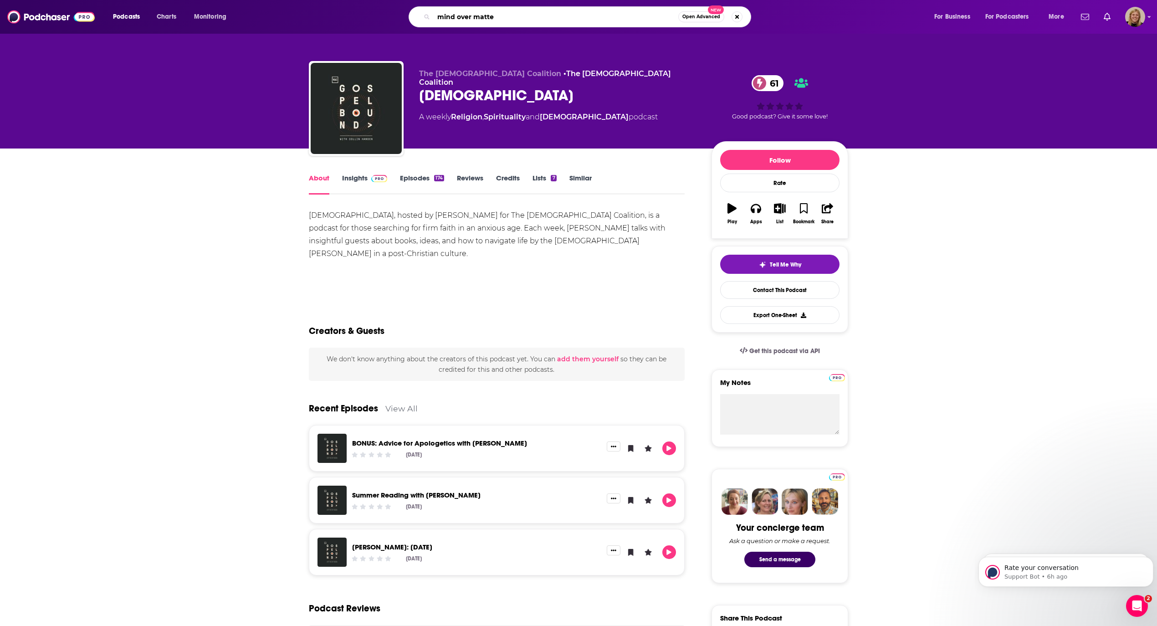
type input "mind over matter"
